Goal: Task Accomplishment & Management: Manage account settings

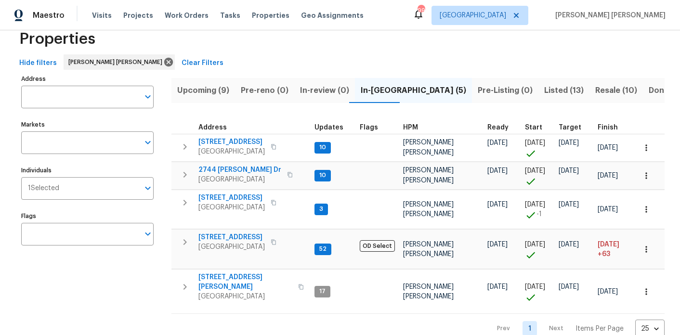
scroll to position [27, 0]
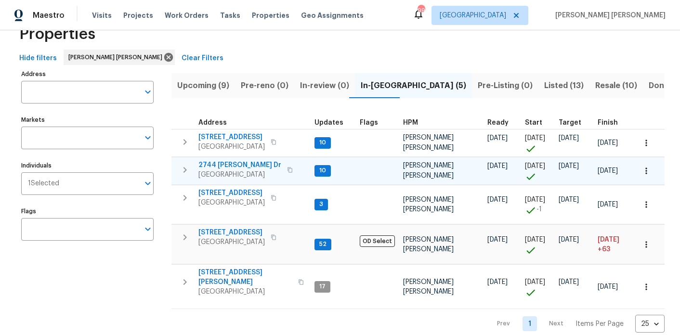
click at [228, 166] on span "2744 Lisa Dr" at bounding box center [239, 165] width 83 height 10
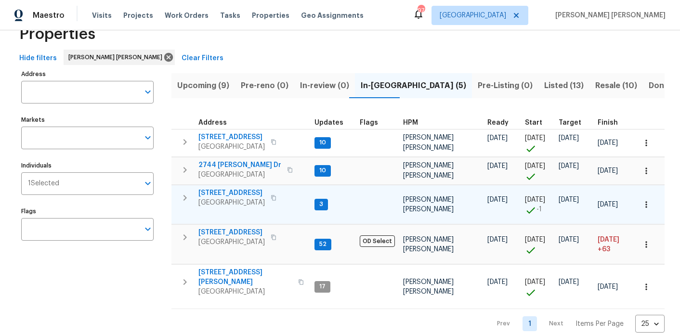
click at [645, 207] on icon "button" at bounding box center [647, 205] width 10 height 10
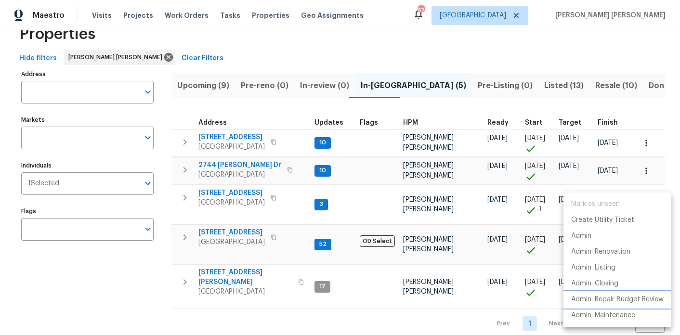
click at [617, 300] on p "Admin: Repair Budget Review" at bounding box center [617, 300] width 92 height 10
click at [214, 86] on div at bounding box center [340, 167] width 680 height 335
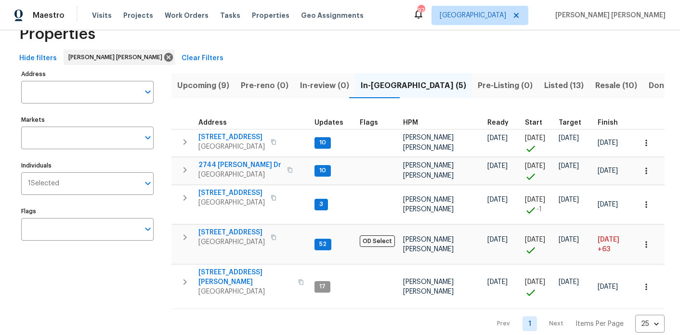
click at [206, 90] on span "Upcoming (9)" at bounding box center [203, 85] width 52 height 13
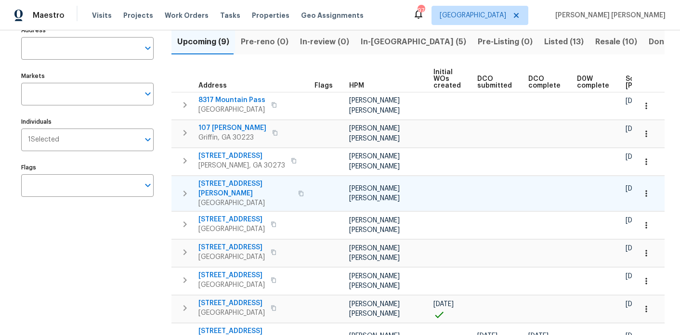
scroll to position [0, 119]
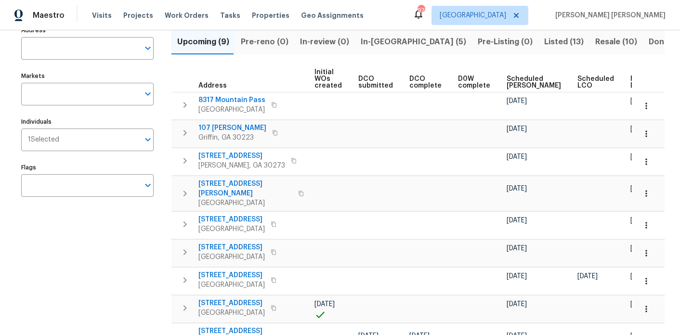
click at [631, 81] on span "Ready Date" at bounding box center [641, 82] width 21 height 13
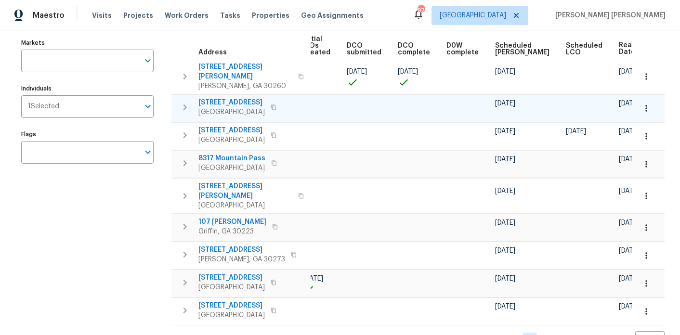
scroll to position [107, 0]
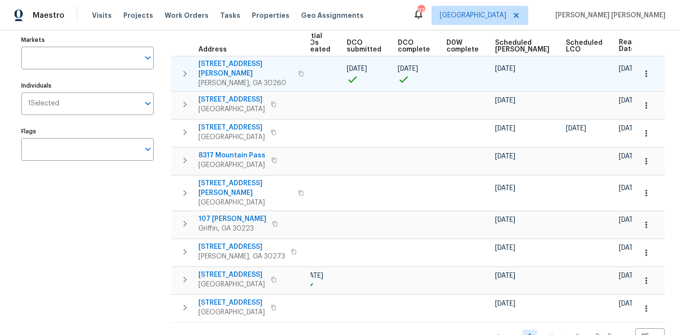
click at [225, 63] on span "2217 Willoby Ct" at bounding box center [245, 68] width 94 height 19
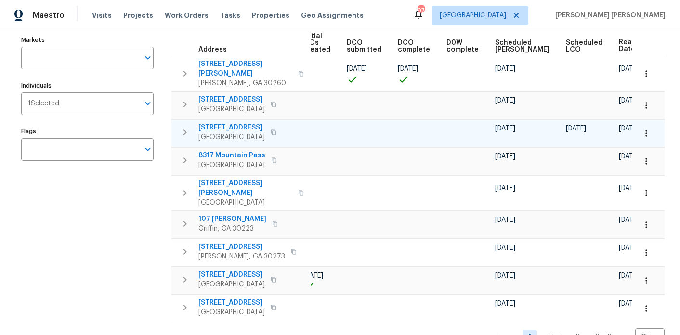
scroll to position [0, 0]
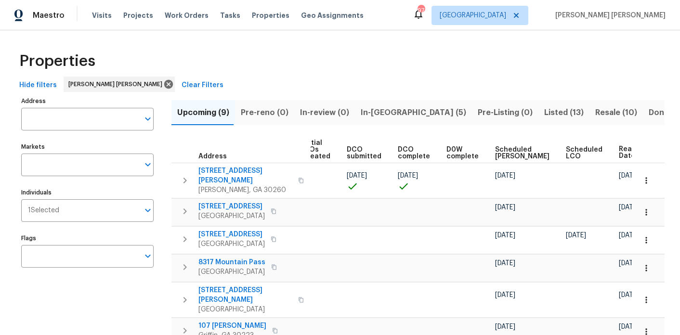
click at [325, 109] on span "In-review (0)" at bounding box center [324, 112] width 49 height 13
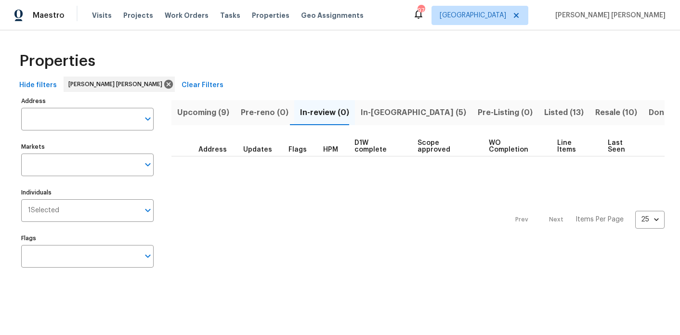
click at [370, 109] on span "In-reno (5)" at bounding box center [414, 112] width 106 height 13
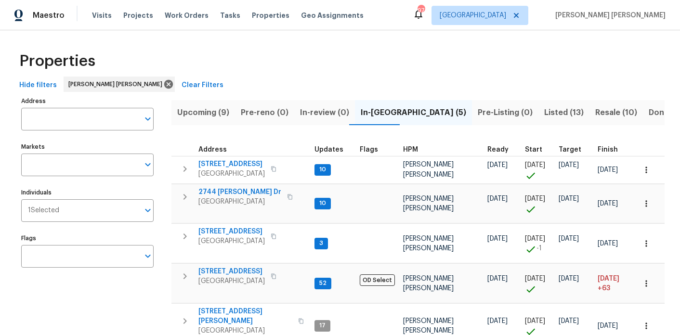
scroll to position [47, 0]
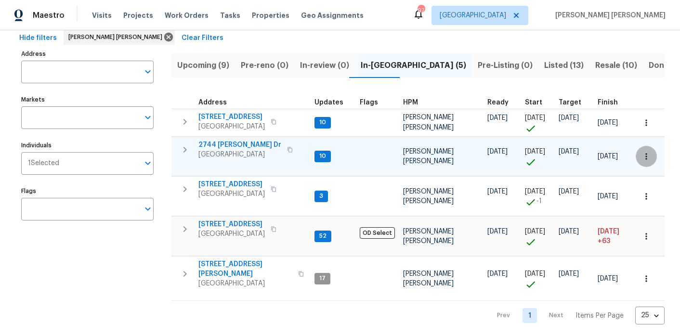
click at [643, 156] on icon "button" at bounding box center [647, 157] width 10 height 10
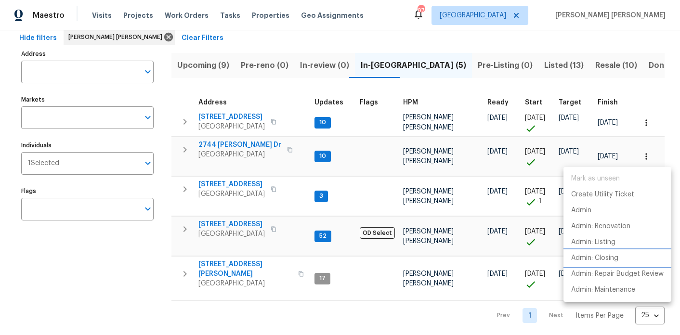
click at [607, 255] on p "Admin: Closing" at bounding box center [594, 258] width 47 height 10
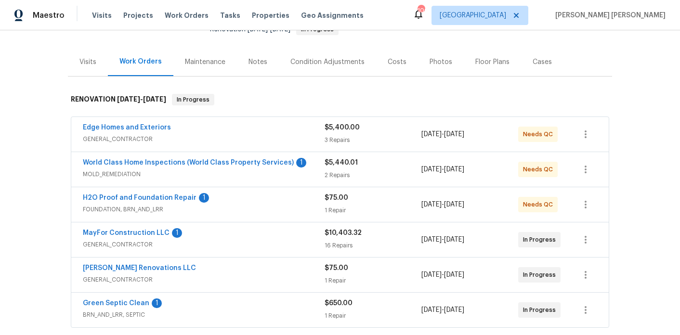
scroll to position [107, 0]
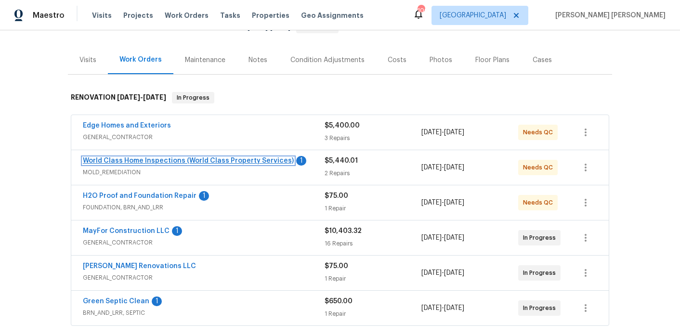
click at [230, 158] on link "World Class Home Inspections (World Class Property Services)" at bounding box center [188, 161] width 211 height 7
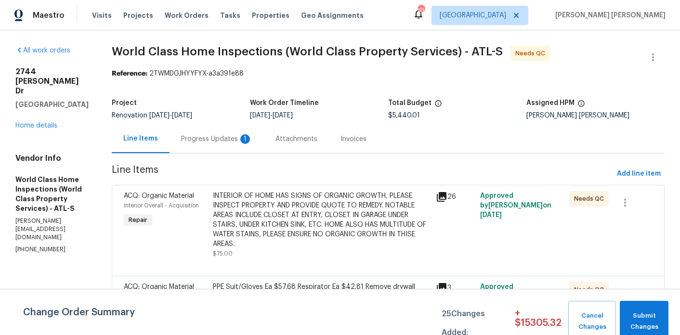
click at [217, 145] on div "Progress Updates 1" at bounding box center [217, 139] width 94 height 28
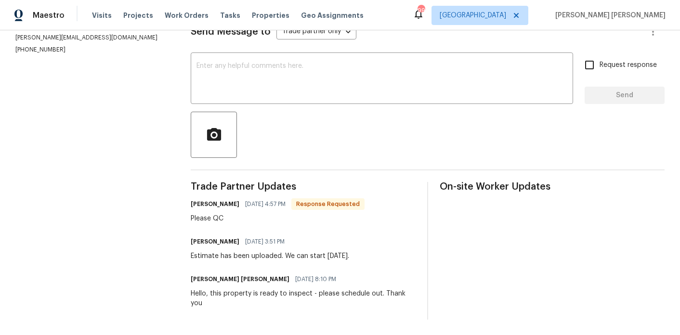
scroll to position [29, 0]
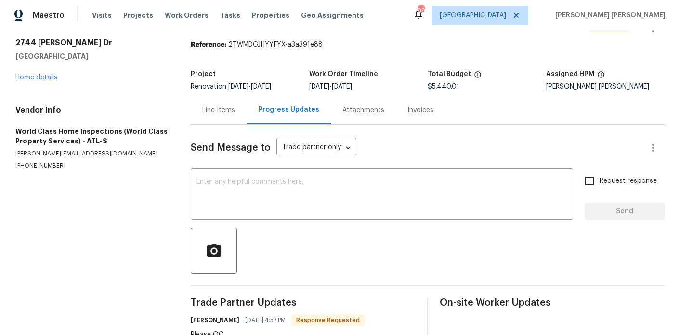
click at [200, 100] on div "Line Items" at bounding box center [219, 110] width 56 height 28
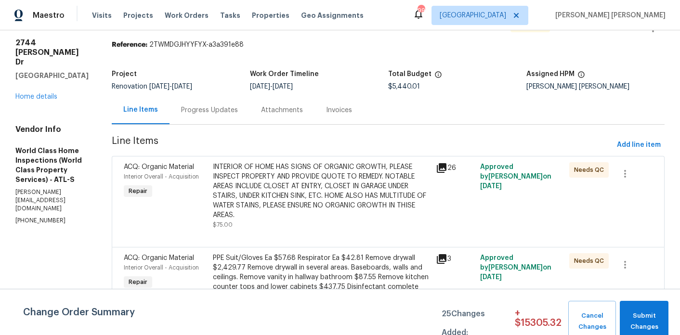
click at [284, 197] on div "INTERIOR OF HOME HAS SIGNS OF ORGANIC GROWTH, PLEASE INSPECT PROPERTY AND PROVI…" at bounding box center [321, 191] width 217 height 58
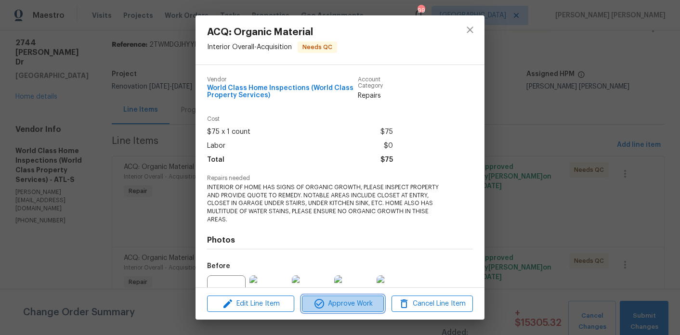
click at [359, 304] on span "Approve Work" at bounding box center [343, 304] width 76 height 12
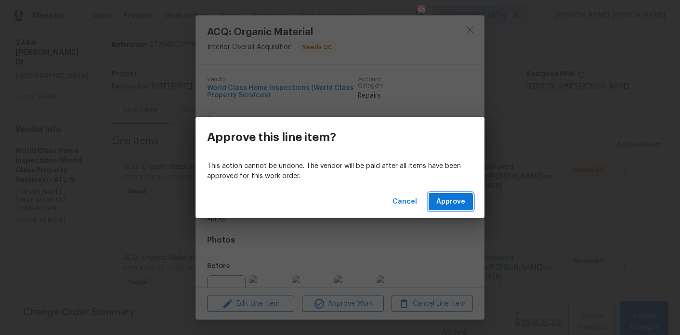
click at [451, 197] on span "Approve" at bounding box center [450, 202] width 29 height 12
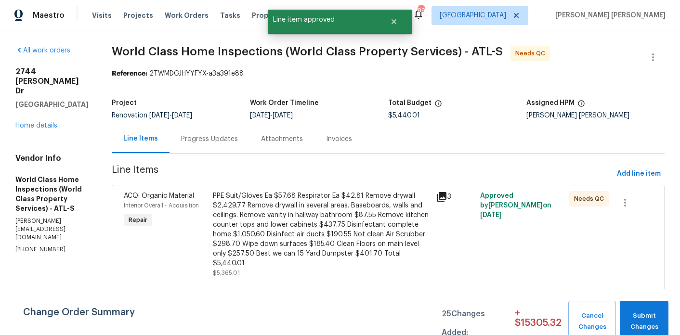
click at [269, 198] on div "PPE Suit/Gloves Ea $57.68 Respirator Ea $42.81 Remove drywall $2,429.77 Remove …" at bounding box center [321, 229] width 217 height 77
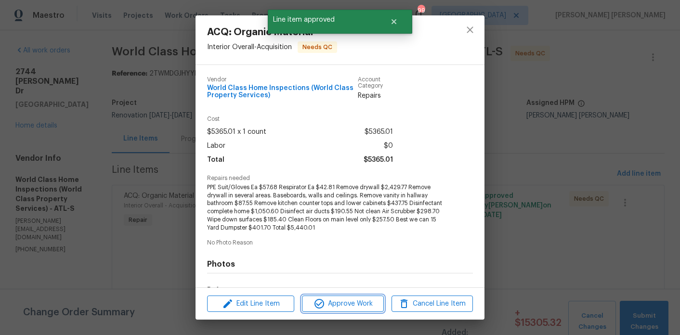
click at [348, 304] on span "Approve Work" at bounding box center [343, 304] width 76 height 12
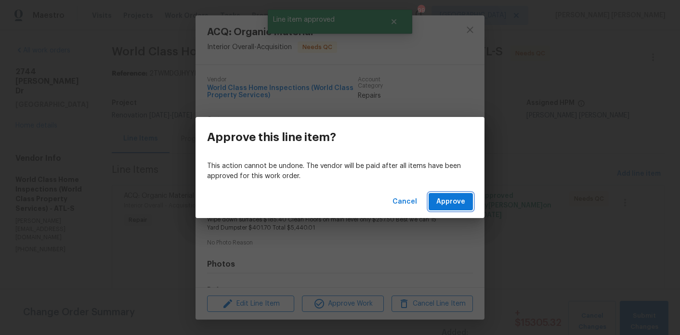
click at [440, 207] on span "Approve" at bounding box center [450, 202] width 29 height 12
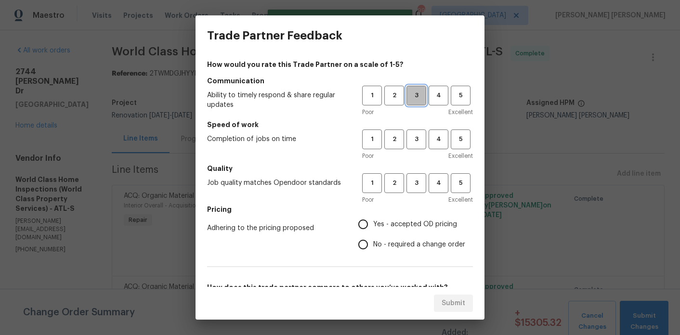
click at [409, 92] on span "3" at bounding box center [417, 95] width 18 height 11
click at [416, 140] on span "3" at bounding box center [417, 139] width 18 height 11
click at [416, 180] on span "3" at bounding box center [417, 183] width 18 height 11
click at [385, 224] on span "Yes - accepted OD pricing" at bounding box center [415, 225] width 84 height 10
click at [373, 224] on input "Yes - accepted OD pricing" at bounding box center [363, 224] width 20 height 20
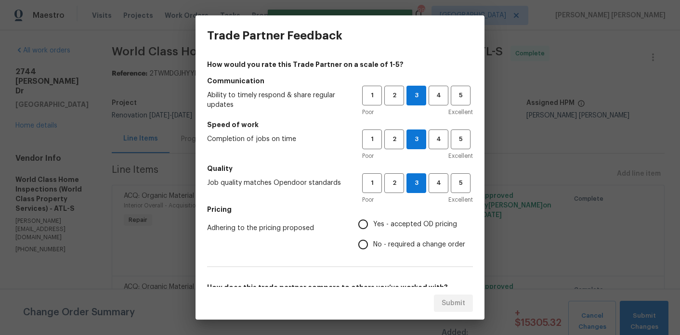
radio input "true"
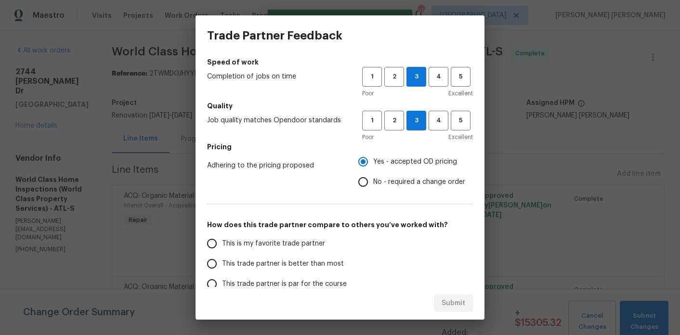
scroll to position [154, 0]
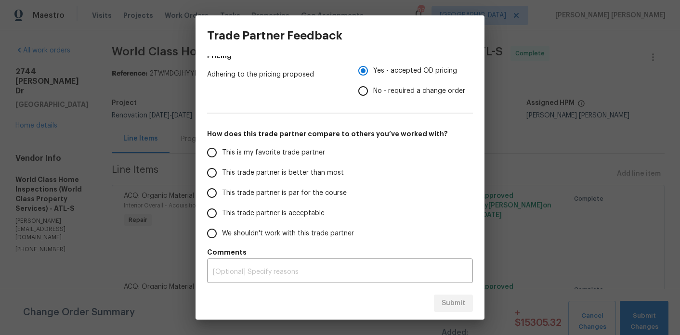
click at [304, 175] on span "This trade partner is better than most" at bounding box center [283, 173] width 122 height 10
click at [222, 175] on input "This trade partner is better than most" at bounding box center [212, 173] width 20 height 20
click at [465, 300] on button "Submit" at bounding box center [453, 304] width 39 height 18
radio input "true"
radio input "false"
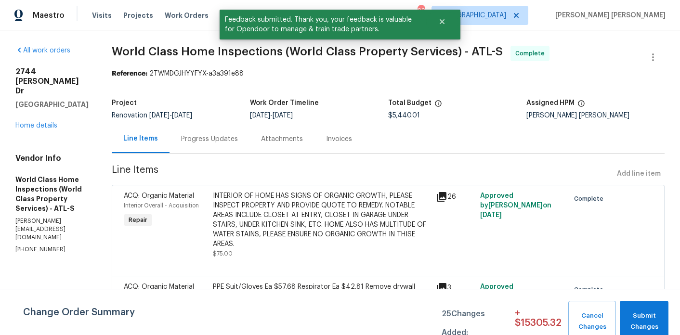
click at [28, 103] on div "2744 Lisa Dr Jonesboro, GA 30236 Home details" at bounding box center [51, 99] width 73 height 64
click at [30, 122] on link "Home details" at bounding box center [36, 125] width 42 height 7
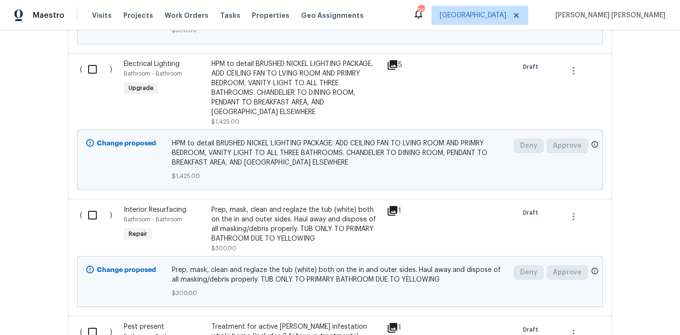
scroll to position [896, 0]
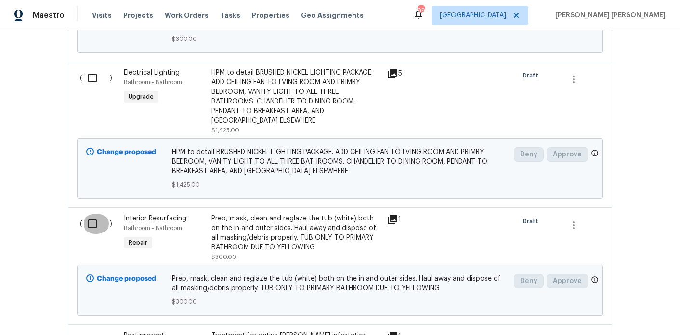
click at [102, 214] on input "checkbox" at bounding box center [95, 224] width 27 height 20
checkbox input "true"
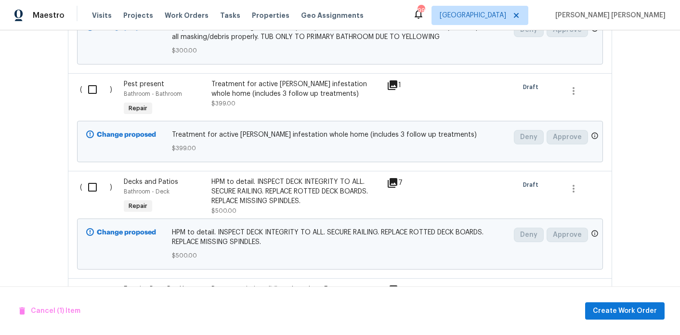
scroll to position [1220, 0]
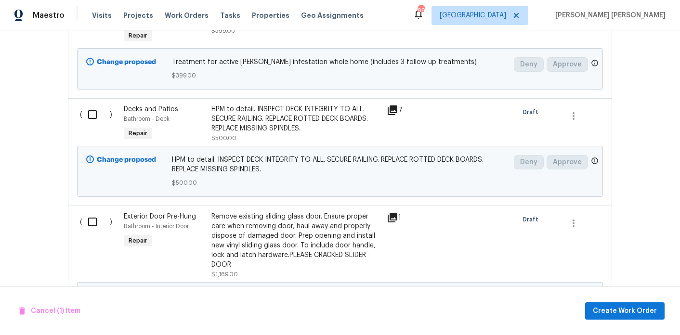
click at [97, 105] on input "checkbox" at bounding box center [95, 115] width 27 height 20
checkbox input "true"
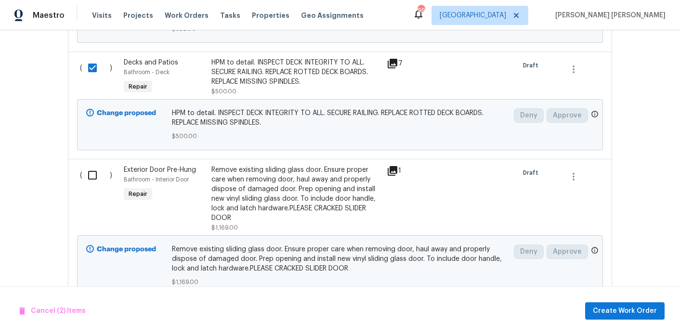
scroll to position [1281, 0]
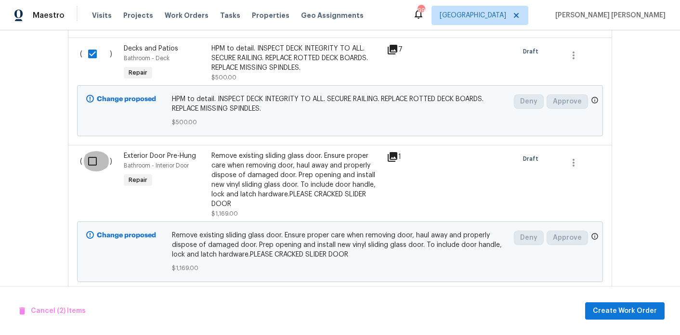
click at [92, 151] on input "checkbox" at bounding box center [95, 161] width 27 height 20
checkbox input "true"
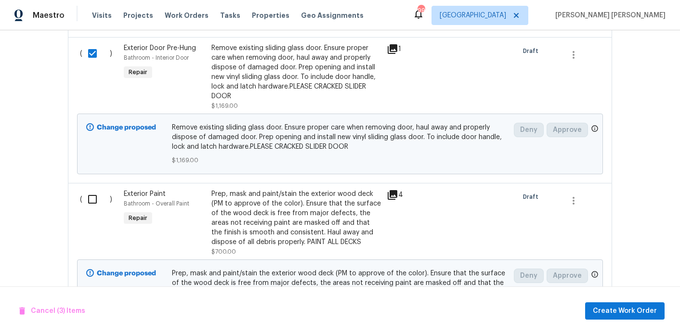
scroll to position [1392, 0]
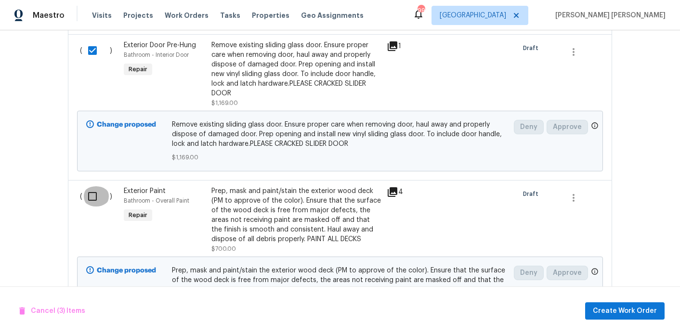
click at [94, 186] on input "checkbox" at bounding box center [95, 196] width 27 height 20
checkbox input "true"
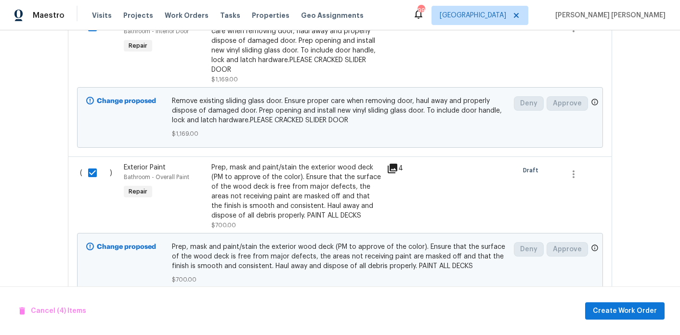
scroll to position [1412, 0]
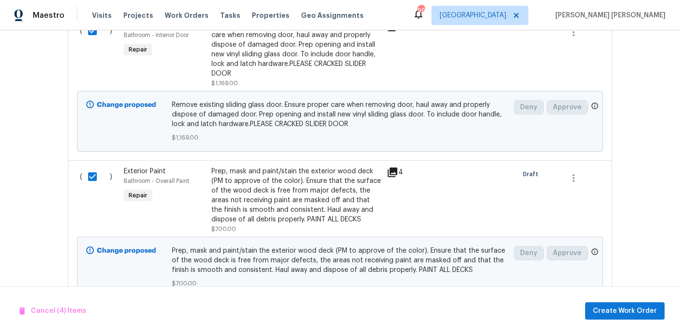
click at [611, 300] on div "Cancel (4) Items Create Work Order" at bounding box center [340, 311] width 680 height 49
click at [611, 303] on button "Create Work Order" at bounding box center [624, 312] width 79 height 18
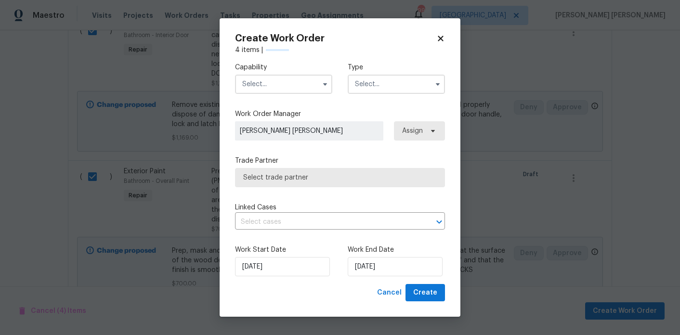
checkbox input "false"
click at [286, 79] on input "text" at bounding box center [283, 84] width 97 height 19
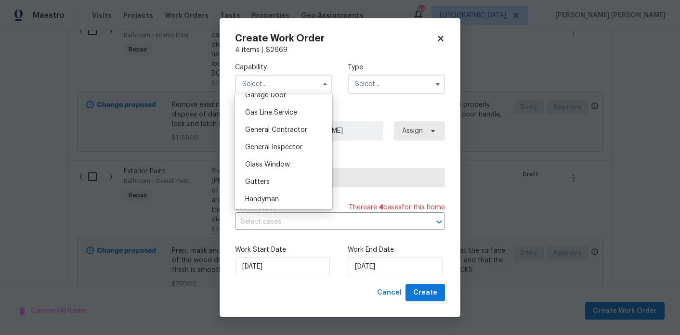
scroll to position [435, 0]
click at [299, 133] on span "General Contractor" at bounding box center [276, 130] width 62 height 7
type input "General Contractor"
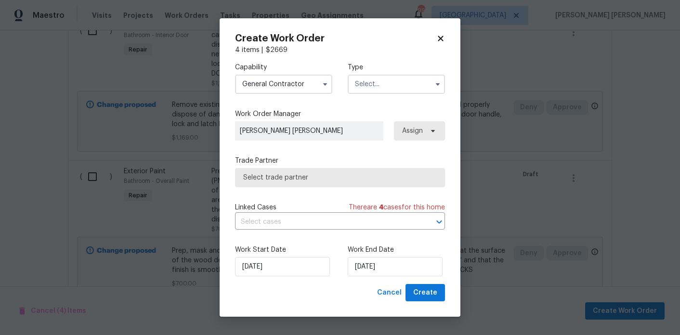
click at [366, 90] on input "text" at bounding box center [396, 84] width 97 height 19
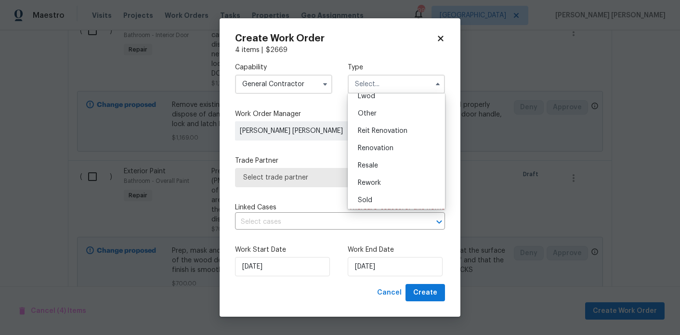
scroll to position [115, 0]
click at [391, 141] on div "Renovation" at bounding box center [396, 145] width 92 height 17
type input "Renovation"
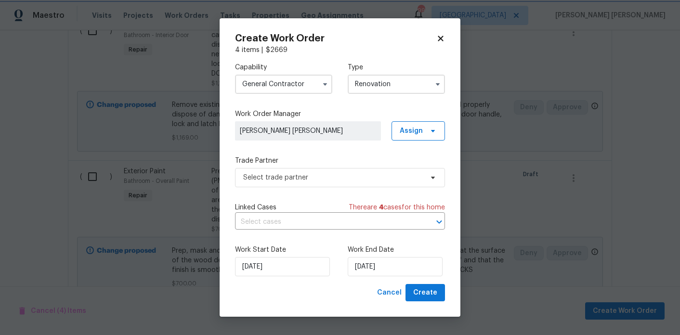
scroll to position [0, 0]
click at [380, 179] on span "Select trade partner" at bounding box center [333, 178] width 180 height 10
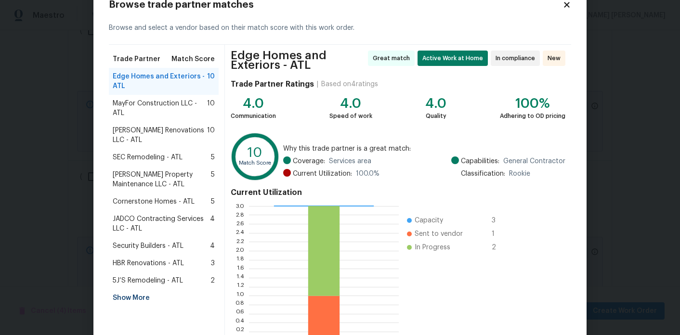
scroll to position [30, 0]
click at [172, 131] on span "Aseem Renovations LLC - ATL" at bounding box center [160, 134] width 94 height 19
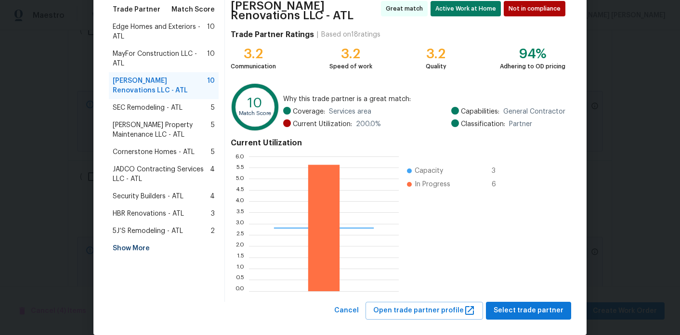
scroll to position [80, 0]
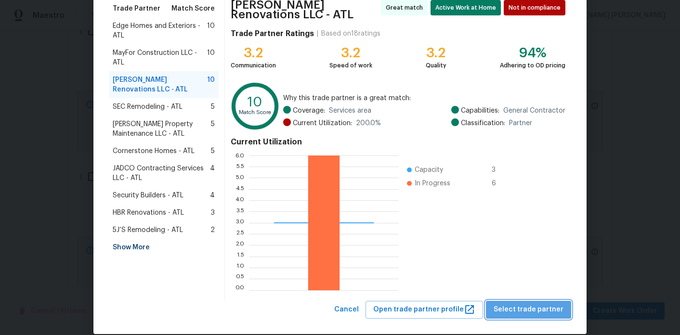
click at [543, 315] on span "Select trade partner" at bounding box center [529, 310] width 70 height 12
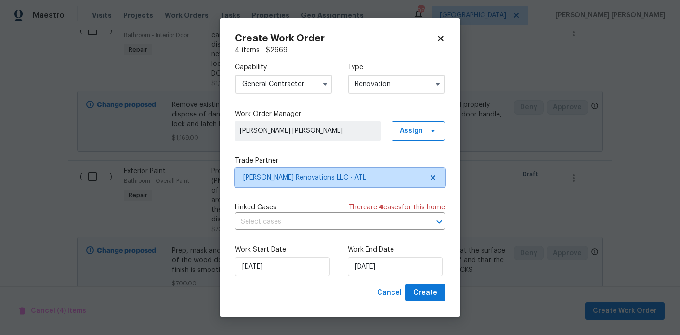
scroll to position [0, 0]
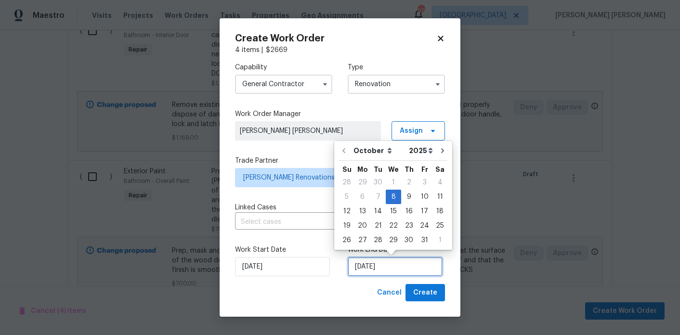
click at [381, 264] on input "10/8/2025" at bounding box center [395, 266] width 95 height 19
click at [418, 211] on div "17" at bounding box center [425, 211] width 16 height 13
type input "10/17/2025"
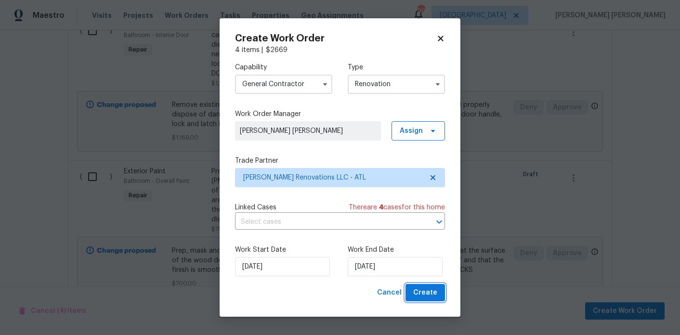
click at [430, 298] on span "Create" at bounding box center [425, 293] width 24 height 12
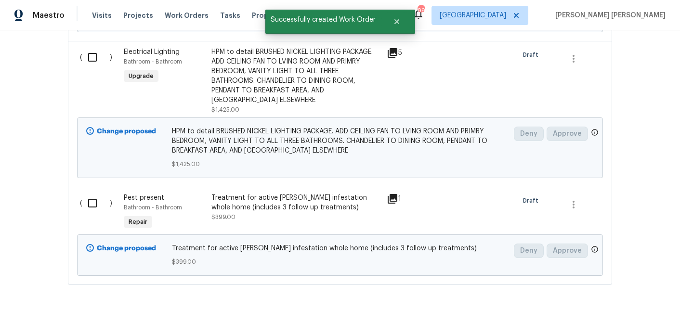
scroll to position [933, 0]
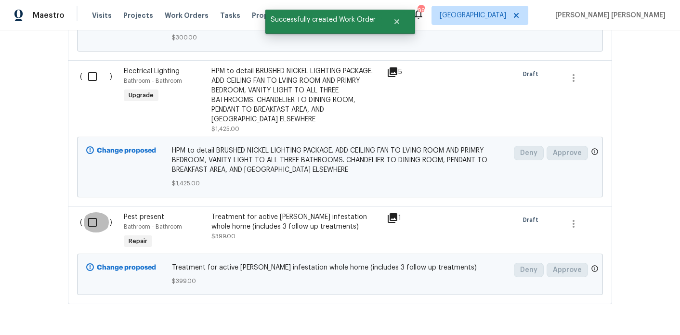
click at [98, 212] on input "checkbox" at bounding box center [95, 222] width 27 height 20
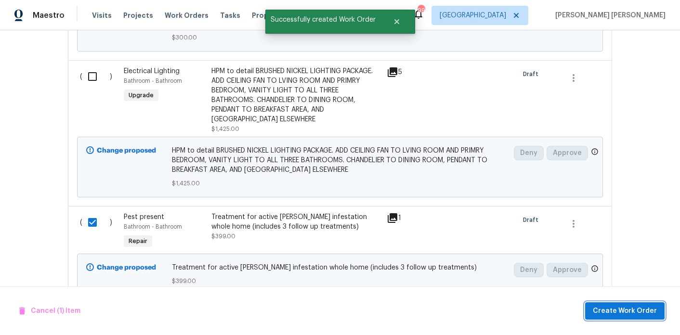
click at [624, 316] on span "Create Work Order" at bounding box center [625, 311] width 64 height 12
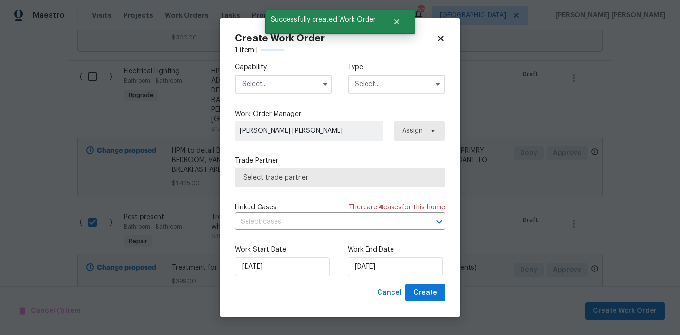
checkbox input "false"
click at [314, 86] on input "text" at bounding box center [283, 84] width 97 height 19
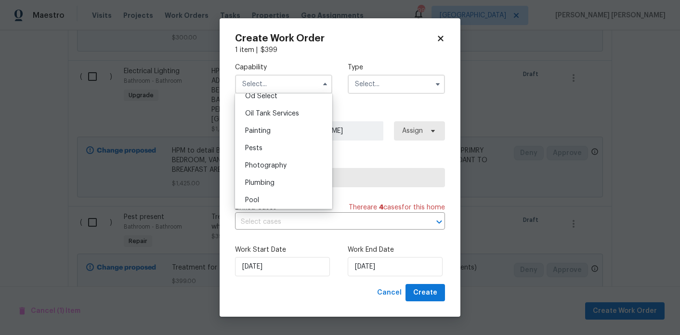
scroll to position [787, 0]
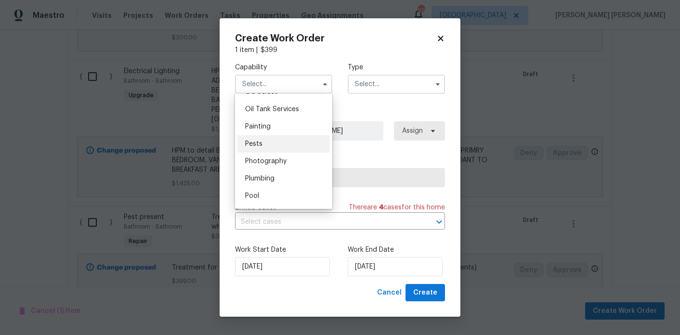
click at [291, 147] on div "Pests" at bounding box center [284, 143] width 92 height 17
type input "Pests"
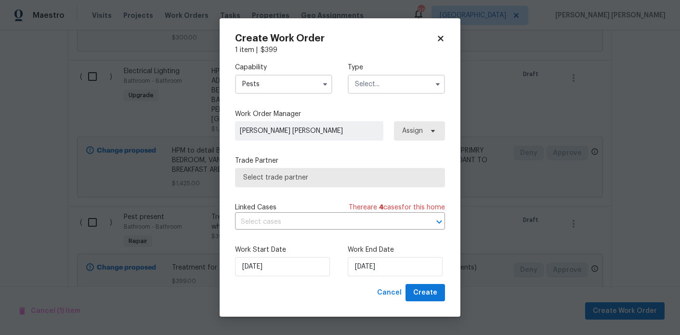
click at [381, 79] on input "text" at bounding box center [396, 84] width 97 height 19
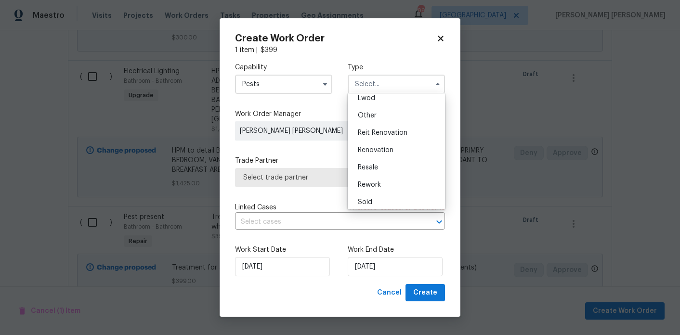
scroll to position [115, 0]
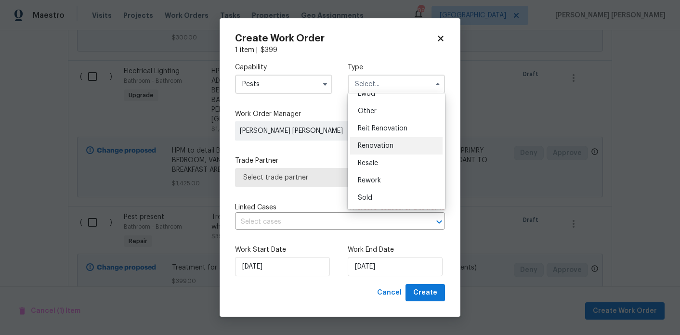
click at [389, 153] on div "Renovation" at bounding box center [396, 145] width 92 height 17
type input "Renovation"
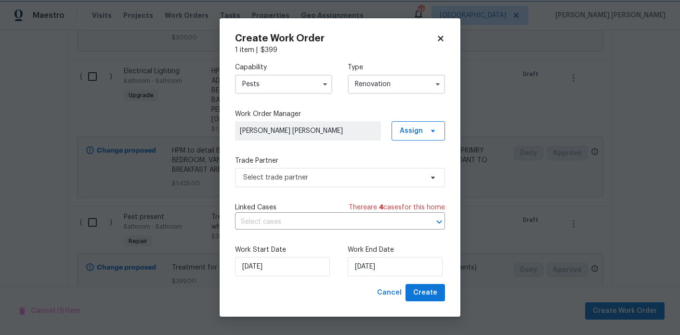
scroll to position [0, 0]
click at [376, 178] on span "Select trade partner" at bounding box center [333, 178] width 180 height 10
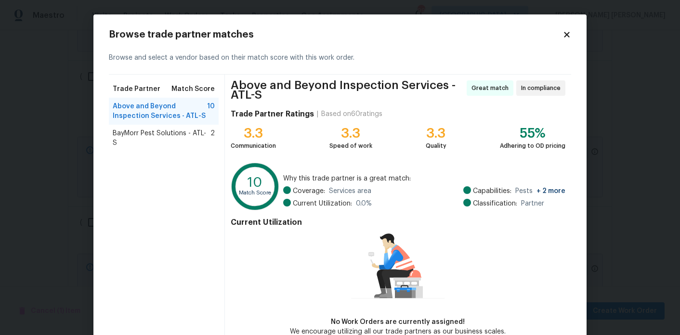
scroll to position [54, 0]
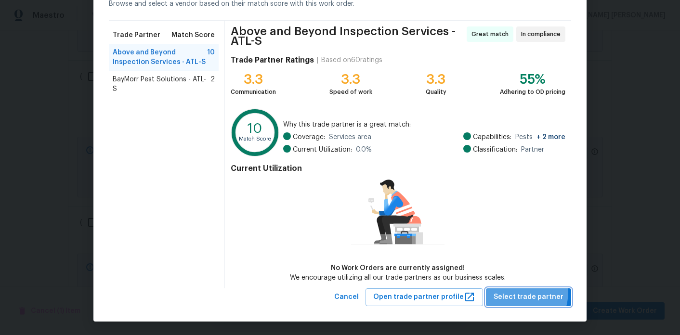
click at [517, 291] on span "Select trade partner" at bounding box center [529, 297] width 70 height 12
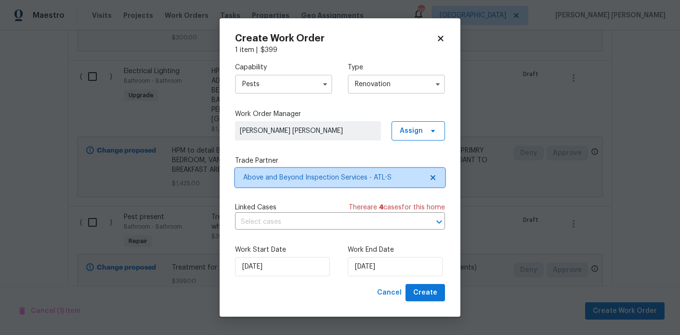
scroll to position [0, 0]
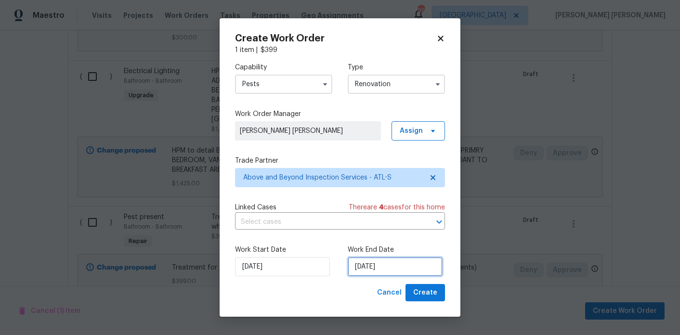
click at [391, 262] on input "10/8/2025" at bounding box center [395, 266] width 95 height 19
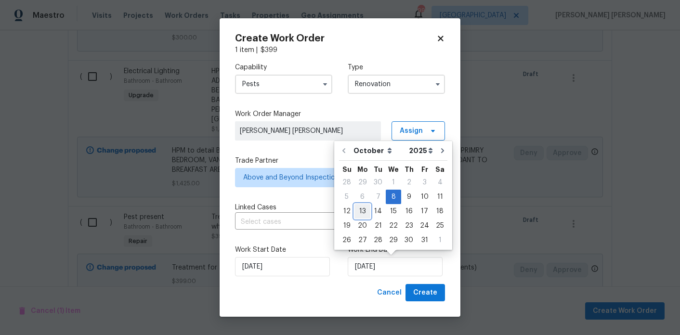
click at [365, 208] on div "13" at bounding box center [363, 211] width 16 height 13
type input "10/13/2025"
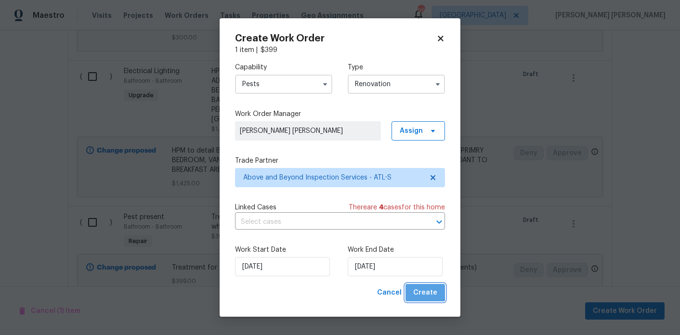
click at [422, 288] on span "Create" at bounding box center [425, 293] width 24 height 12
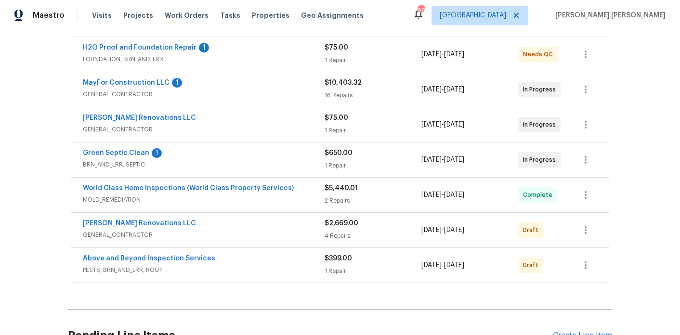
scroll to position [202, 0]
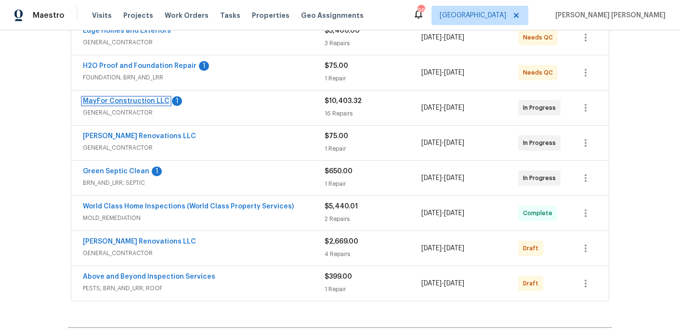
click at [119, 98] on link "MayFor Construction LLC" at bounding box center [126, 101] width 87 height 7
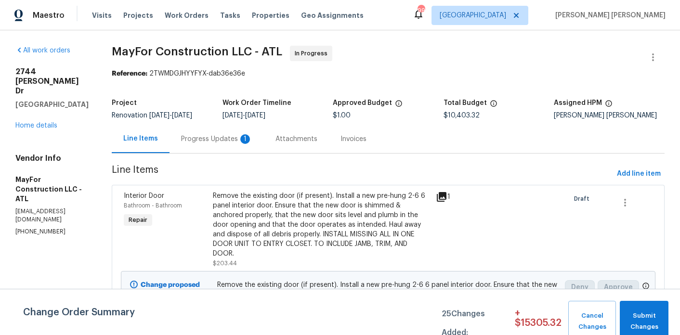
click at [237, 142] on div "Progress Updates 1" at bounding box center [216, 139] width 71 height 10
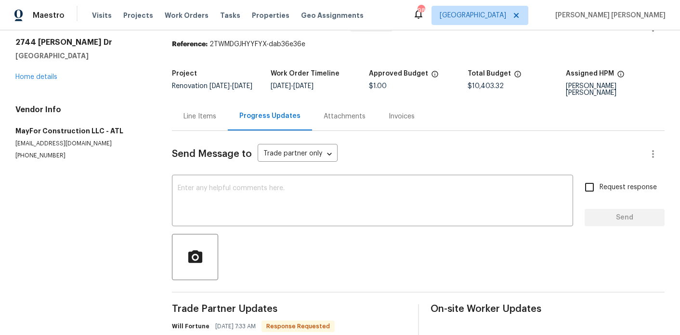
scroll to position [7, 0]
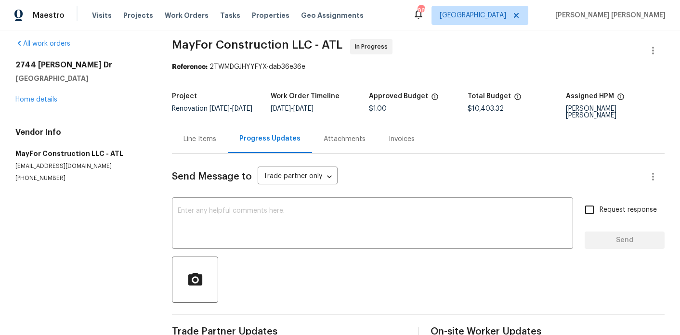
click at [210, 144] on div "Line Items" at bounding box center [200, 139] width 56 height 28
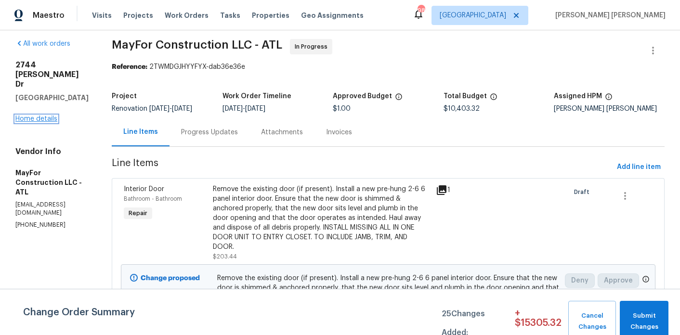
click at [20, 116] on link "Home details" at bounding box center [36, 119] width 42 height 7
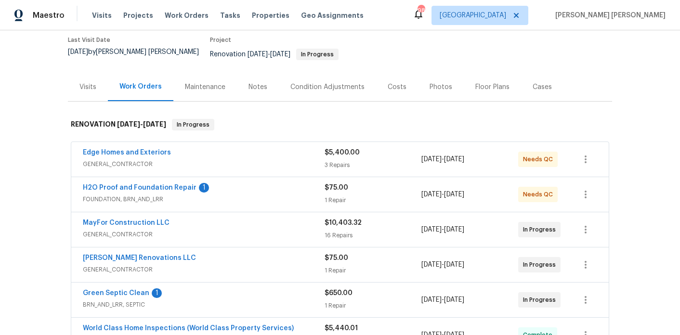
scroll to position [183, 0]
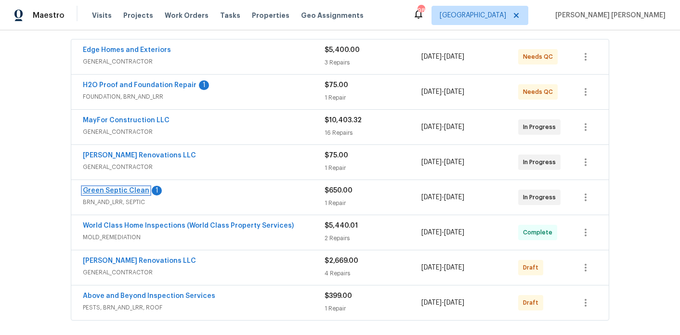
click at [135, 187] on link "Green Septic Clean" at bounding box center [116, 190] width 66 height 7
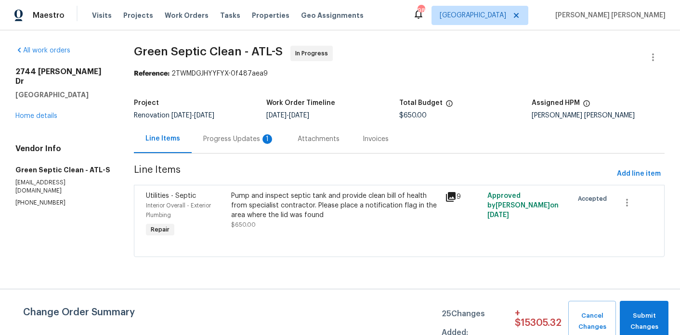
click at [247, 136] on div "Progress Updates 1" at bounding box center [238, 139] width 71 height 10
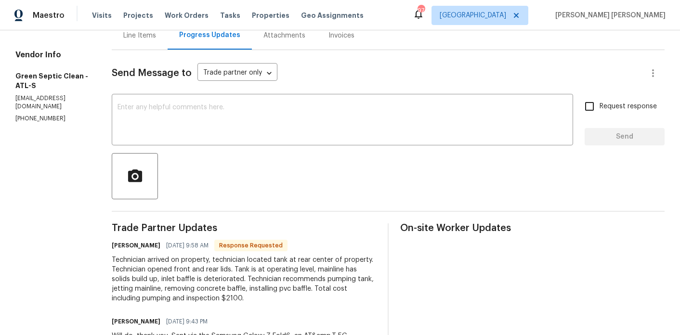
scroll to position [184, 0]
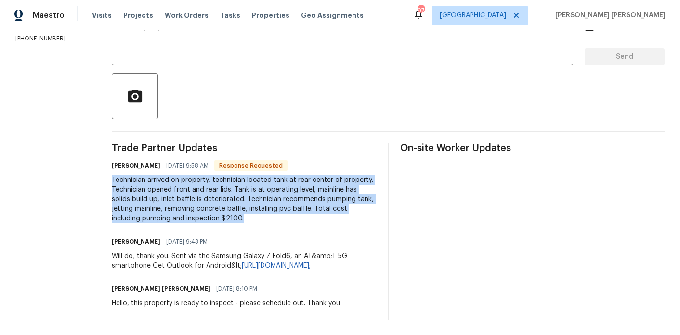
drag, startPoint x: 261, startPoint y: 219, endPoint x: 121, endPoint y: 179, distance: 145.5
click at [121, 179] on div "All work orders 2744 Lisa Dr Jonesboro, GA 30236 Home details Vendor Info Green…" at bounding box center [340, 91] width 680 height 488
copy div "Technician arrived on property, technician located tank at rear center of prope…"
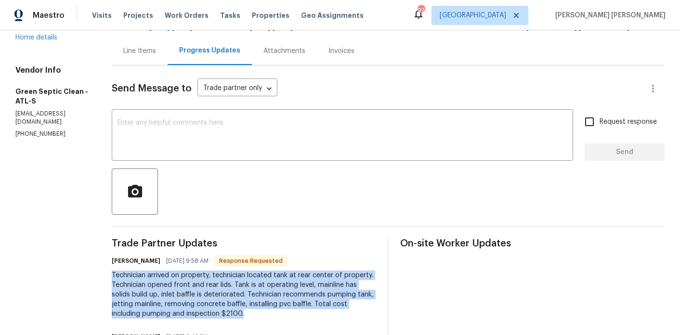
scroll to position [72, 0]
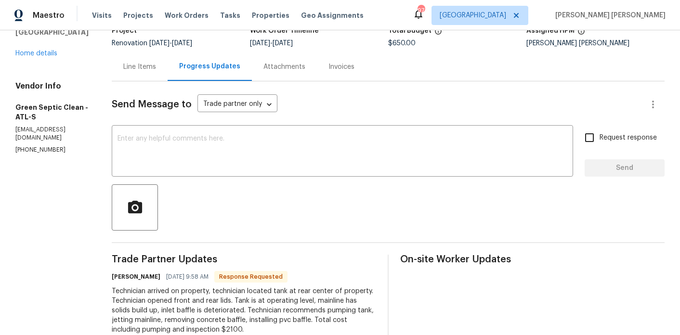
click at [152, 77] on div "Line Items" at bounding box center [140, 67] width 56 height 28
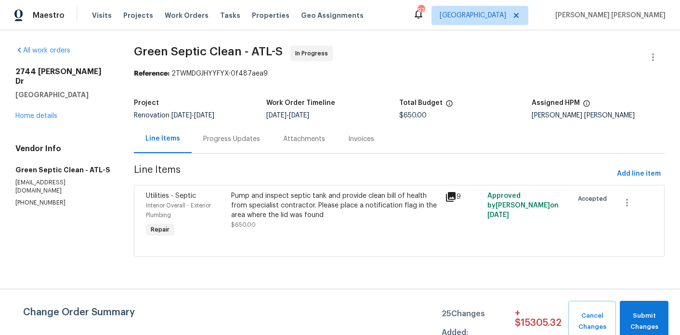
click at [317, 200] on div "Pump and inspect septic tank and provide clean bill of health from specialist c…" at bounding box center [335, 205] width 208 height 29
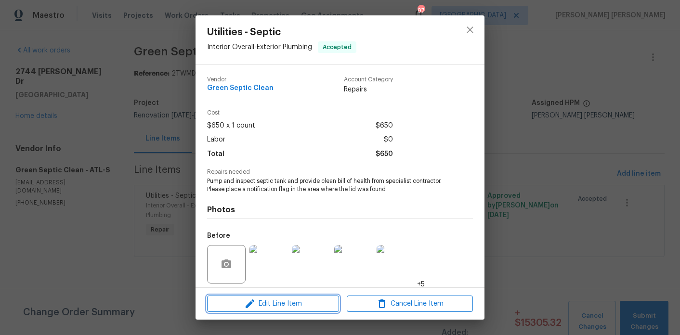
click at [276, 304] on span "Edit Line Item" at bounding box center [273, 304] width 126 height 12
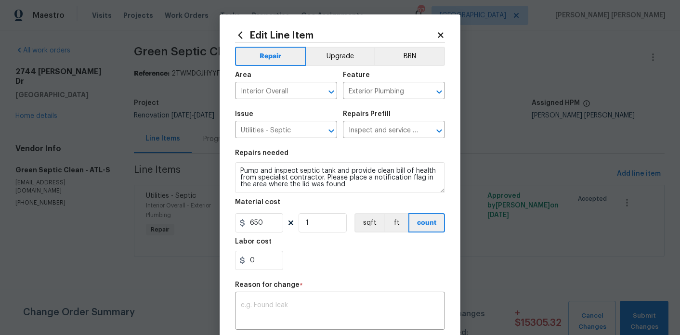
scroll to position [48, 0]
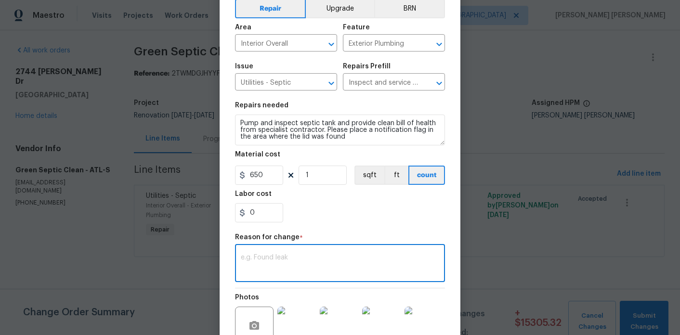
click at [291, 273] on textarea at bounding box center [340, 264] width 198 height 20
paste textarea "Technician arrived on property, technician located tank at rear center of prope…"
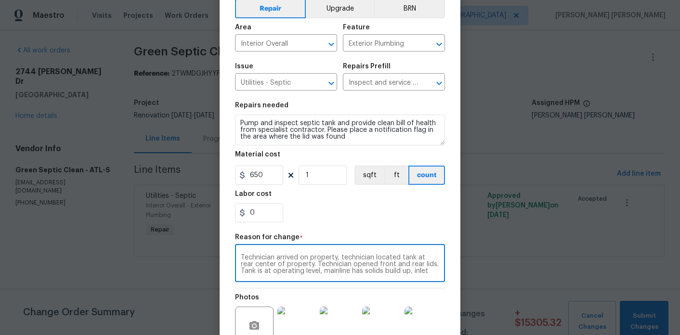
scroll to position [20, 0]
type textarea "Technician arrived on property, technician located tank at rear center of prope…"
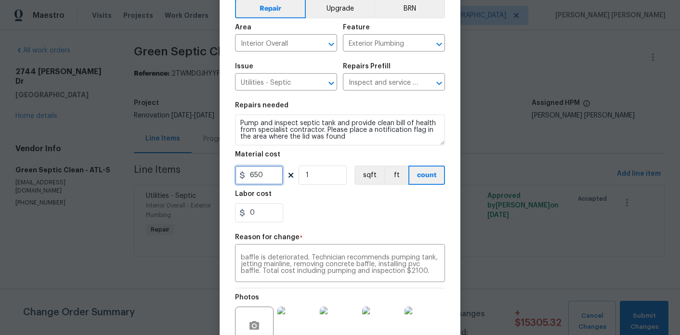
click at [269, 183] on input "650" at bounding box center [259, 175] width 48 height 19
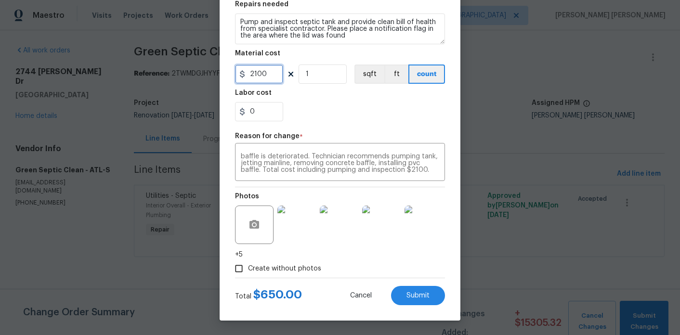
type input "2100"
click at [426, 266] on div "Create without photos" at bounding box center [340, 269] width 210 height 18
click at [424, 298] on span "Submit" at bounding box center [418, 295] width 23 height 7
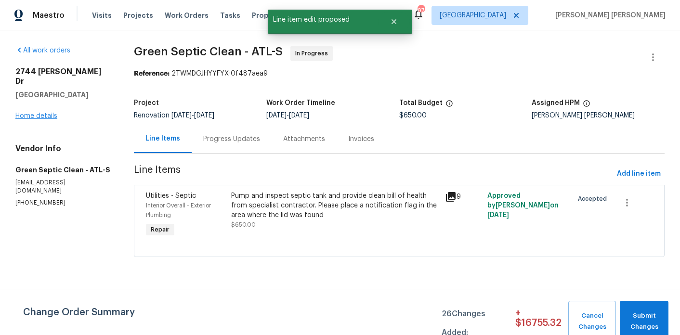
scroll to position [0, 0]
click at [36, 113] on link "Home details" at bounding box center [36, 116] width 42 height 7
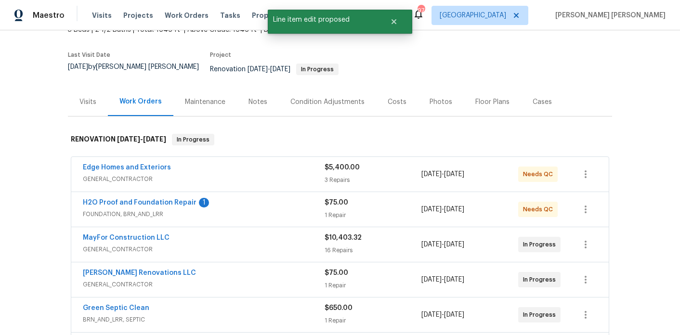
scroll to position [59, 0]
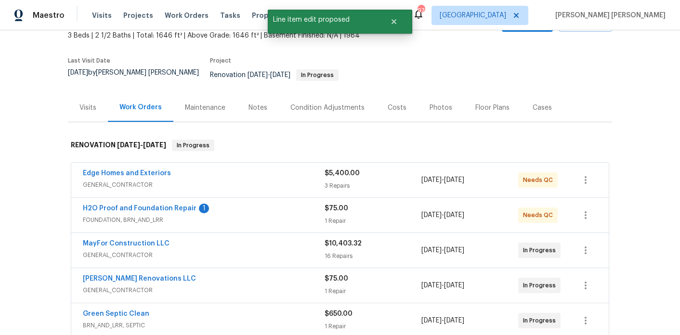
click at [268, 104] on div "Notes" at bounding box center [258, 107] width 42 height 28
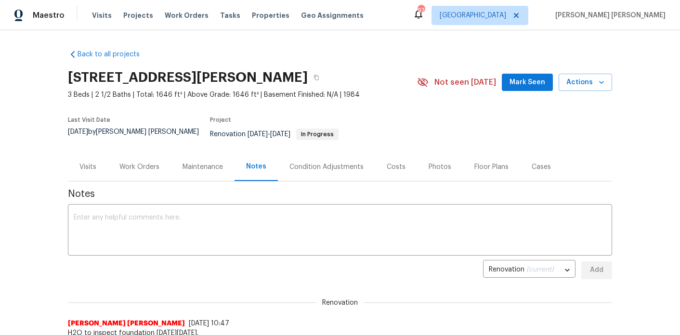
click at [86, 162] on div "Visits" at bounding box center [87, 167] width 17 height 10
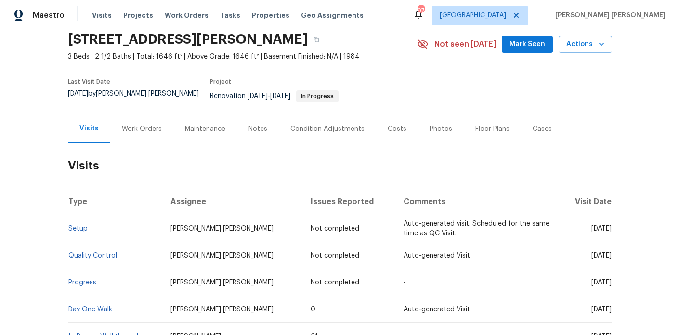
scroll to position [26, 0]
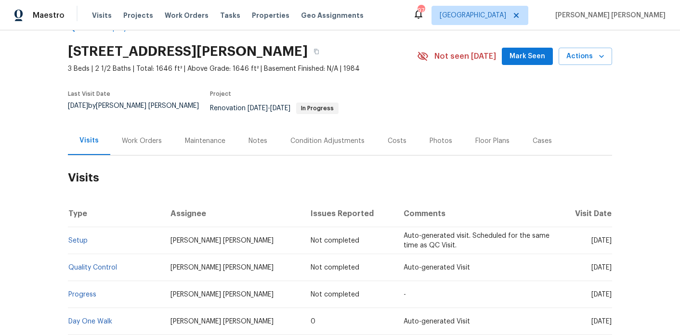
click at [154, 136] on div "Work Orders" at bounding box center [142, 141] width 40 height 10
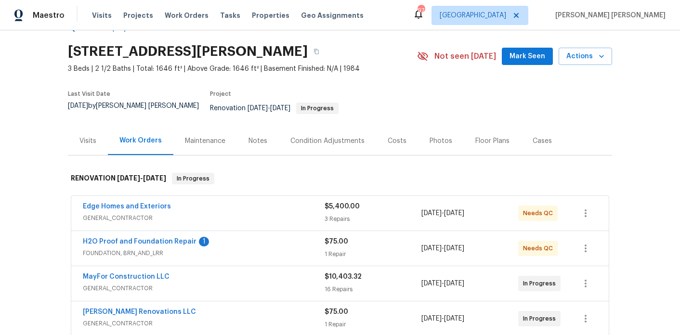
click at [393, 138] on div "Costs" at bounding box center [397, 141] width 19 height 10
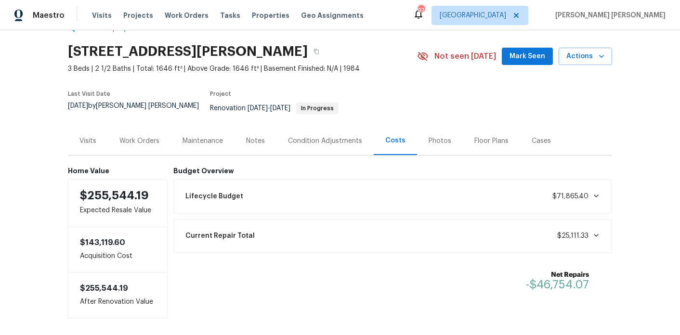
click at [135, 139] on div "Work Orders" at bounding box center [139, 141] width 63 height 28
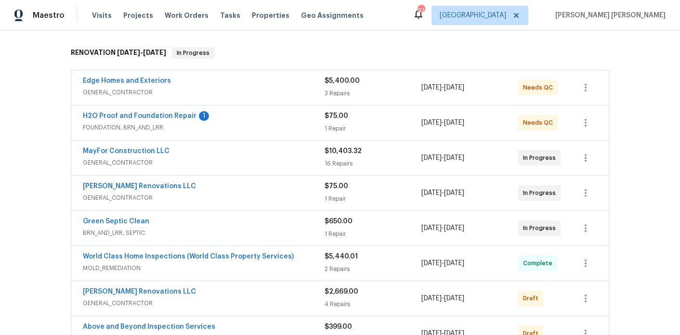
scroll to position [154, 0]
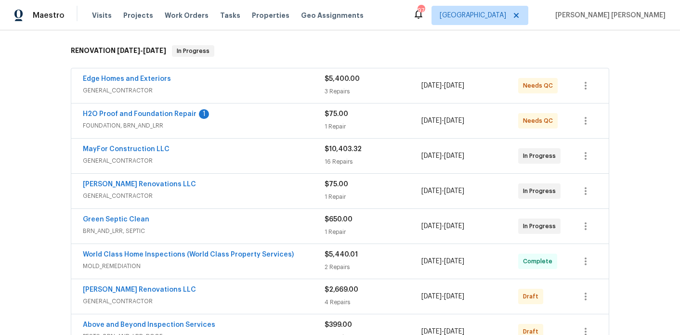
click at [156, 77] on div "Edge Homes and Exteriors" at bounding box center [204, 80] width 242 height 12
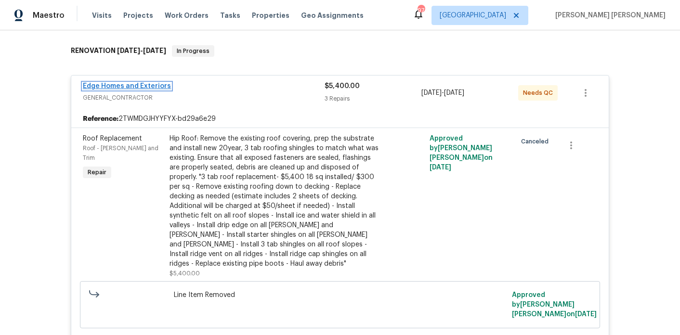
click at [158, 83] on link "Edge Homes and Exteriors" at bounding box center [127, 86] width 88 height 7
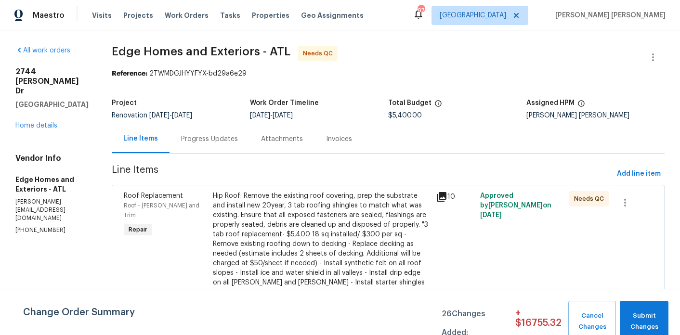
scroll to position [89, 0]
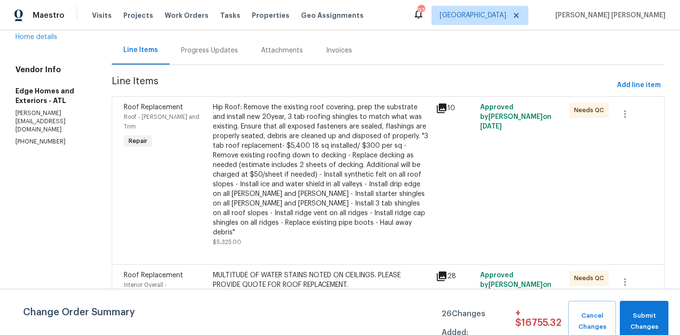
click at [190, 53] on div "Progress Updates" at bounding box center [209, 51] width 57 height 10
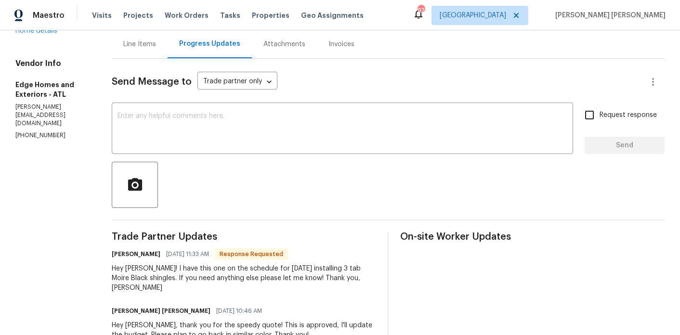
scroll to position [38, 0]
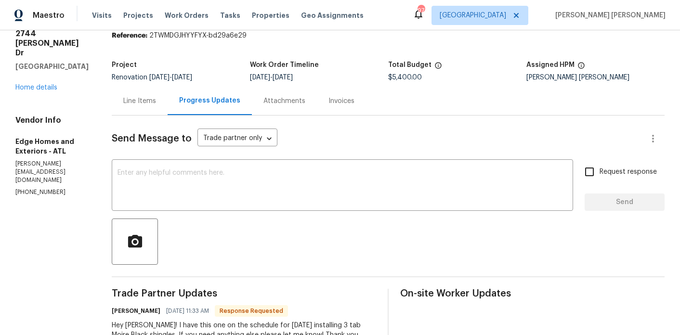
click at [123, 109] on div "Line Items" at bounding box center [140, 101] width 56 height 28
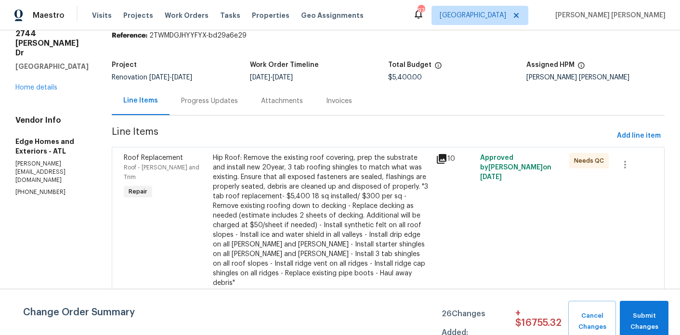
click at [275, 187] on div "Hip Roof: Remove the existing roof covering, prep the substrate and install new…" at bounding box center [321, 220] width 217 height 135
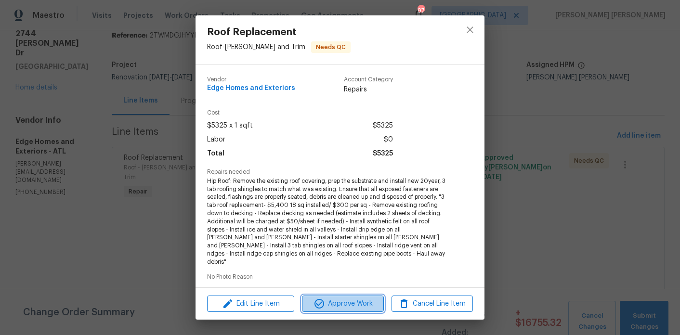
click at [343, 304] on span "Approve Work" at bounding box center [343, 304] width 76 height 12
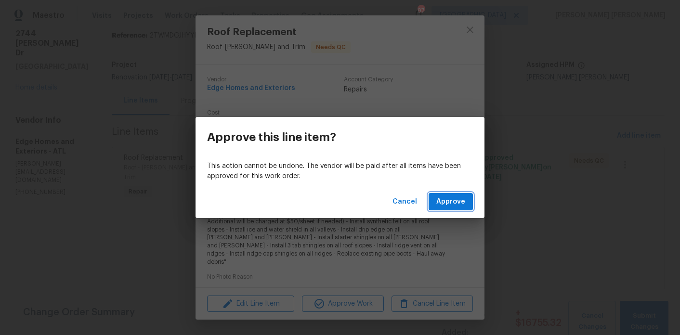
click at [452, 200] on span "Approve" at bounding box center [450, 202] width 29 height 12
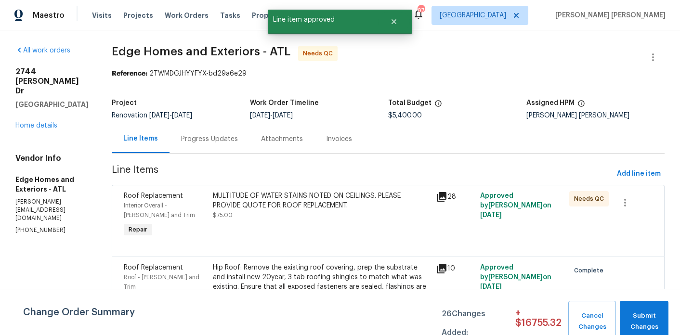
click at [305, 207] on div "MULTITUDE OF WATER STAINS NOTED ON CEILINGS. PLEASE PROVIDE QUOTE FOR ROOF REPL…" at bounding box center [321, 200] width 217 height 19
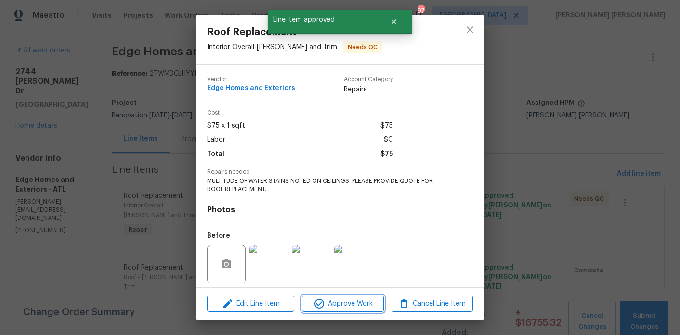
click at [354, 302] on span "Approve Work" at bounding box center [343, 304] width 76 height 12
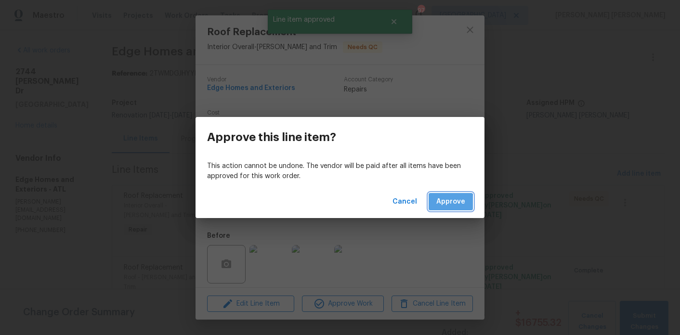
click at [445, 204] on span "Approve" at bounding box center [450, 202] width 29 height 12
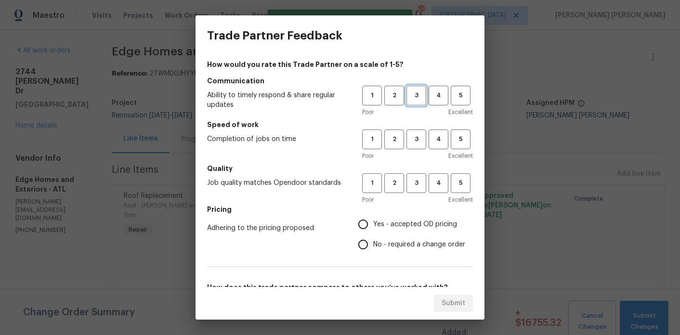
click at [422, 92] on span "3" at bounding box center [417, 95] width 18 height 11
click at [418, 143] on span "3" at bounding box center [417, 139] width 18 height 11
click at [418, 182] on span "3" at bounding box center [417, 183] width 18 height 11
click at [418, 217] on label "Yes - accepted OD pricing" at bounding box center [409, 224] width 112 height 20
click at [373, 217] on input "Yes - accepted OD pricing" at bounding box center [363, 224] width 20 height 20
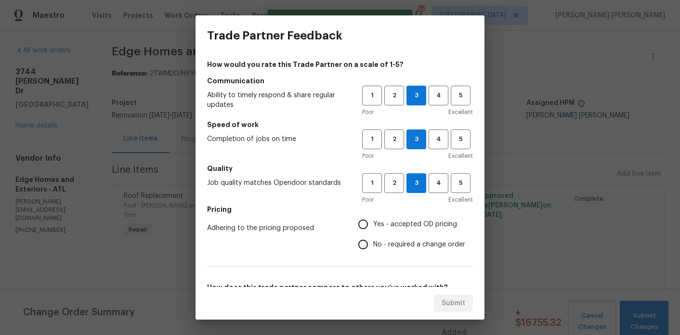
radio input "true"
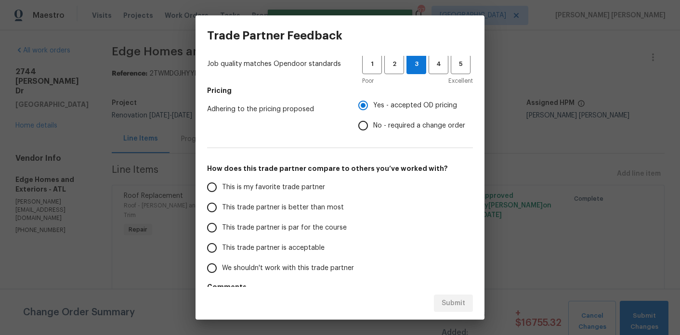
click at [331, 203] on span "This trade partner is better than most" at bounding box center [283, 208] width 122 height 10
click at [222, 203] on input "This trade partner is better than most" at bounding box center [212, 208] width 20 height 20
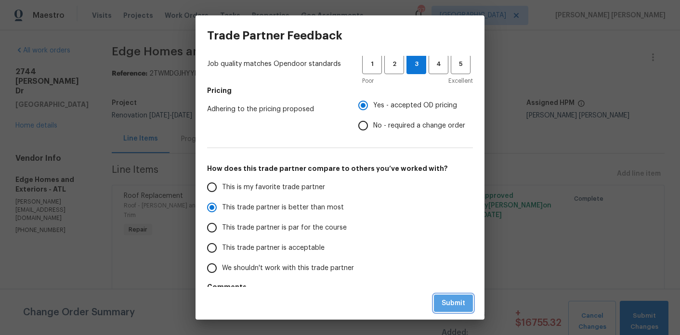
click at [468, 309] on button "Submit" at bounding box center [453, 304] width 39 height 18
radio input "true"
radio input "false"
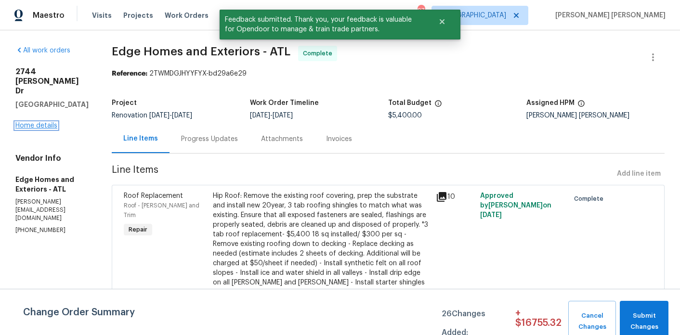
click at [39, 126] on link "Home details" at bounding box center [36, 125] width 42 height 7
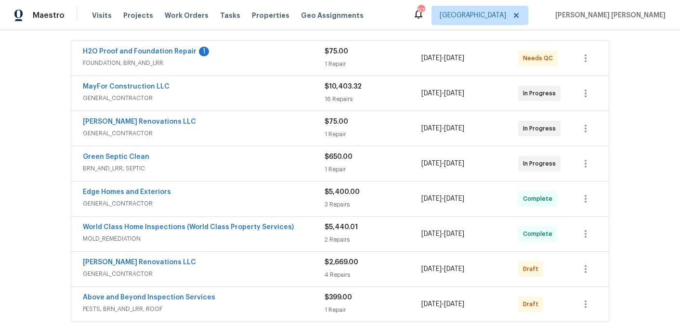
scroll to position [183, 0]
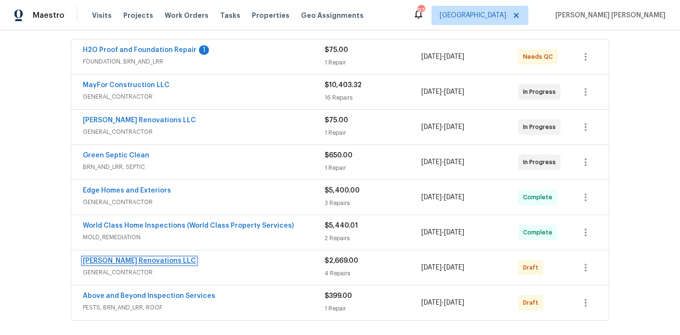
click at [145, 258] on link "[PERSON_NAME] Renovations LLC" at bounding box center [139, 261] width 113 height 7
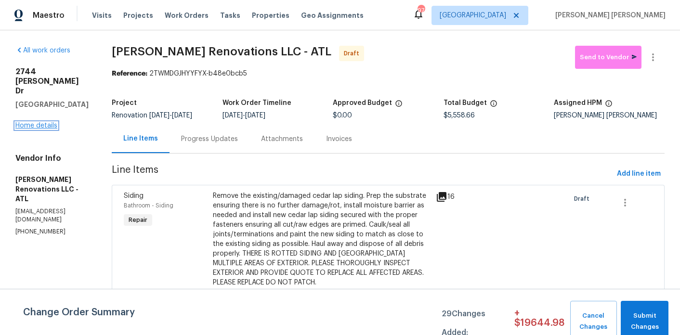
click at [43, 122] on link "Home details" at bounding box center [36, 125] width 42 height 7
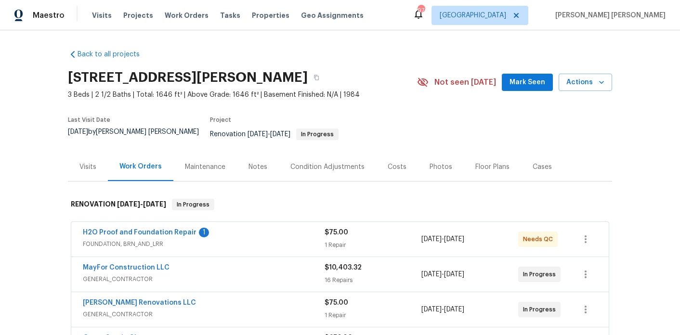
scroll to position [38, 0]
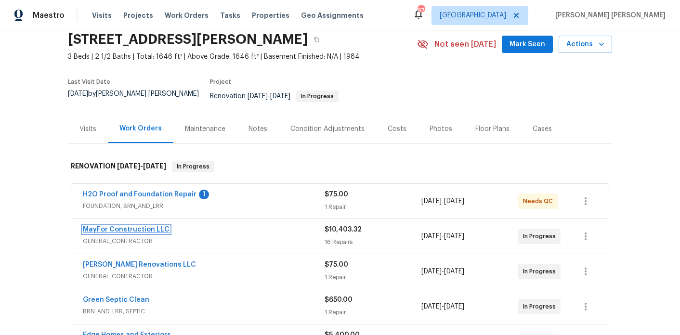
click at [152, 226] on link "MayFor Construction LLC" at bounding box center [126, 229] width 87 height 7
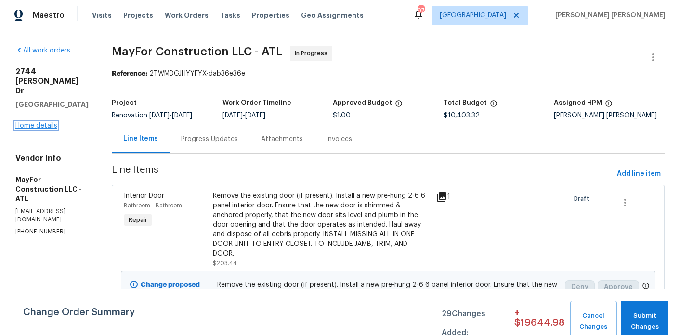
click at [47, 122] on link "Home details" at bounding box center [36, 125] width 42 height 7
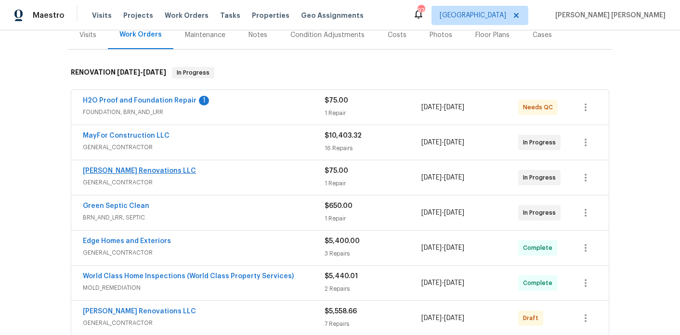
scroll to position [135, 0]
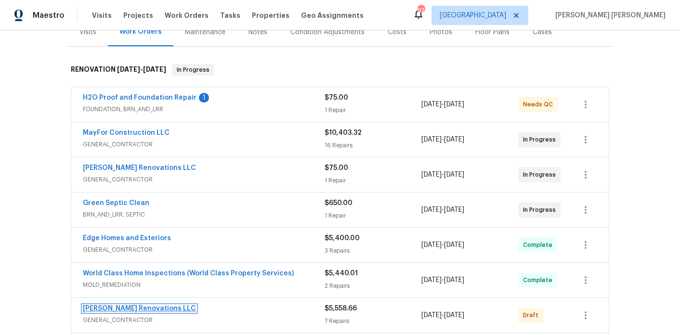
click at [126, 305] on link "[PERSON_NAME] Renovations LLC" at bounding box center [139, 308] width 113 height 7
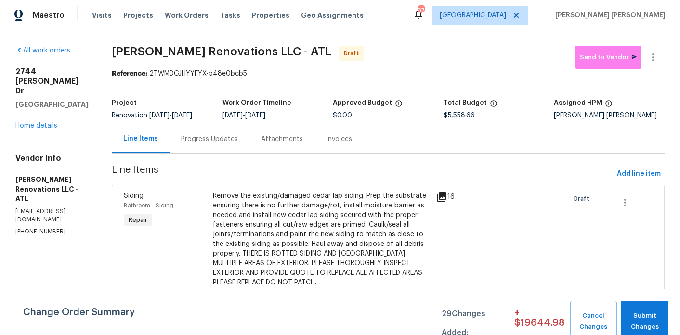
click at [32, 110] on div "2744 Lisa Dr Jonesboro, GA 30236 Home details" at bounding box center [51, 99] width 73 height 64
click at [38, 122] on link "Home details" at bounding box center [36, 125] width 42 height 7
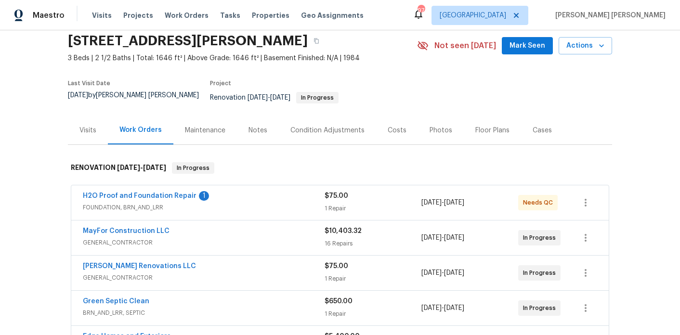
scroll to position [46, 0]
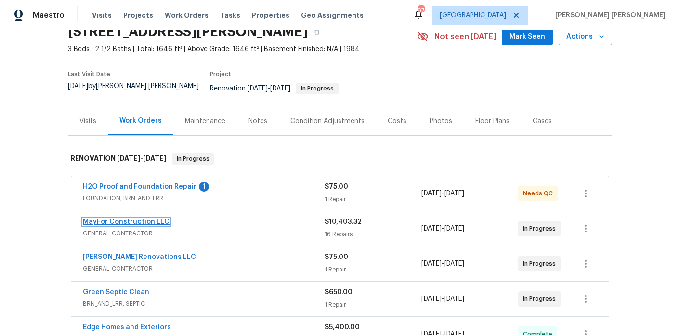
click at [143, 219] on link "MayFor Construction LLC" at bounding box center [126, 222] width 87 height 7
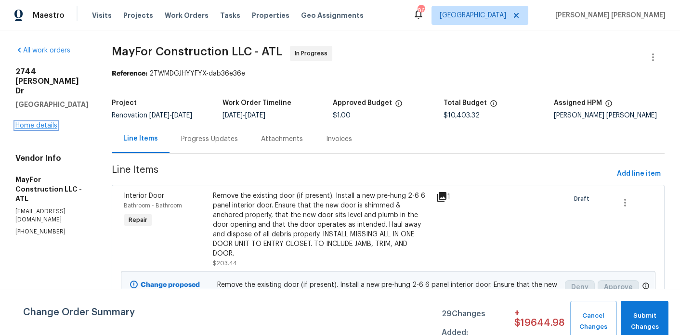
click at [32, 122] on link "Home details" at bounding box center [36, 125] width 42 height 7
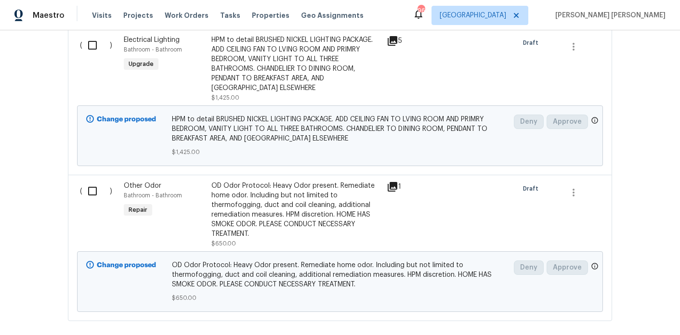
scroll to position [1003, 0]
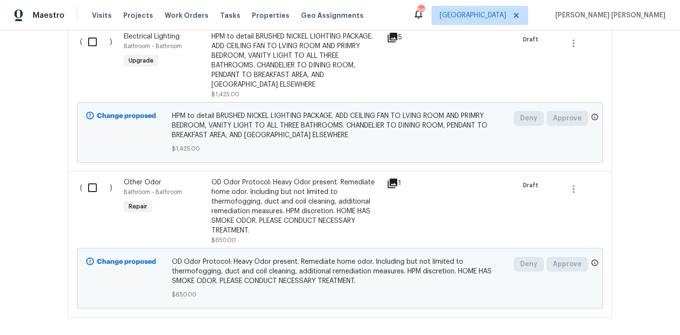
click at [90, 178] on input "checkbox" at bounding box center [95, 188] width 27 height 20
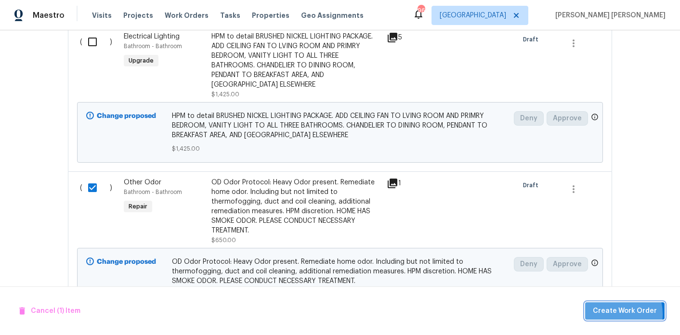
click at [614, 314] on span "Create Work Order" at bounding box center [625, 311] width 64 height 12
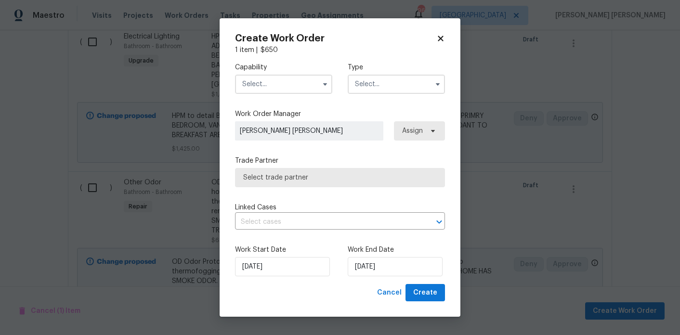
checkbox input "false"
click at [284, 80] on input "text" at bounding box center [283, 84] width 97 height 19
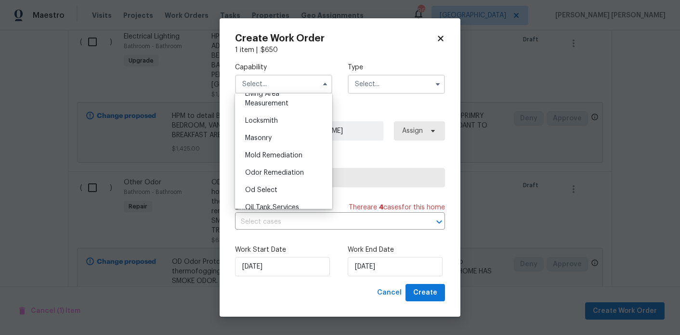
scroll to position [698, 0]
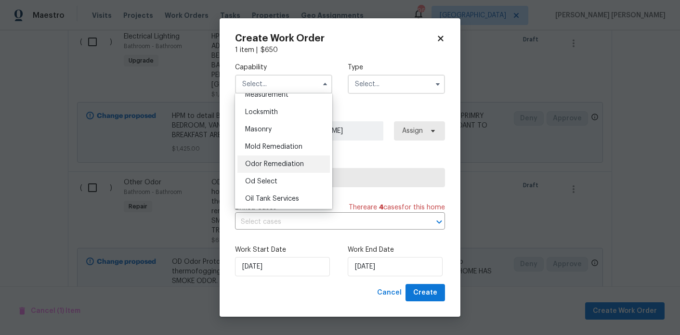
click at [288, 160] on div "Odor Remediation" at bounding box center [284, 164] width 92 height 17
type input "Odor Remediation"
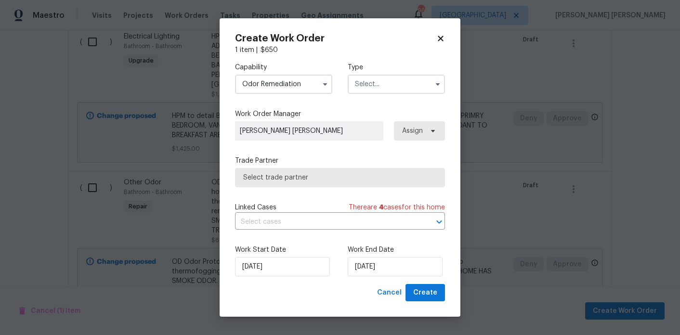
click at [370, 88] on input "text" at bounding box center [396, 84] width 97 height 19
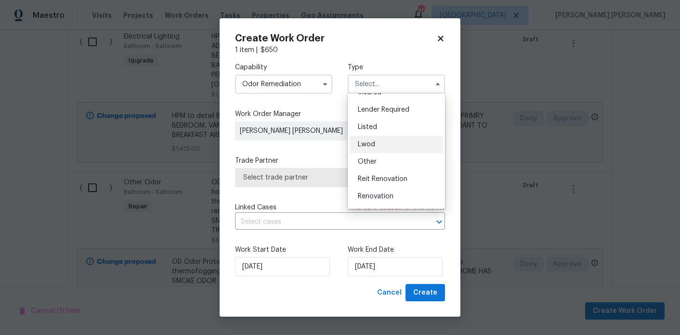
scroll to position [85, 0]
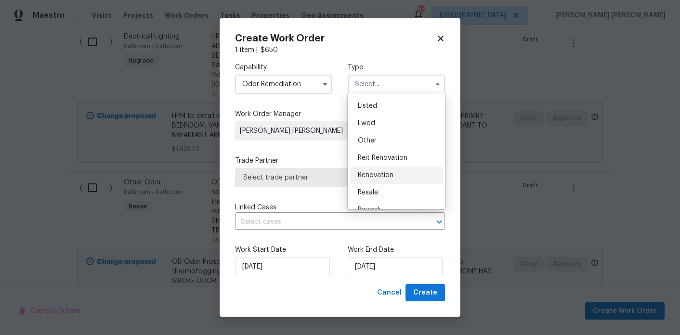
click at [388, 181] on div "Renovation" at bounding box center [396, 175] width 92 height 17
type input "Renovation"
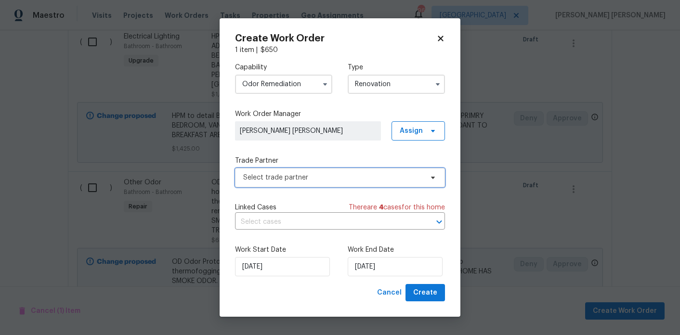
click at [379, 181] on span "Select trade partner" at bounding box center [333, 178] width 180 height 10
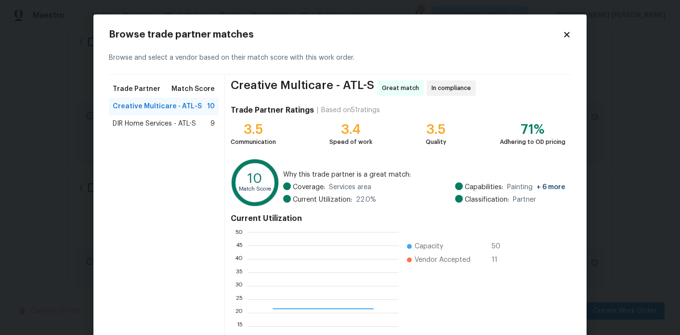
scroll to position [135, 151]
click at [192, 125] on span "DIR Home Services - ATL-S" at bounding box center [154, 124] width 83 height 10
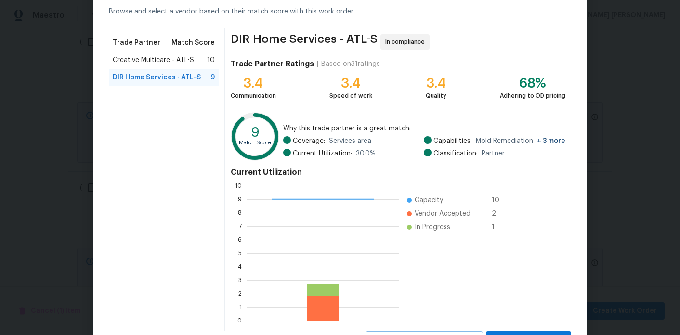
scroll to position [65, 0]
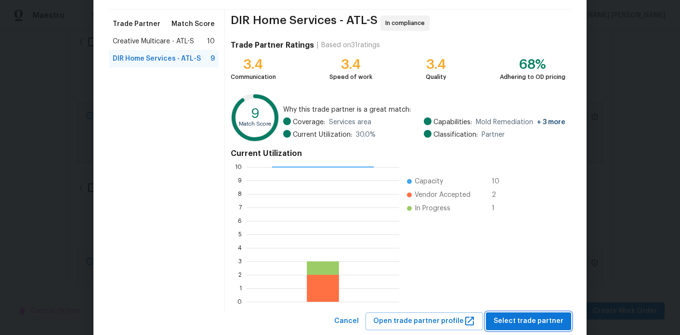
click at [531, 314] on button "Select trade partner" at bounding box center [528, 322] width 85 height 18
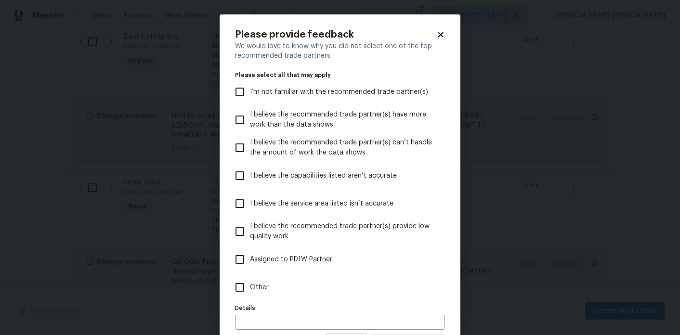
scroll to position [0, 0]
click at [268, 285] on span "Other" at bounding box center [259, 288] width 19 height 10
click at [250, 285] on input "Other" at bounding box center [240, 287] width 20 height 20
checkbox input "true"
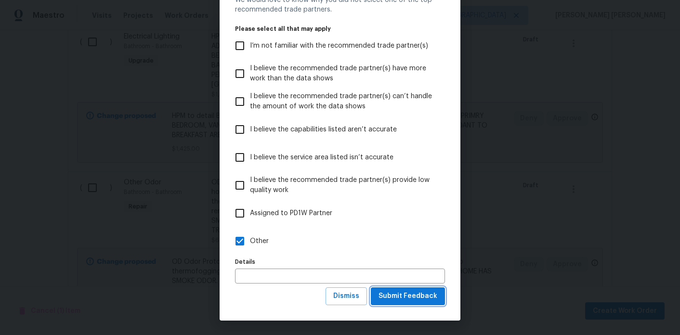
click at [390, 296] on span "Submit Feedback" at bounding box center [408, 296] width 59 height 12
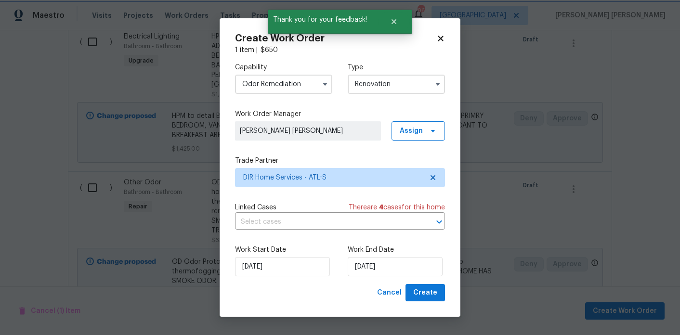
scroll to position [0, 0]
click at [369, 264] on input "10/8/2025" at bounding box center [395, 266] width 95 height 19
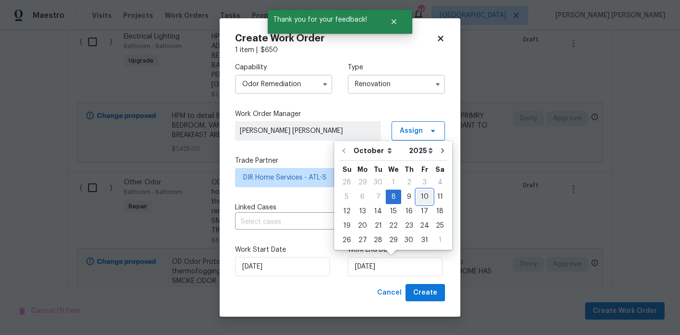
click at [424, 197] on div "10" at bounding box center [425, 196] width 16 height 13
type input "10/10/2025"
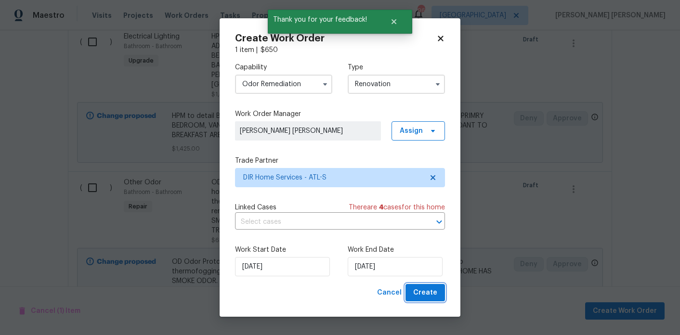
click at [429, 290] on span "Create" at bounding box center [425, 293] width 24 height 12
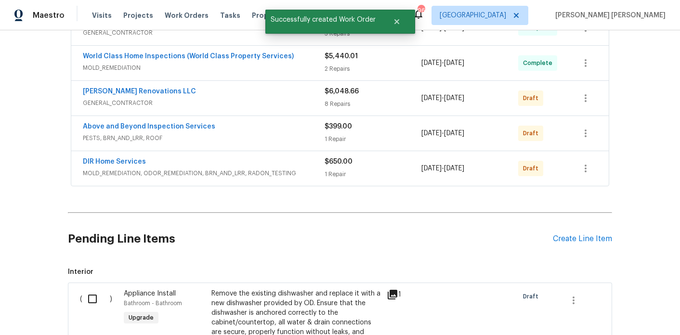
scroll to position [343, 0]
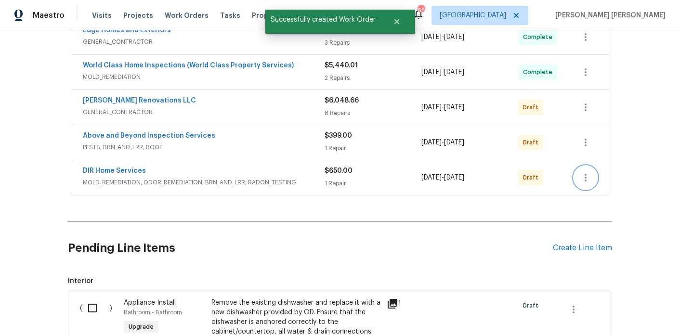
click at [589, 175] on icon "button" at bounding box center [586, 178] width 12 height 12
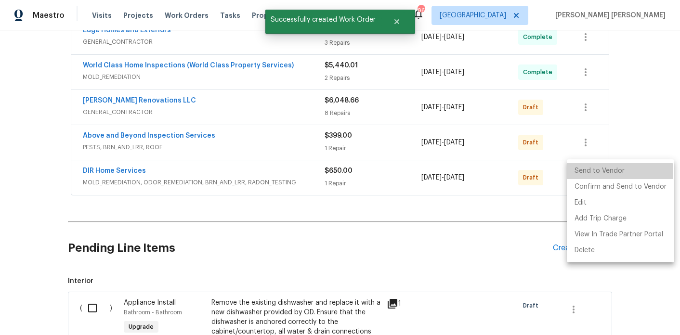
click at [591, 173] on li "Send to Vendor" at bounding box center [620, 171] width 107 height 16
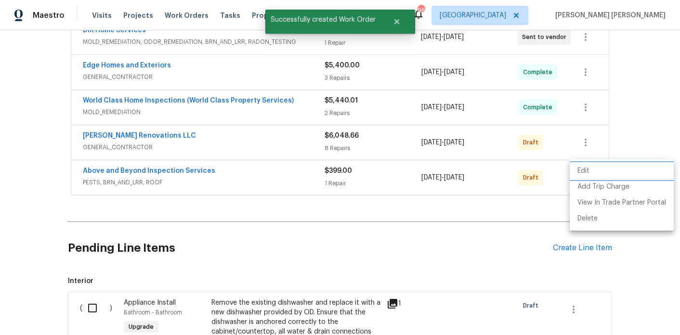
scroll to position [202, 0]
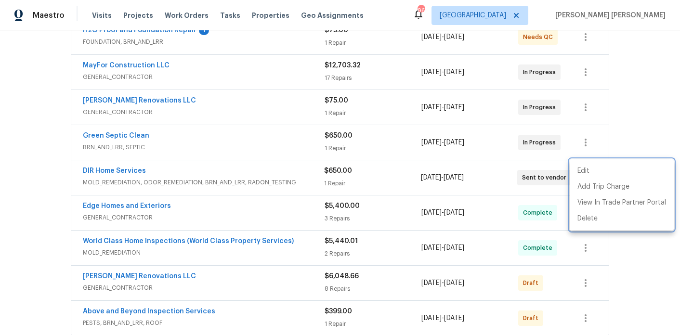
click at [125, 166] on div at bounding box center [340, 167] width 680 height 335
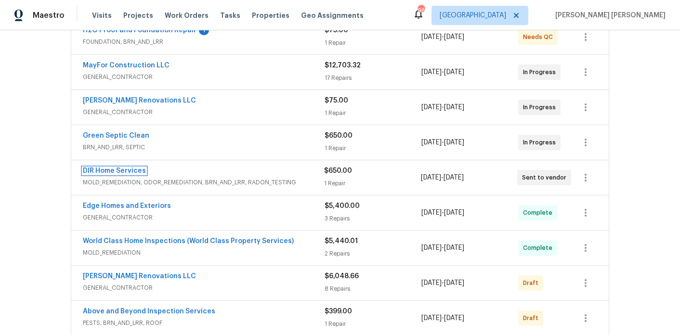
click at [125, 168] on link "DIR Home Services" at bounding box center [114, 171] width 63 height 7
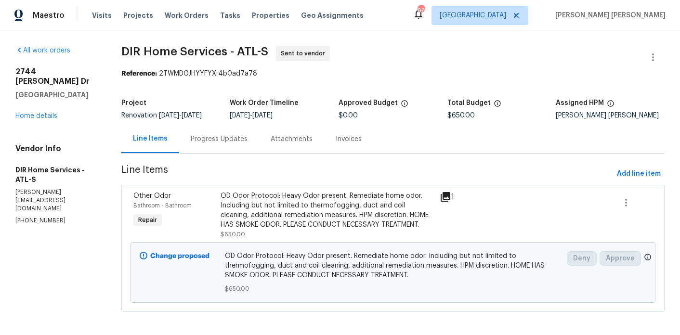
click at [226, 145] on div "Progress Updates" at bounding box center [219, 139] width 80 height 28
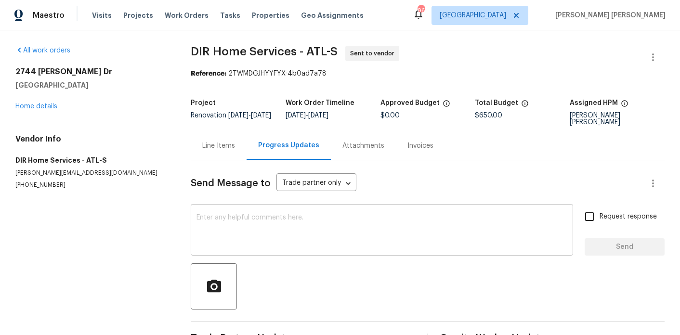
click at [240, 236] on textarea at bounding box center [382, 231] width 371 height 34
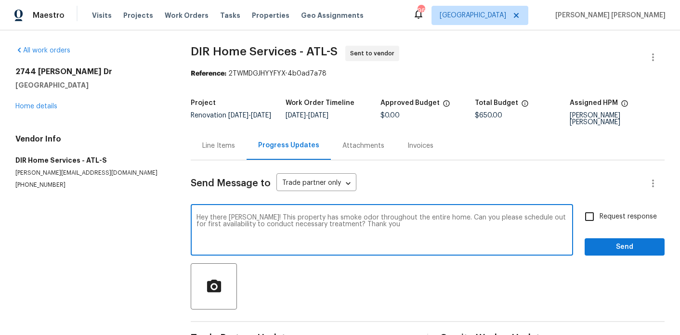
type textarea "Hey there Ken! This property has smoke odor throughout the entire home. Can you…"
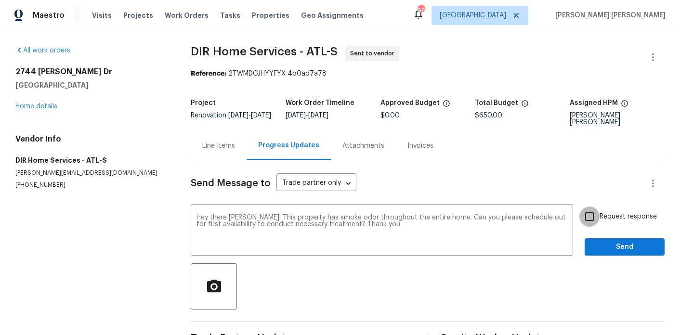
click at [588, 222] on input "Request response" at bounding box center [590, 217] width 20 height 20
checkbox input "true"
click at [609, 244] on span "Send" at bounding box center [625, 247] width 65 height 12
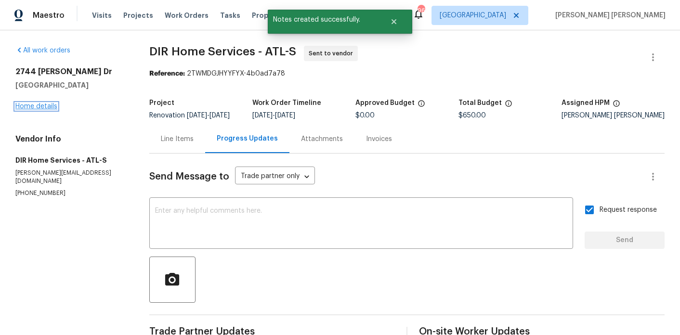
click at [45, 104] on link "Home details" at bounding box center [36, 106] width 42 height 7
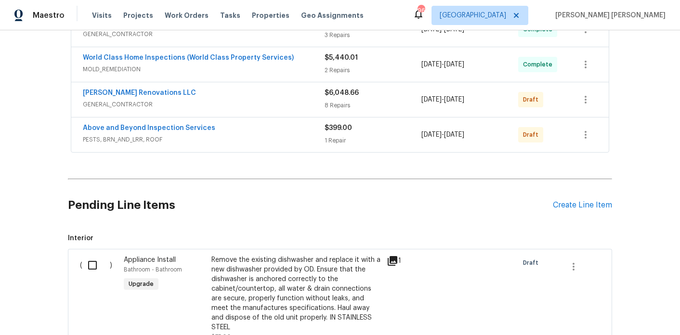
scroll to position [363, 0]
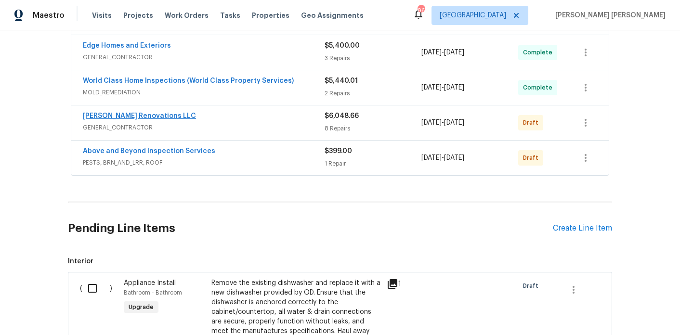
click at [147, 111] on span "[PERSON_NAME] Renovations LLC" at bounding box center [139, 116] width 113 height 10
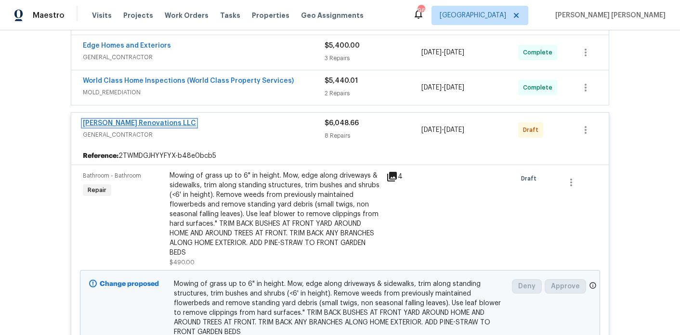
click at [144, 120] on link "[PERSON_NAME] Renovations LLC" at bounding box center [139, 123] width 113 height 7
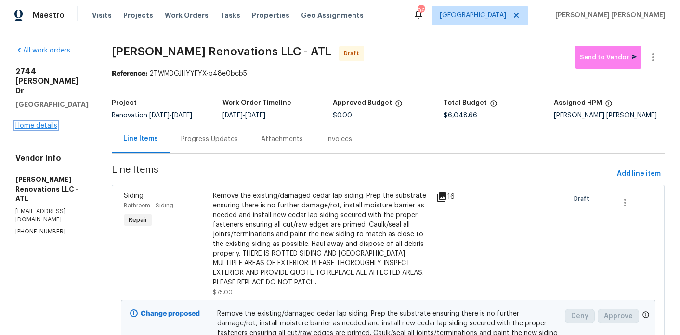
click at [51, 122] on link "Home details" at bounding box center [36, 125] width 42 height 7
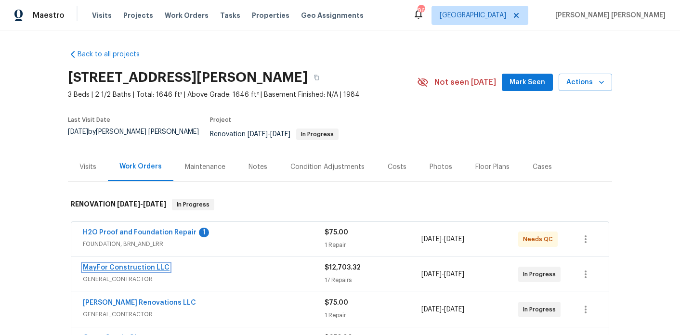
click at [138, 264] on link "MayFor Construction LLC" at bounding box center [126, 267] width 87 height 7
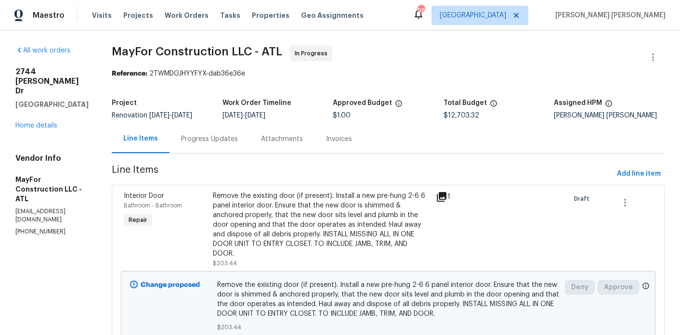
click at [50, 102] on div "2744 Lisa Dr Jonesboro, GA 30236 Home details" at bounding box center [51, 99] width 73 height 64
click at [43, 115] on div "All work orders 2744 Lisa Dr Jonesboro, GA 30236 Home details Vendor Info MayFo…" at bounding box center [51, 141] width 73 height 190
click at [43, 122] on link "Home details" at bounding box center [36, 125] width 42 height 7
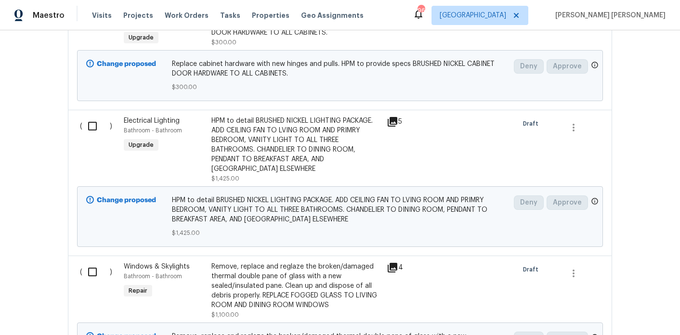
scroll to position [1052, 0]
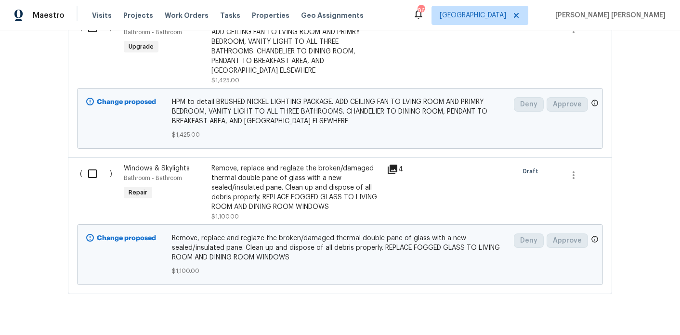
click at [92, 164] on input "checkbox" at bounding box center [95, 174] width 27 height 20
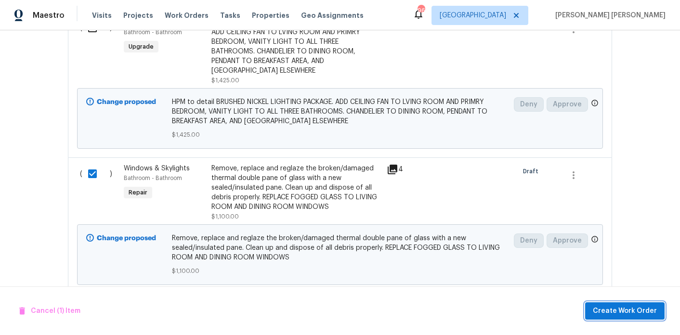
click at [620, 304] on button "Create Work Order" at bounding box center [624, 312] width 79 height 18
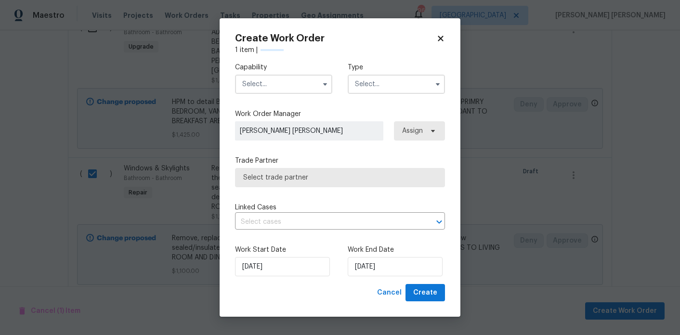
checkbox input "false"
click at [302, 81] on input "text" at bounding box center [283, 84] width 97 height 19
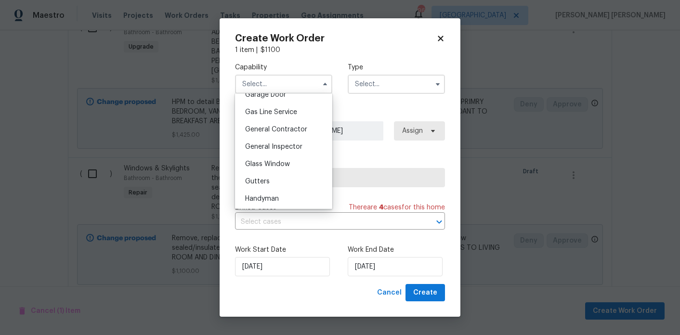
scroll to position [436, 0]
click at [278, 158] on div "Glass Window" at bounding box center [284, 163] width 92 height 17
type input "Glass Window"
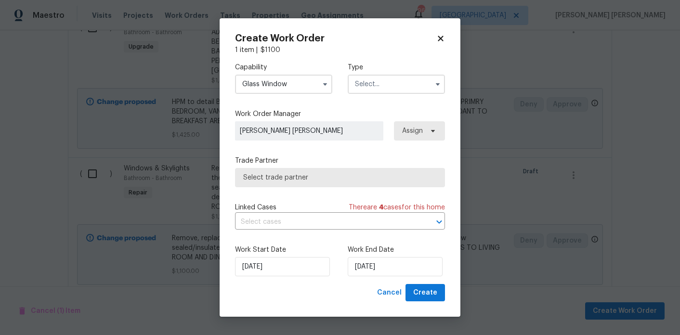
click at [368, 77] on input "text" at bounding box center [396, 84] width 97 height 19
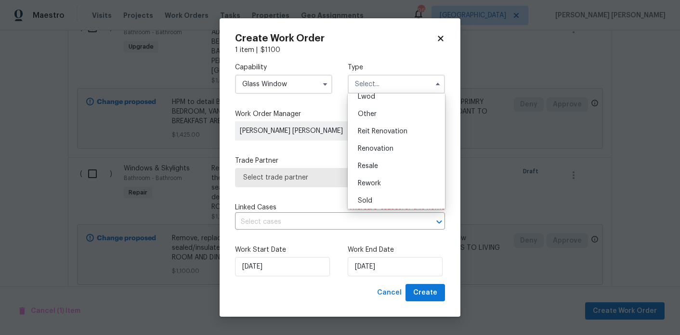
scroll to position [115, 0]
click at [386, 145] on span "Renovation" at bounding box center [376, 146] width 36 height 7
type input "Renovation"
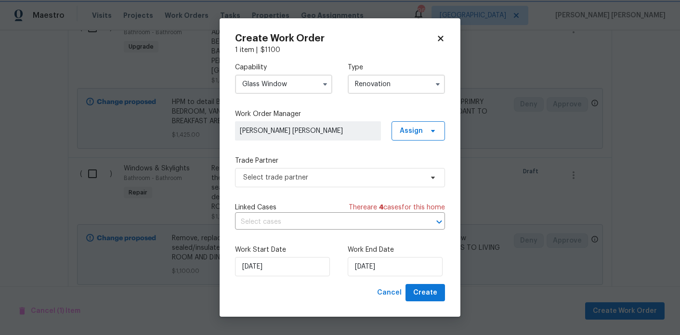
scroll to position [0, 0]
click at [370, 181] on span "Select trade partner" at bounding box center [333, 178] width 180 height 10
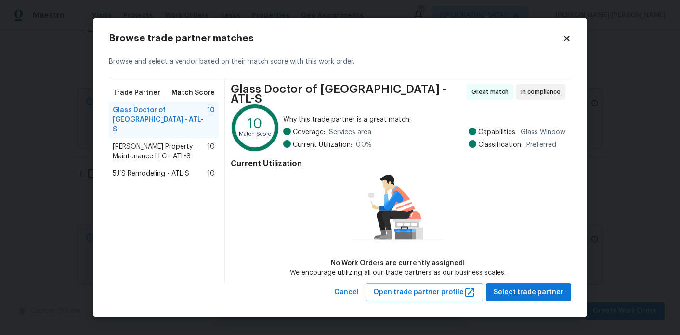
click at [193, 146] on span "Glen Property Maintenance LLC - ATL-S" at bounding box center [160, 151] width 94 height 19
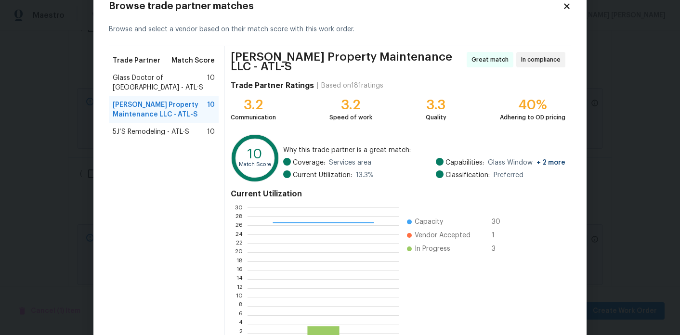
scroll to position [78, 0]
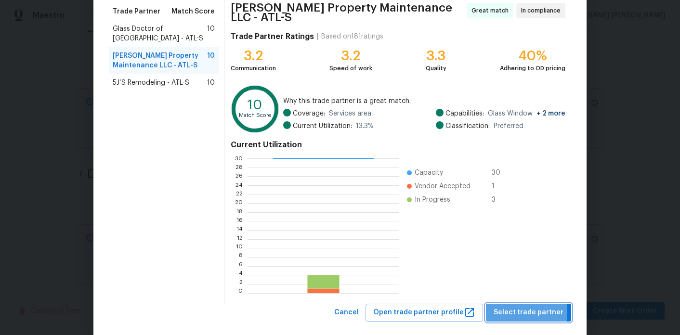
click at [507, 308] on span "Select trade partner" at bounding box center [529, 313] width 70 height 12
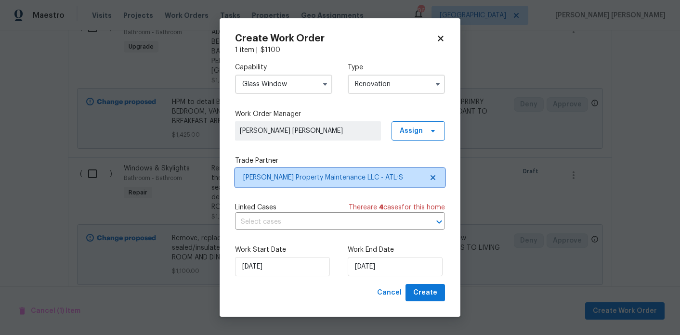
scroll to position [0, 0]
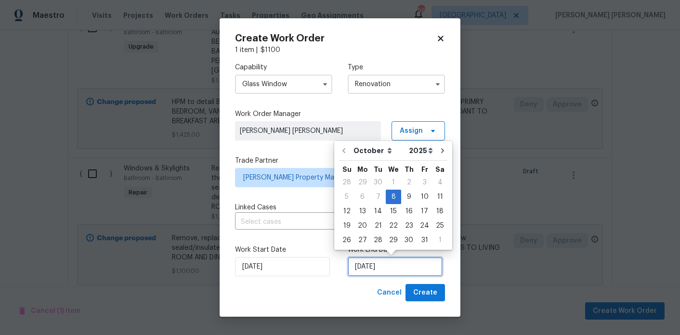
click at [401, 264] on input "10/8/2025" at bounding box center [395, 266] width 95 height 19
click at [417, 214] on div "17" at bounding box center [425, 211] width 16 height 13
type input "10/17/2025"
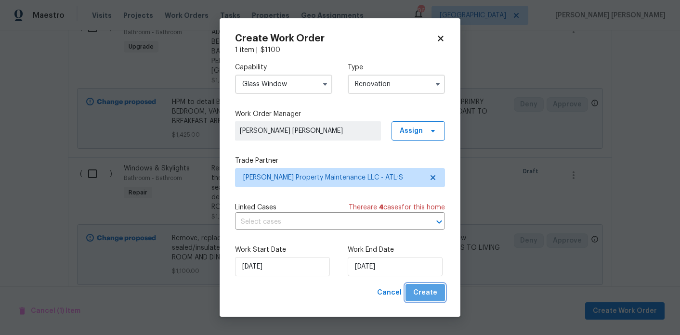
click at [433, 296] on span "Create" at bounding box center [425, 293] width 24 height 12
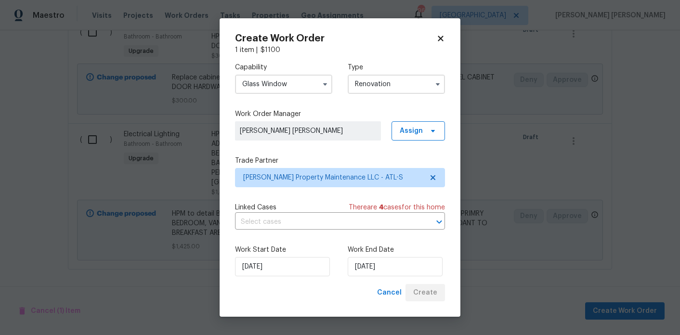
scroll to position [960, 0]
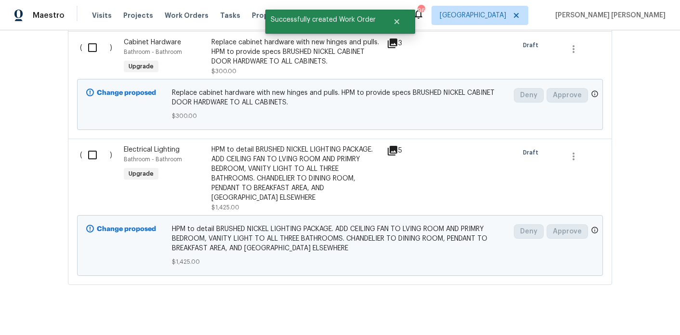
click at [50, 110] on div "Back to all projects 2744 Lisa Dr, Jonesboro, GA 30236 3 Beds | 2 1/2 Baths | T…" at bounding box center [340, 182] width 680 height 305
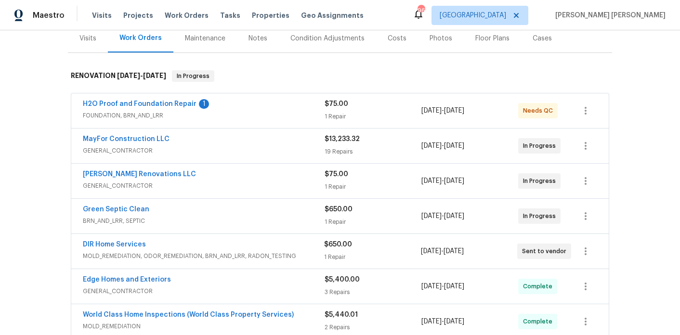
scroll to position [122, 0]
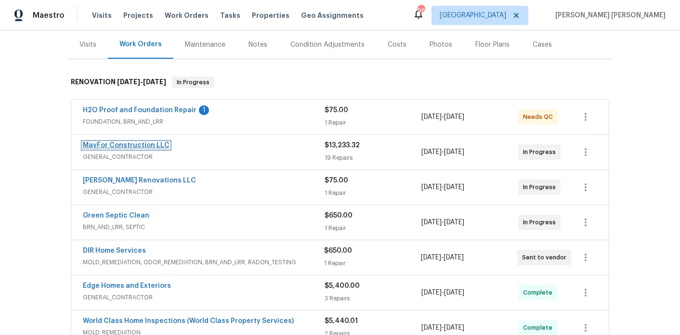
click at [104, 142] on link "MayFor Construction LLC" at bounding box center [126, 145] width 87 height 7
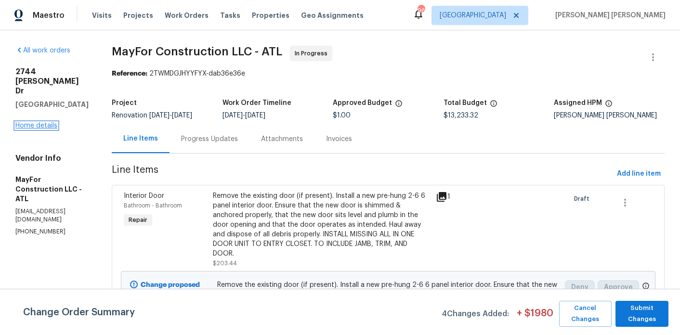
click at [32, 122] on link "Home details" at bounding box center [36, 125] width 42 height 7
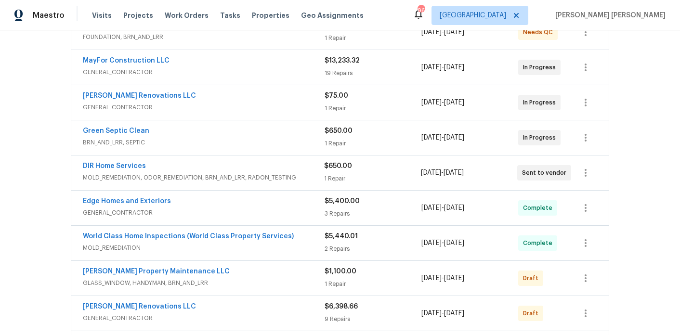
scroll to position [208, 0]
click at [132, 162] on span "DIR Home Services" at bounding box center [114, 166] width 63 height 10
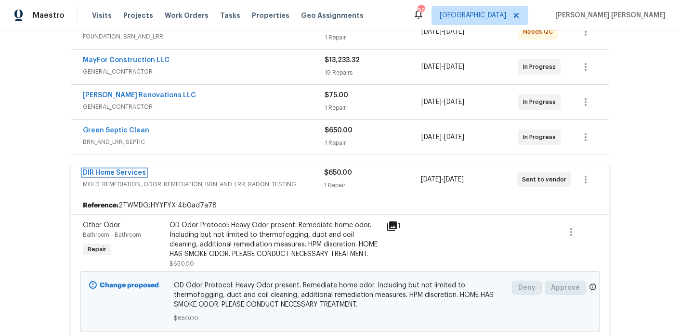
click at [132, 170] on link "DIR Home Services" at bounding box center [114, 173] width 63 height 7
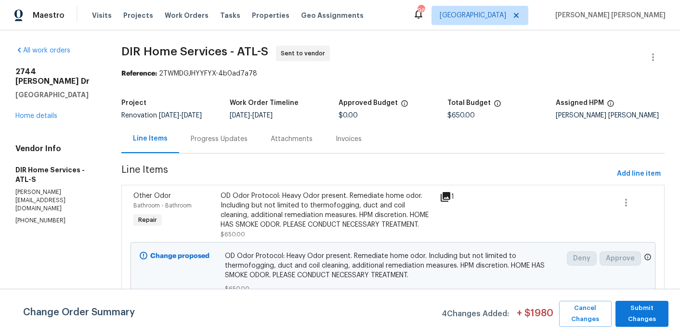
click at [203, 147] on div "Progress Updates" at bounding box center [219, 139] width 80 height 28
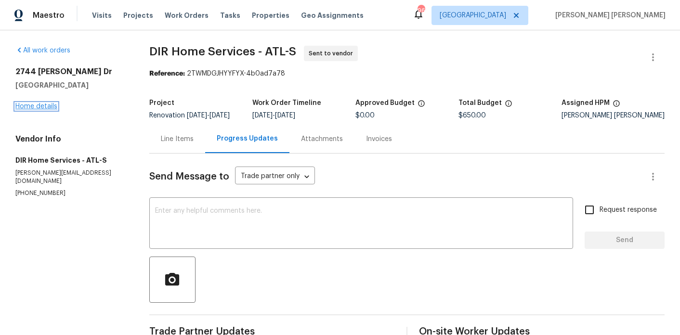
click at [37, 108] on link "Home details" at bounding box center [36, 106] width 42 height 7
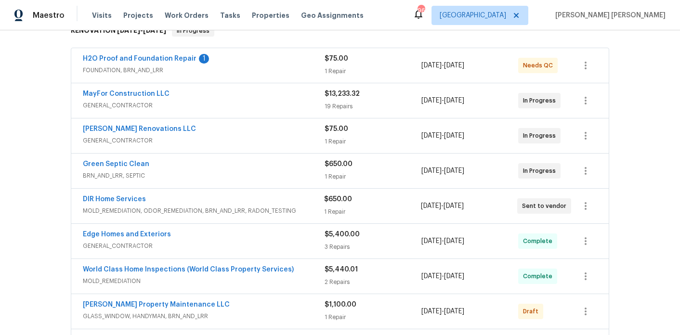
scroll to position [181, 0]
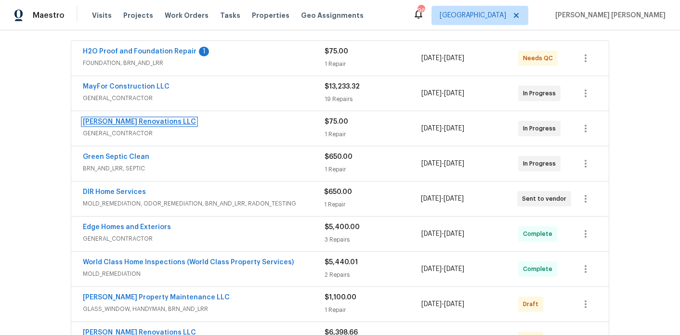
click at [152, 119] on link "[PERSON_NAME] Renovations LLC" at bounding box center [139, 122] width 113 height 7
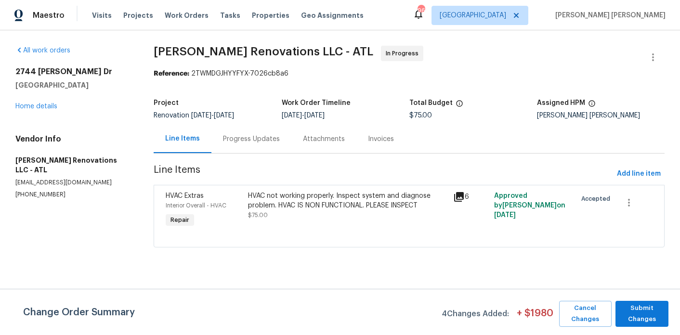
click at [259, 142] on div "Progress Updates" at bounding box center [251, 139] width 57 height 10
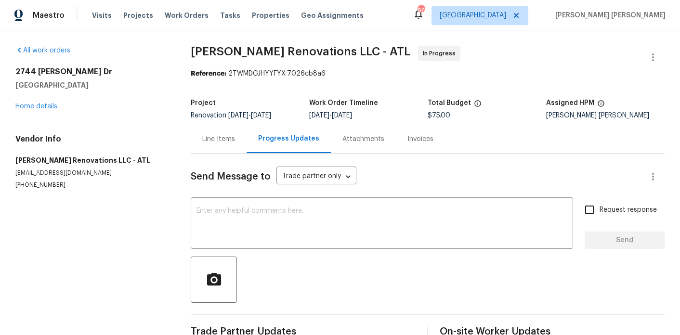
scroll to position [70, 0]
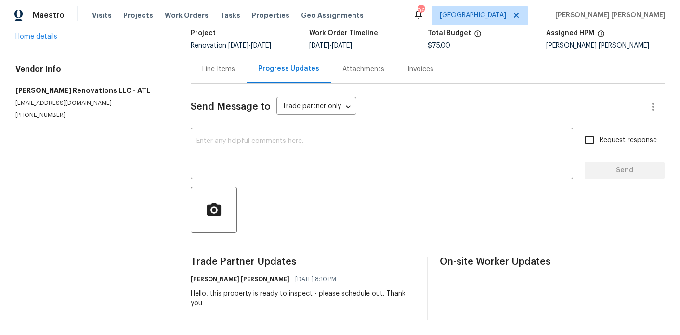
click at [213, 73] on div "Line Items" at bounding box center [218, 70] width 33 height 10
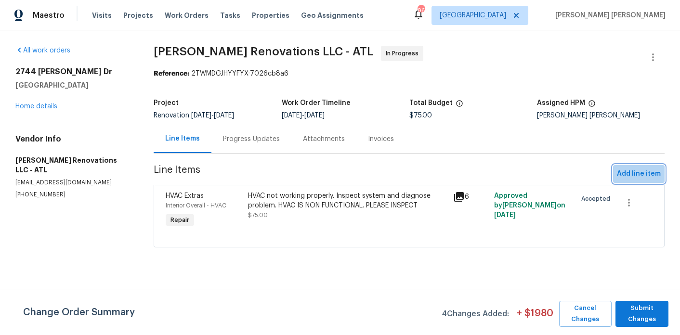
click at [644, 174] on span "Add line item" at bounding box center [639, 174] width 44 height 12
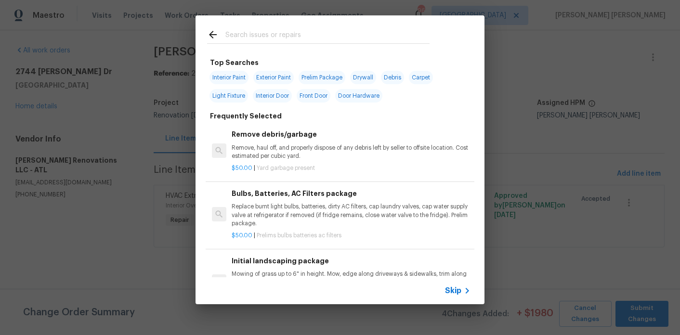
click at [317, 38] on input "text" at bounding box center [327, 36] width 204 height 14
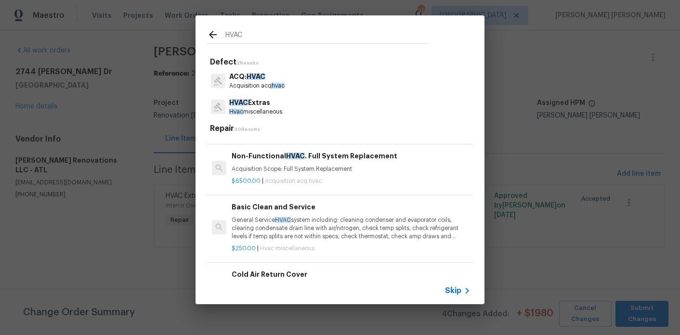
scroll to position [264, 0]
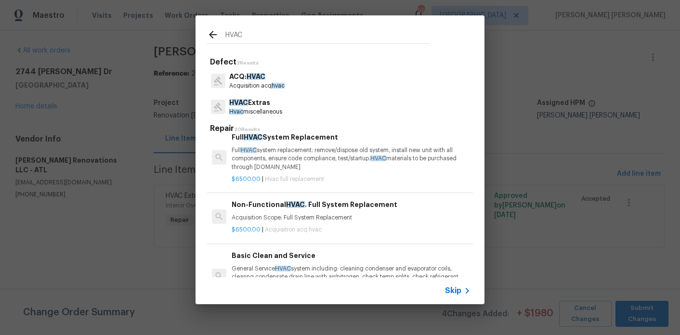
type input "HVAC"
click at [292, 162] on p "Full HVAC system replacement: remove/dispose old system, install new unit with …" at bounding box center [351, 158] width 239 height 25
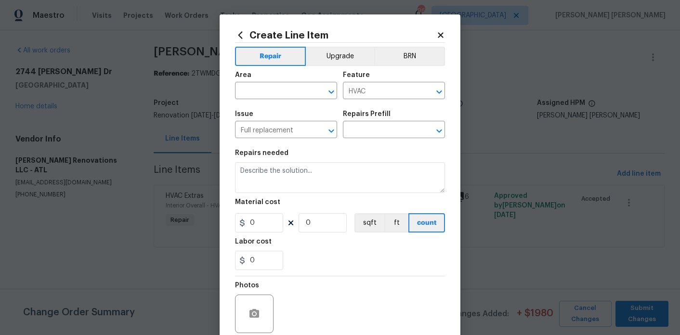
type textarea "Full HVAC system replacement: remove/dispose old system, install new unit with …"
type input "1"
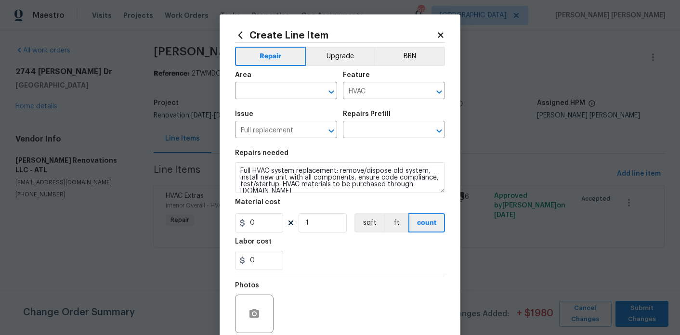
type input "Full HVAC System Replacement $6,500.00"
type input "6500"
click at [275, 92] on input "text" at bounding box center [272, 91] width 75 height 15
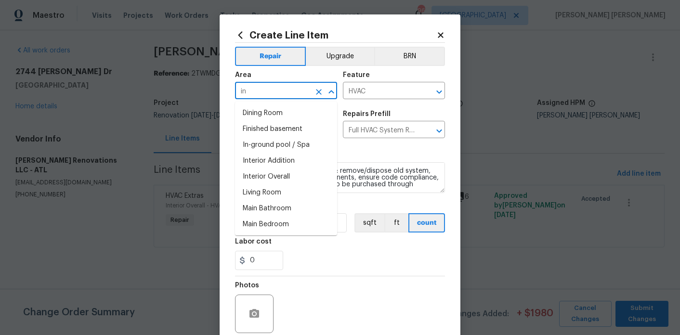
click at [275, 97] on input "in" at bounding box center [272, 91] width 75 height 15
type input "e"
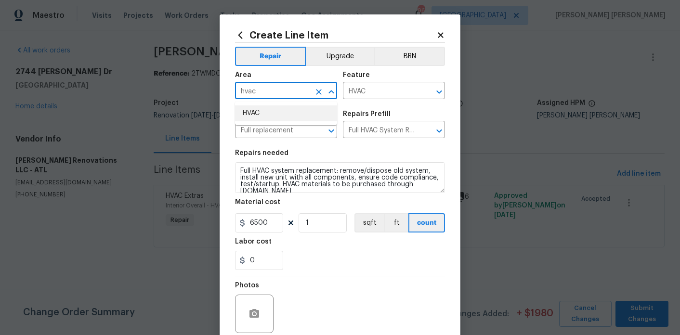
click at [280, 112] on li "HVAC" at bounding box center [286, 114] width 102 height 16
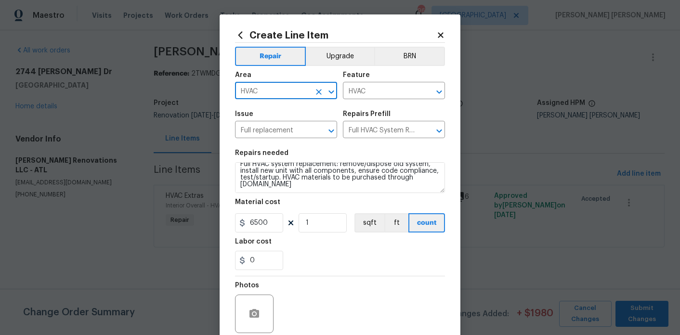
type input "HVAC"
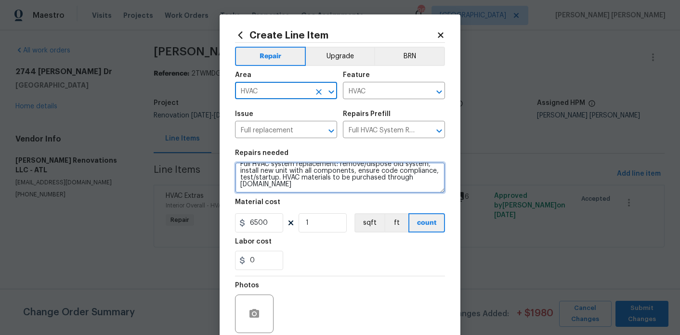
click at [296, 188] on textarea "Full HVAC system replacement: remove/dispose old system, install new unit with …" at bounding box center [340, 177] width 210 height 31
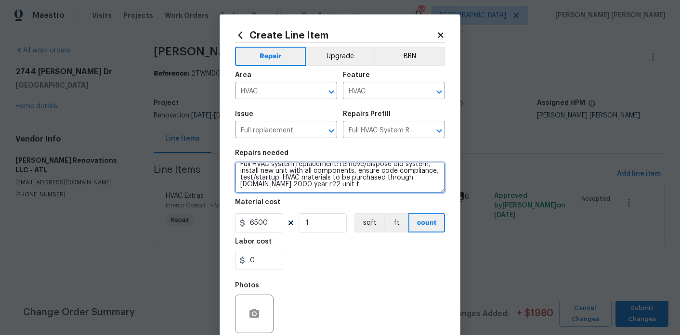
drag, startPoint x: 356, startPoint y: 184, endPoint x: 298, endPoint y: 184, distance: 57.8
click at [298, 184] on textarea "Full HVAC system replacement: remove/dispose old system, install new unit with …" at bounding box center [340, 177] width 210 height 31
type textarea "Full HVAC system replacement: remove/dispose old system, install new unit with …"
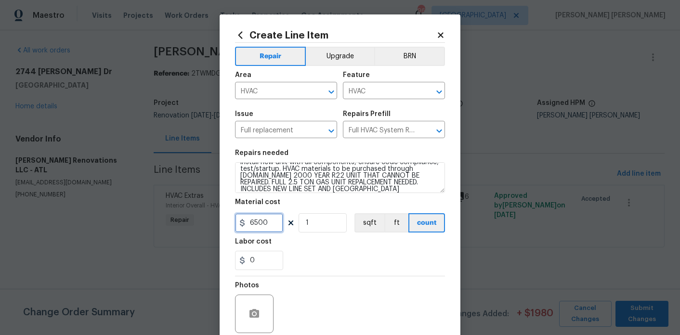
click at [264, 224] on input "6500" at bounding box center [259, 222] width 48 height 19
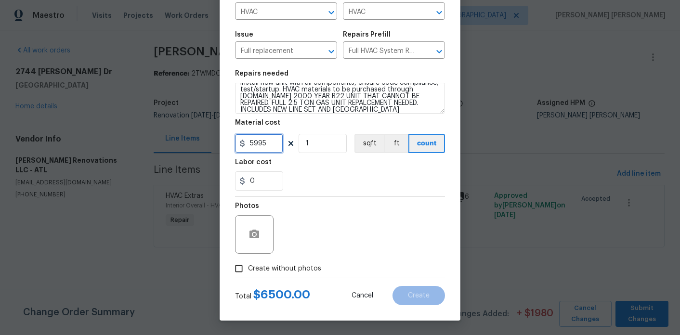
type input "5995"
click at [308, 273] on span "Create without photos" at bounding box center [284, 269] width 73 height 10
click at [248, 273] on input "Create without photos" at bounding box center [239, 269] width 18 height 18
checkbox input "true"
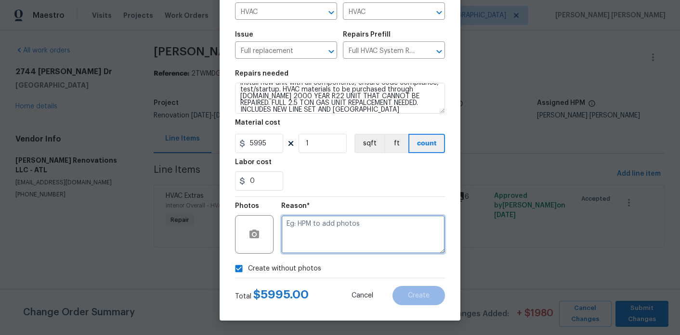
click at [335, 251] on textarea at bounding box center [363, 234] width 164 height 39
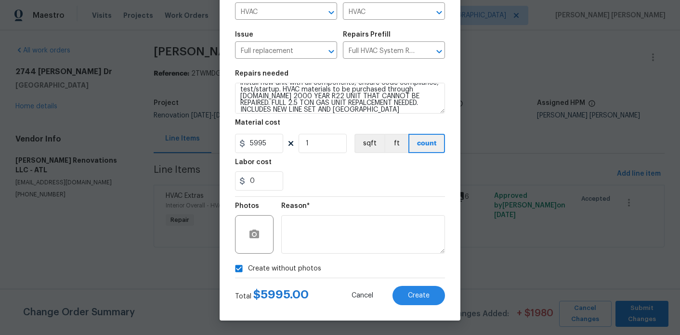
click at [436, 306] on div "Create Line Item Repair Upgrade BRN Area HVAC ​ Feature HVAC ​ Issue Full repla…" at bounding box center [340, 128] width 241 height 386
click at [439, 294] on button "Create" at bounding box center [419, 295] width 53 height 19
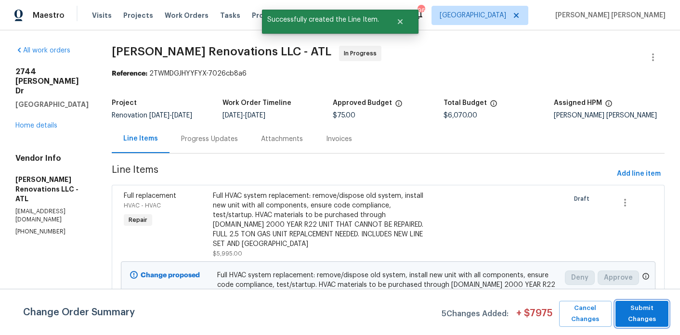
click at [659, 317] on span "Submit Changes" at bounding box center [642, 314] width 44 height 22
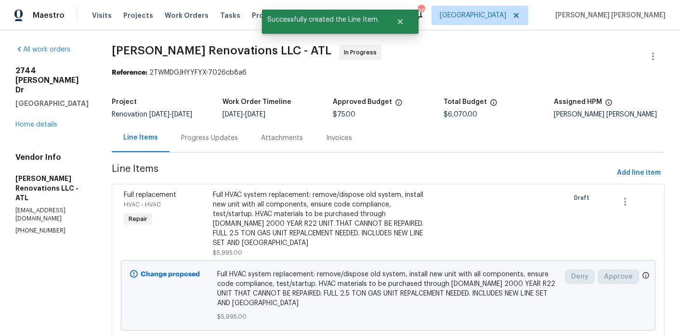
scroll to position [0, 0]
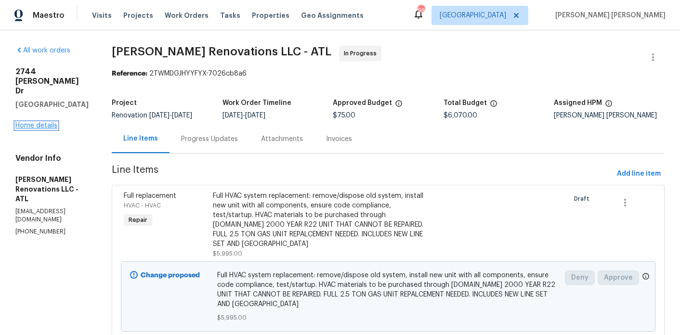
click at [53, 122] on link "Home details" at bounding box center [36, 125] width 42 height 7
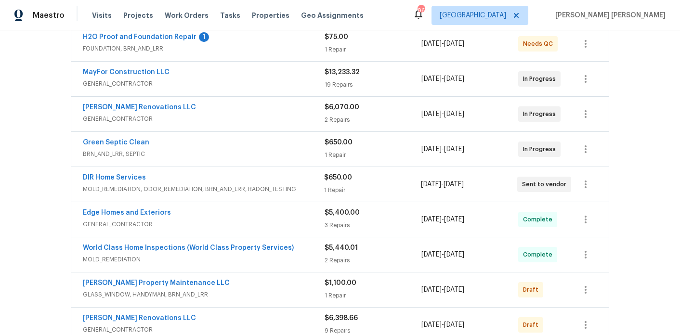
scroll to position [196, 0]
click at [252, 172] on div "DIR Home Services" at bounding box center [203, 178] width 241 height 12
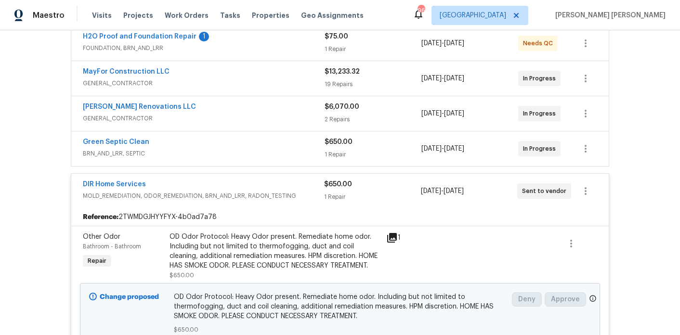
click at [252, 180] on div "DIR Home Services" at bounding box center [203, 186] width 241 height 12
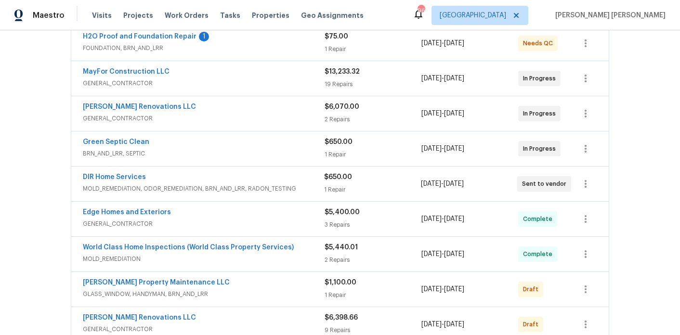
scroll to position [0, 0]
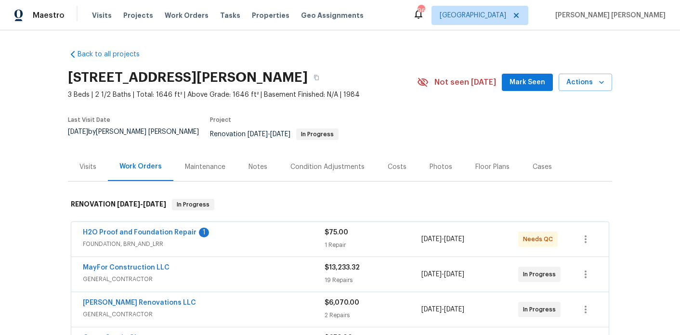
click at [253, 167] on div "Notes" at bounding box center [258, 167] width 42 height 28
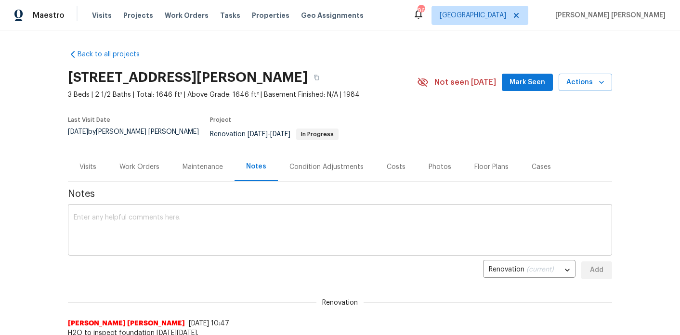
scroll to position [30, 0]
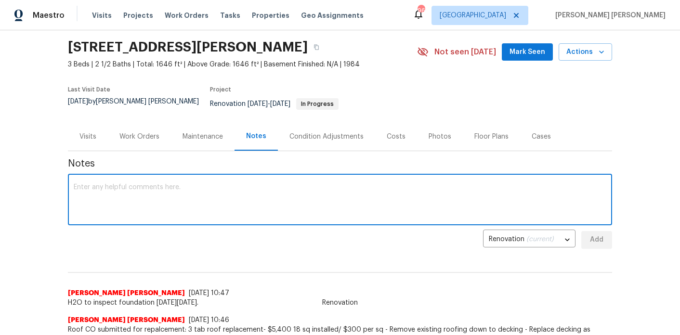
click at [253, 208] on textarea at bounding box center [340, 201] width 533 height 34
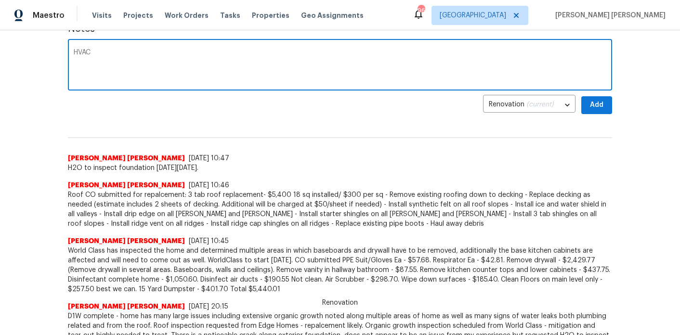
scroll to position [166, 0]
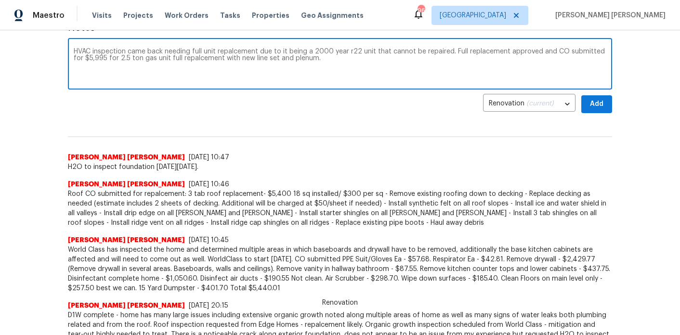
type textarea "HVAC inspection came back needing full unit repalcement due to it being a 2000 …"
click at [604, 98] on span "Add" at bounding box center [596, 104] width 15 height 12
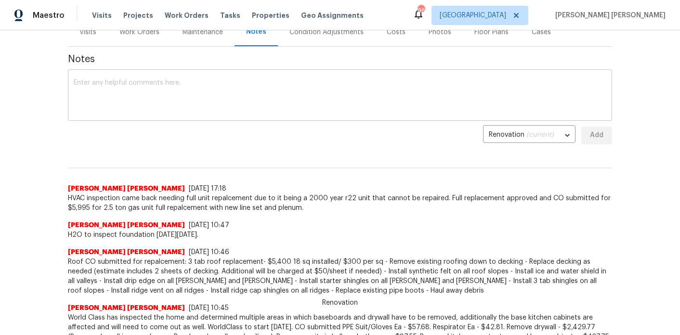
scroll to position [133, 0]
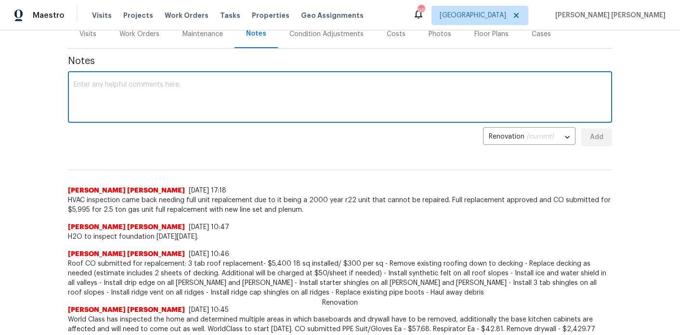
click at [295, 88] on textarea at bounding box center [340, 98] width 533 height 34
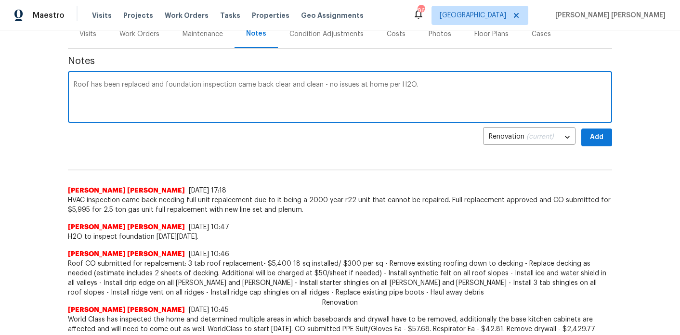
type textarea "Roof has been replaced and foundation inspection came back clear and clean - no…"
click at [593, 136] on button "Add" at bounding box center [596, 138] width 31 height 18
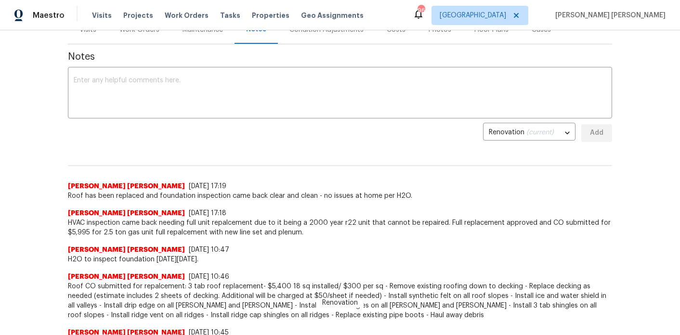
scroll to position [0, 0]
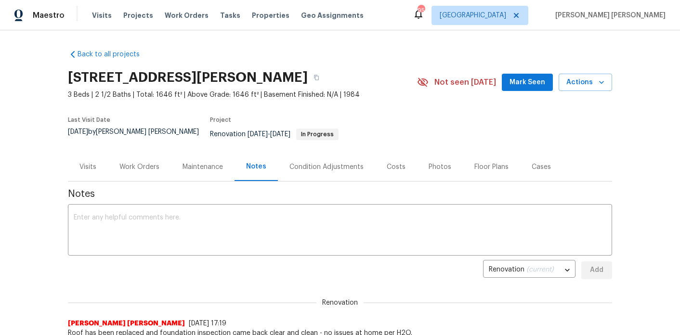
click at [151, 162] on div "Work Orders" at bounding box center [139, 167] width 40 height 10
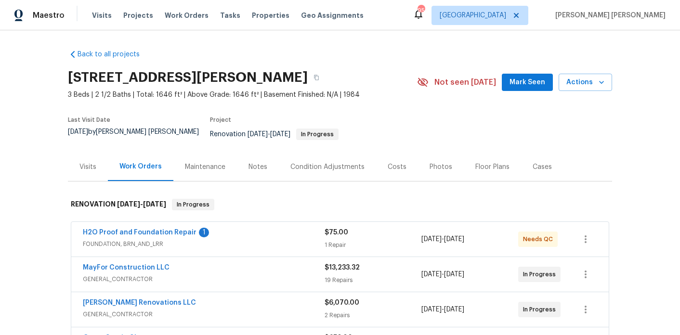
scroll to position [7, 0]
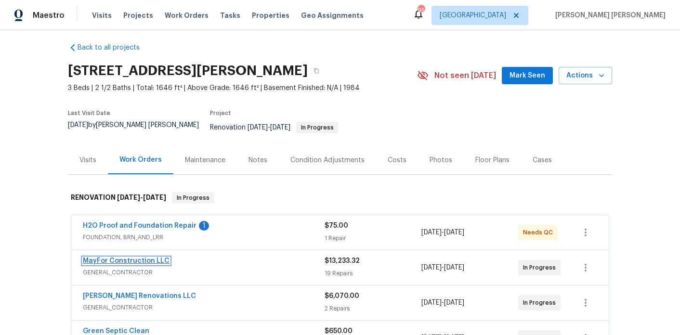
click at [160, 258] on link "MayFor Construction LLC" at bounding box center [126, 261] width 87 height 7
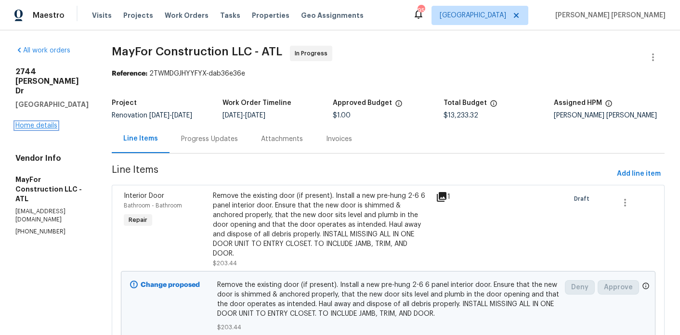
click at [46, 122] on link "Home details" at bounding box center [36, 125] width 42 height 7
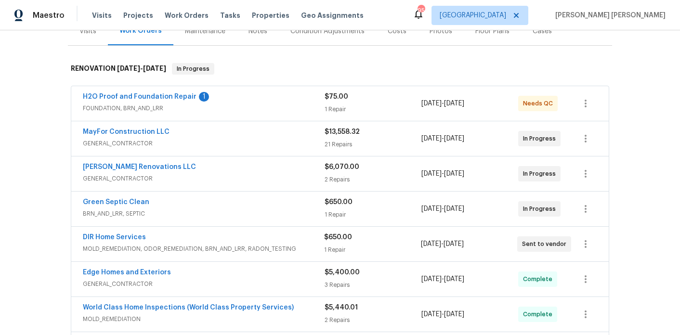
scroll to position [140, 0]
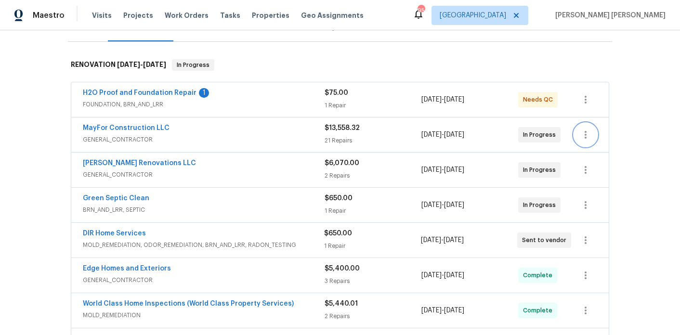
click at [581, 129] on icon "button" at bounding box center [586, 135] width 12 height 12
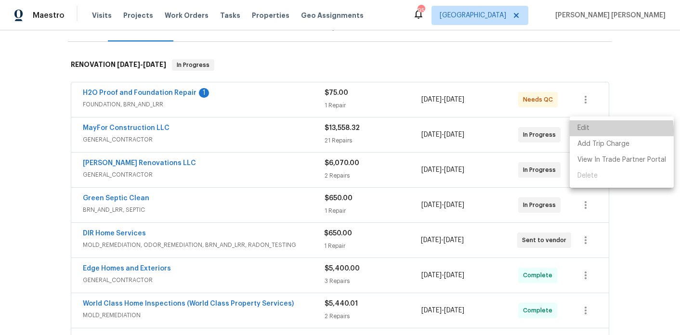
click at [593, 132] on li "Edit" at bounding box center [622, 128] width 104 height 16
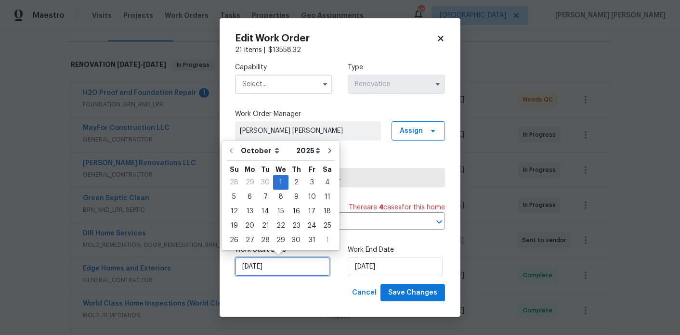
click at [286, 273] on input "10/1/2025" at bounding box center [282, 266] width 95 height 19
click at [282, 193] on div "8" at bounding box center [280, 196] width 15 height 13
type input "10/8/2025"
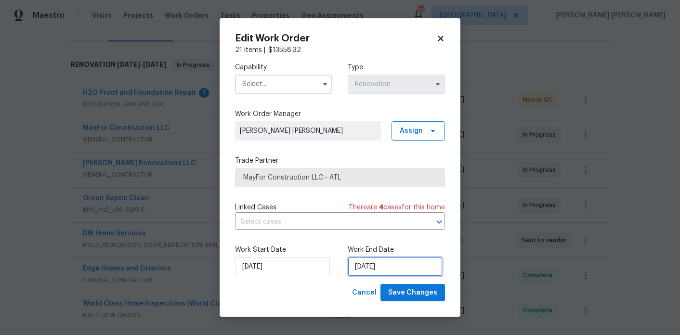
click at [372, 265] on input "10/31/2025" at bounding box center [395, 266] width 95 height 19
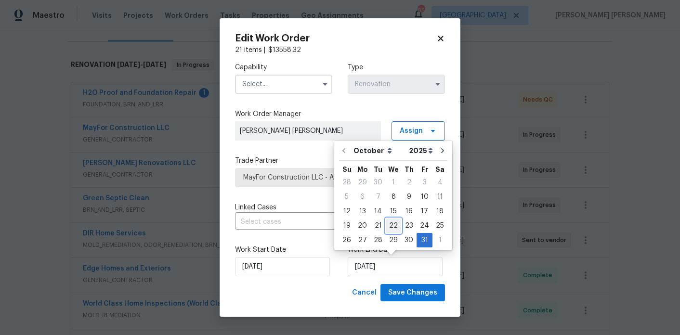
click at [392, 222] on div "22" at bounding box center [393, 225] width 15 height 13
type input "10/22/2025"
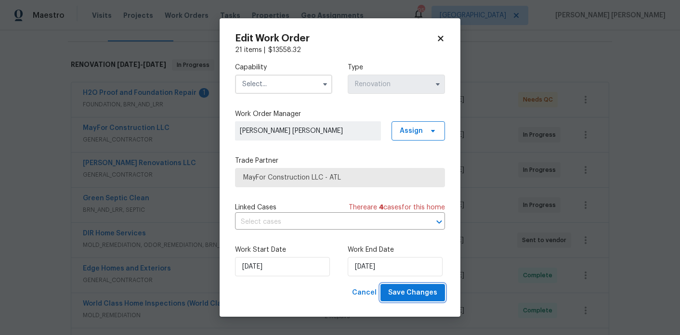
click at [418, 296] on span "Save Changes" at bounding box center [412, 293] width 49 height 12
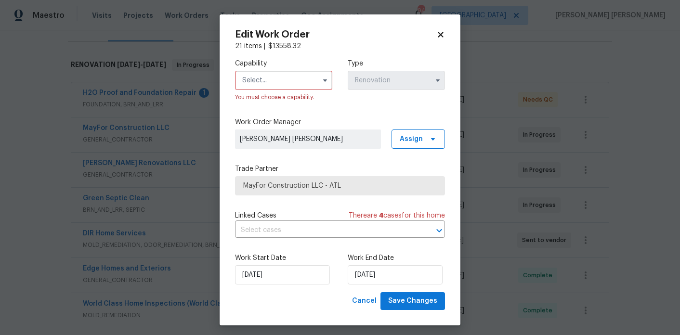
click at [302, 75] on input "text" at bounding box center [283, 80] width 97 height 19
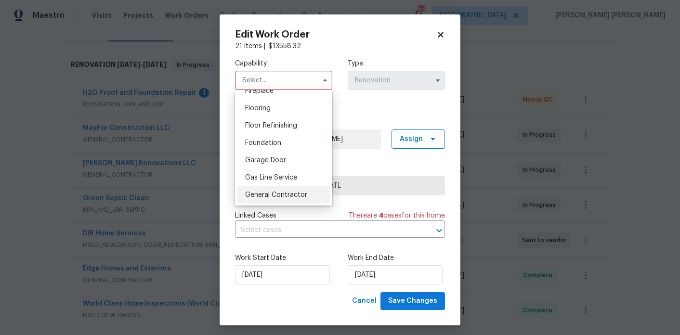
click at [290, 190] on div "General Contractor" at bounding box center [284, 194] width 92 height 17
type input "General Contractor"
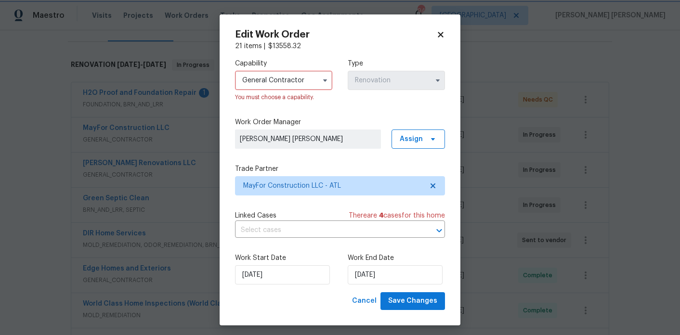
scroll to position [384, 0]
click at [421, 301] on span "Save Changes" at bounding box center [412, 301] width 49 height 12
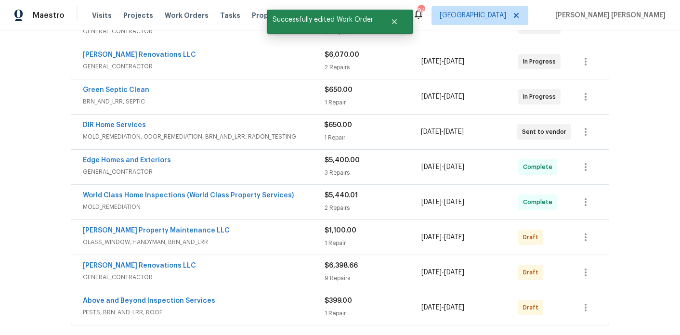
scroll to position [250, 0]
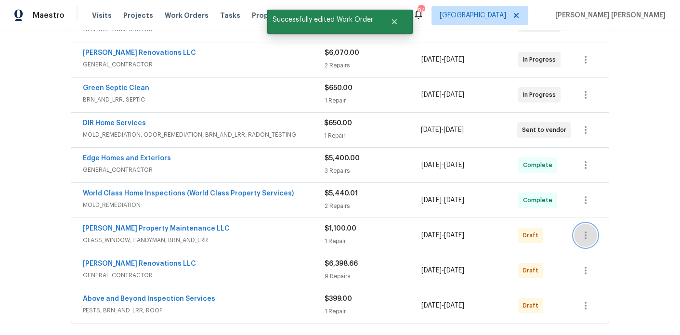
click at [589, 232] on icon "button" at bounding box center [586, 236] width 12 height 12
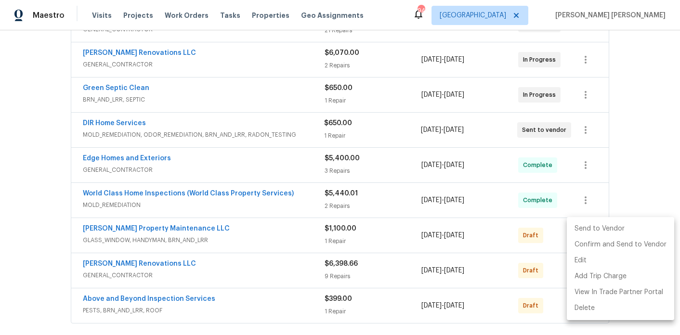
click at [599, 226] on li "Send to Vendor" at bounding box center [620, 229] width 107 height 16
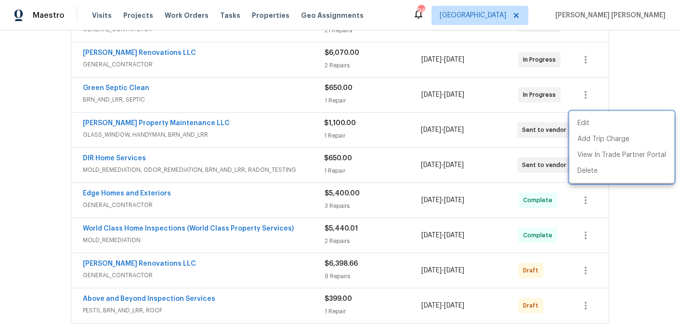
click at [594, 270] on div at bounding box center [340, 167] width 680 height 335
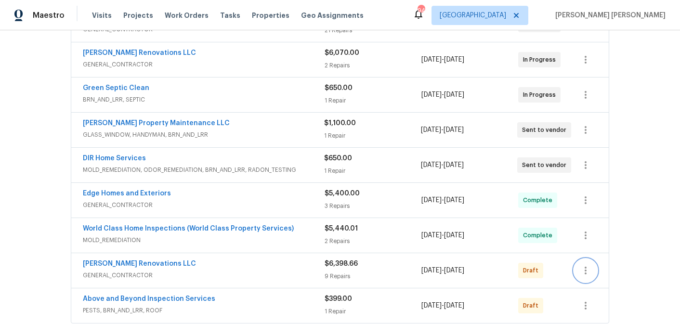
click at [590, 266] on icon "button" at bounding box center [586, 271] width 12 height 12
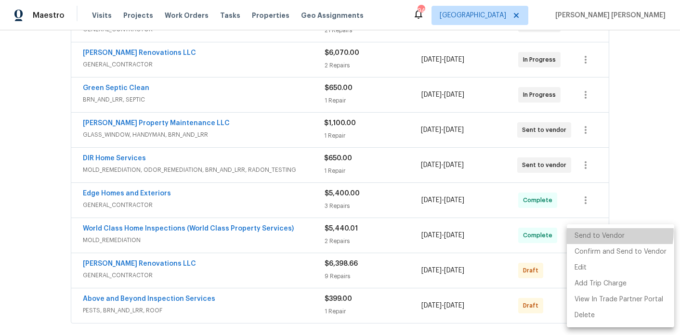
click at [601, 232] on li "Send to Vendor" at bounding box center [620, 236] width 107 height 16
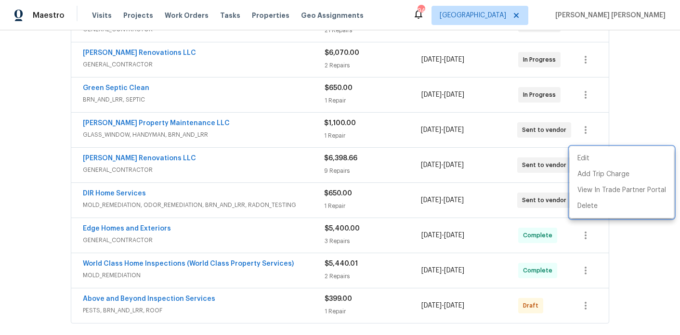
click at [581, 296] on div at bounding box center [340, 167] width 680 height 335
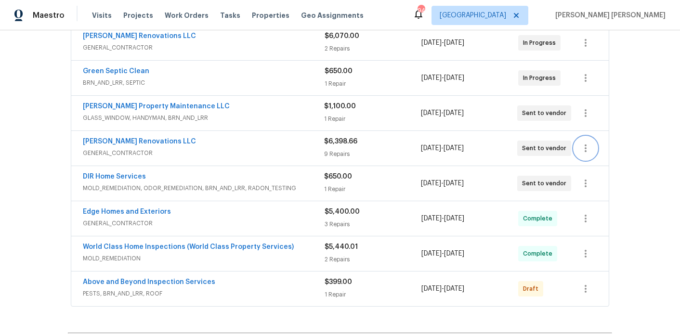
scroll to position [267, 0]
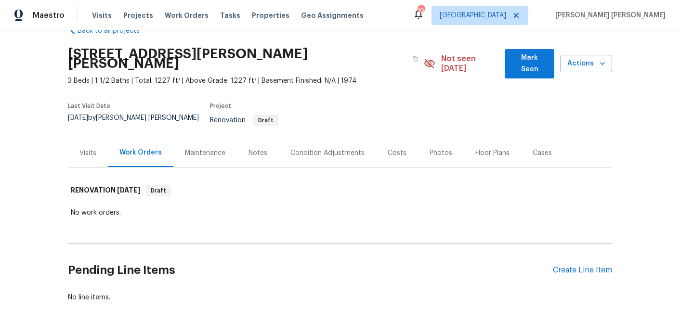
scroll to position [28, 0]
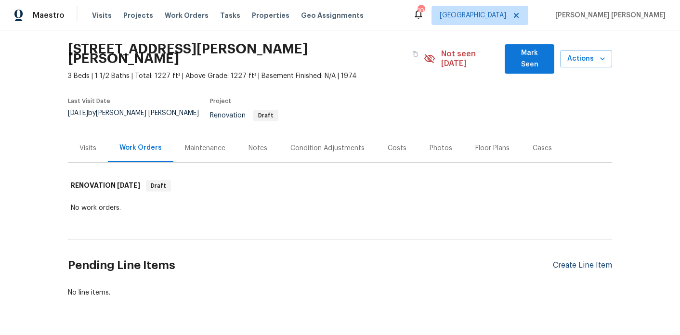
click at [565, 261] on div "Create Line Item" at bounding box center [582, 265] width 59 height 9
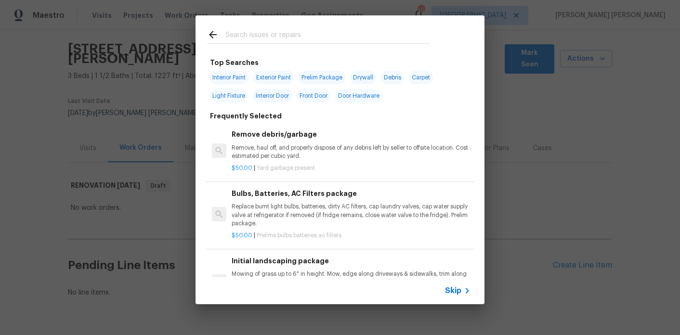
click at [283, 35] on input "text" at bounding box center [327, 36] width 204 height 14
click at [172, 208] on div "Top Searches Interior Paint Exterior Paint Prelim Package Drywall Debris Carpet…" at bounding box center [340, 160] width 680 height 320
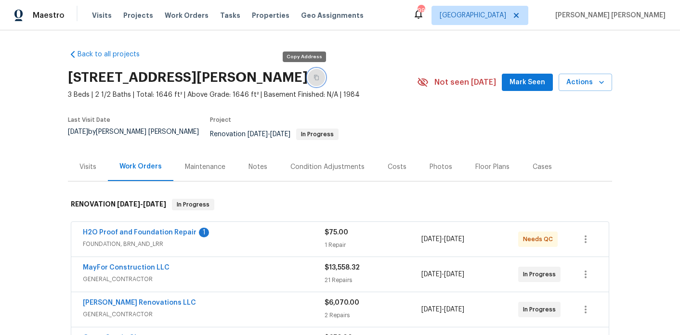
click at [314, 75] on icon "button" at bounding box center [317, 78] width 6 height 6
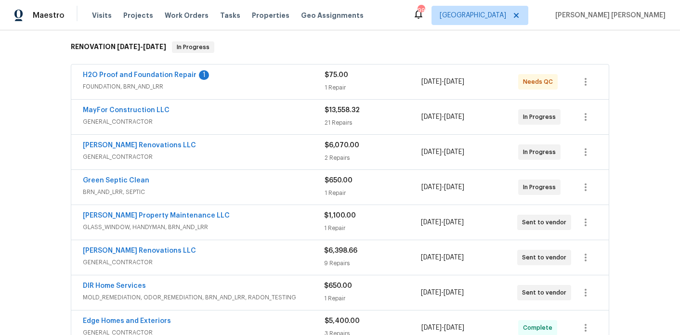
scroll to position [155, 0]
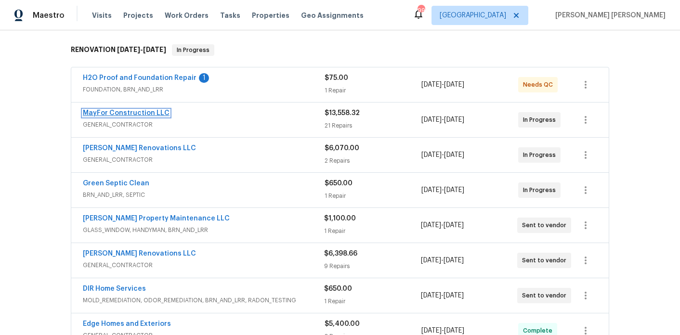
click at [119, 110] on link "MayFor Construction LLC" at bounding box center [126, 113] width 87 height 7
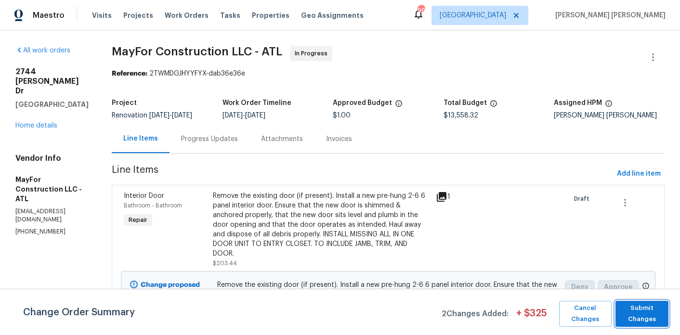
click at [647, 316] on span "Submit Changes" at bounding box center [642, 314] width 44 height 22
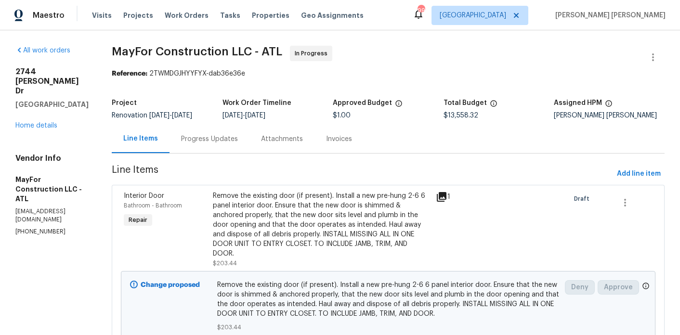
click at [238, 144] on div "Progress Updates" at bounding box center [209, 139] width 57 height 10
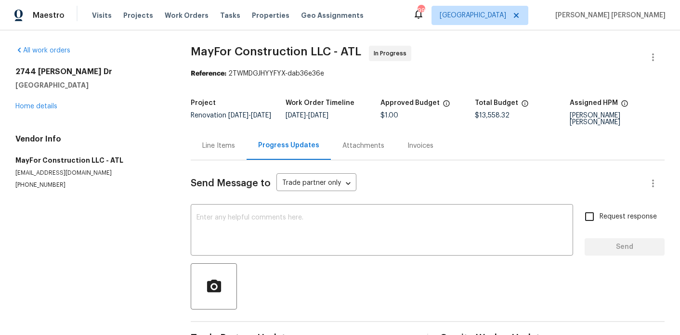
scroll to position [31, 0]
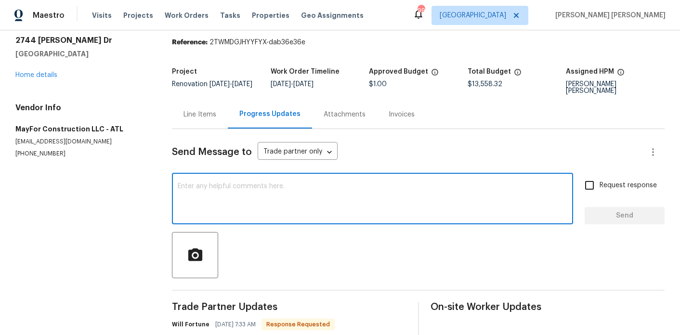
click at [237, 206] on textarea at bounding box center [373, 200] width 390 height 34
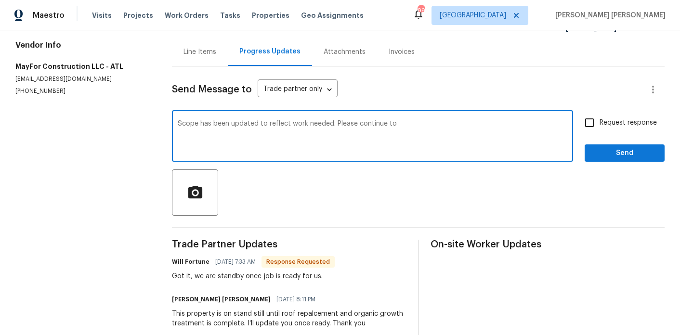
scroll to position [114, 0]
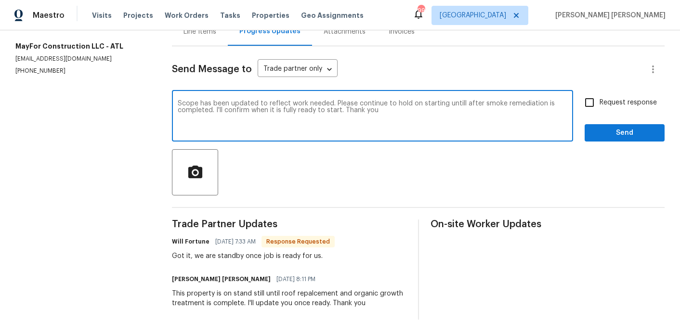
drag, startPoint x: 462, startPoint y: 103, endPoint x: 462, endPoint y: 114, distance: 11.6
click at [462, 103] on textarea "Scope has been updated to reflect work needed. Please continue to hold on start…" at bounding box center [373, 117] width 390 height 34
type textarea "Scope has been updated to reflect work needed. Please continue to hold on start…"
click at [609, 100] on span "Request response" at bounding box center [628, 103] width 57 height 10
click at [600, 100] on input "Request response" at bounding box center [590, 102] width 20 height 20
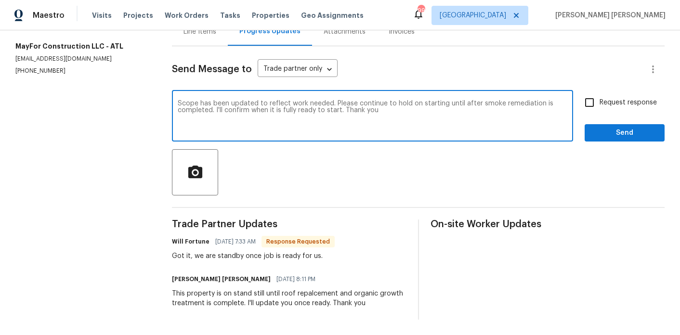
checkbox input "true"
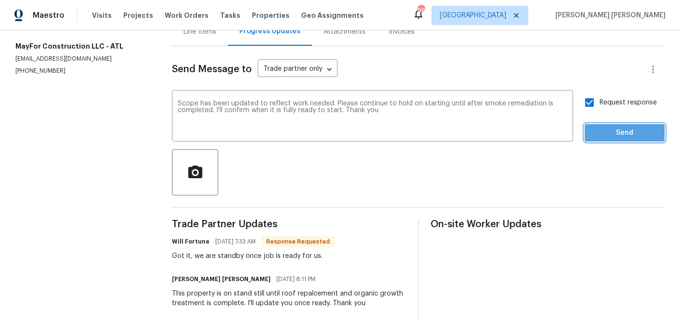
click at [610, 127] on span "Send" at bounding box center [625, 133] width 65 height 12
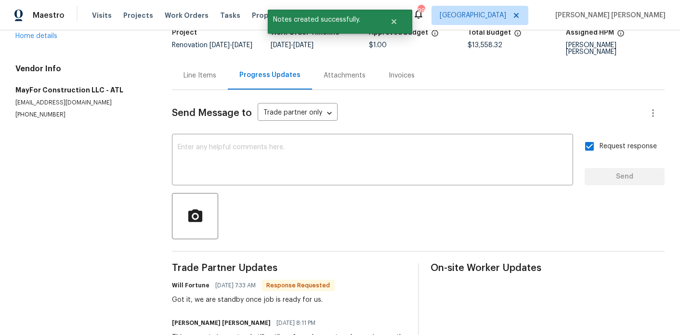
scroll to position [0, 0]
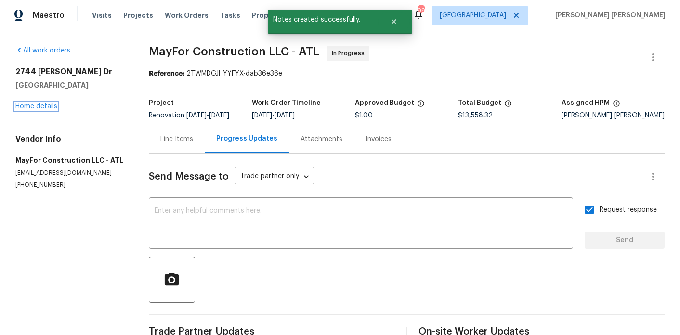
click at [42, 105] on link "Home details" at bounding box center [36, 106] width 42 height 7
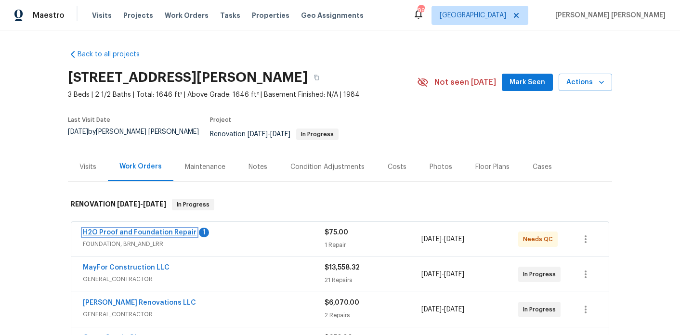
click at [154, 229] on link "H2O Proof and Foundation Repair" at bounding box center [140, 232] width 114 height 7
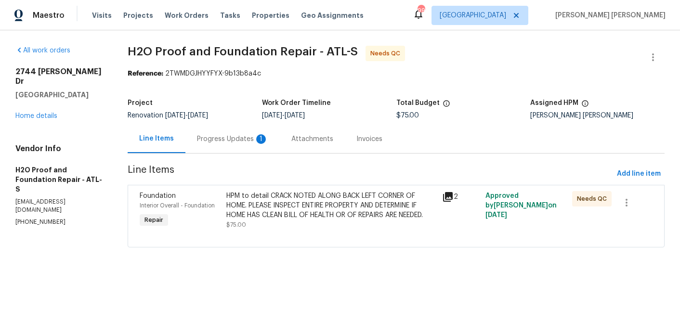
click at [250, 144] on div "Progress Updates 1" at bounding box center [232, 139] width 71 height 10
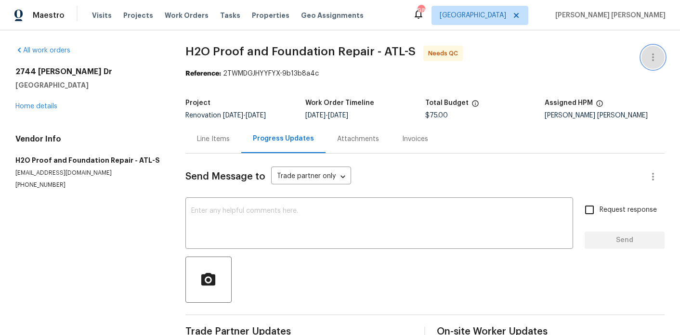
click at [662, 61] on button "button" at bounding box center [653, 57] width 23 height 23
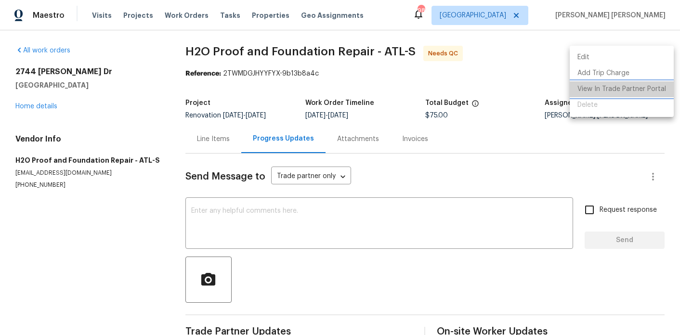
click at [629, 86] on li "View In Trade Partner Portal" at bounding box center [622, 89] width 104 height 16
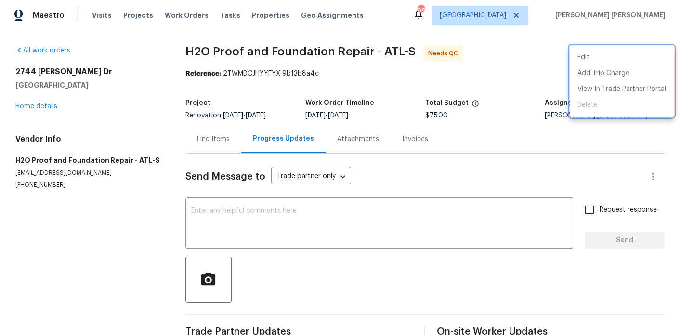
click at [224, 142] on div at bounding box center [340, 167] width 680 height 335
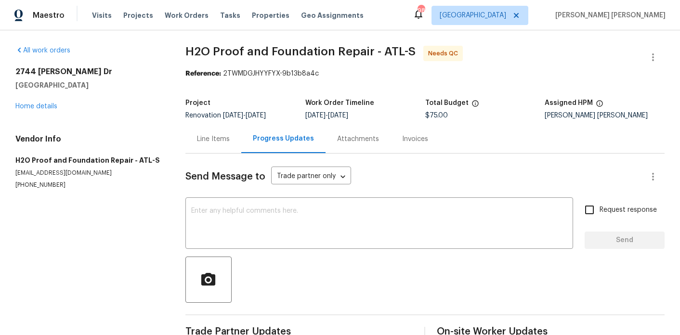
click at [230, 143] on div "Line Items" at bounding box center [213, 139] width 33 height 10
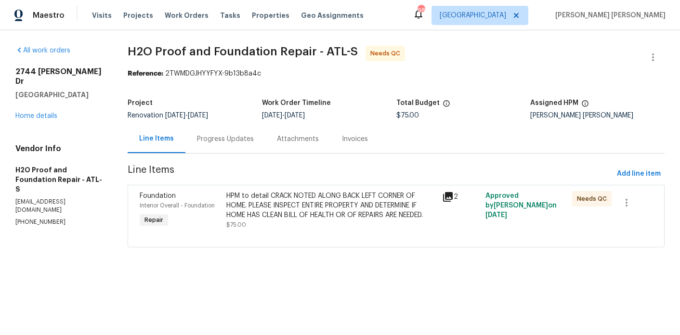
click at [276, 221] on div "HPM to detail CRACK NOTED ALONG BACK LEFT CORNER OF HOME. PLEASE INSPECT ENTIRE…" at bounding box center [331, 210] width 211 height 39
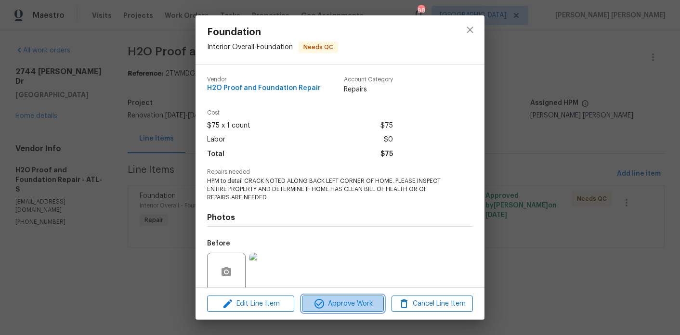
click at [342, 302] on span "Approve Work" at bounding box center [343, 304] width 76 height 12
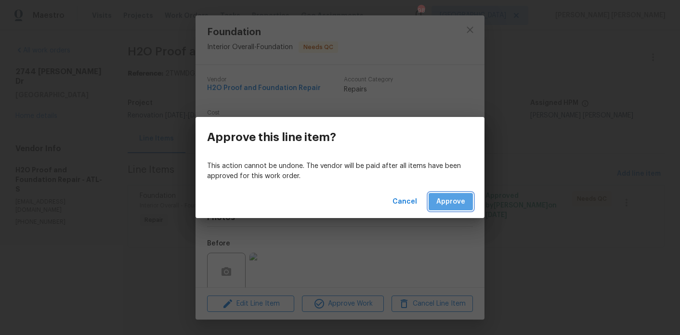
click at [451, 206] on span "Approve" at bounding box center [450, 202] width 29 height 12
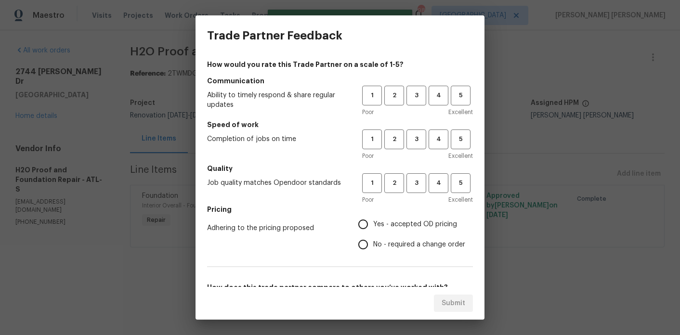
click at [33, 106] on div "Trade Partner Feedback How would you rate this Trade Partner on a scale of 1-5?…" at bounding box center [340, 167] width 680 height 335
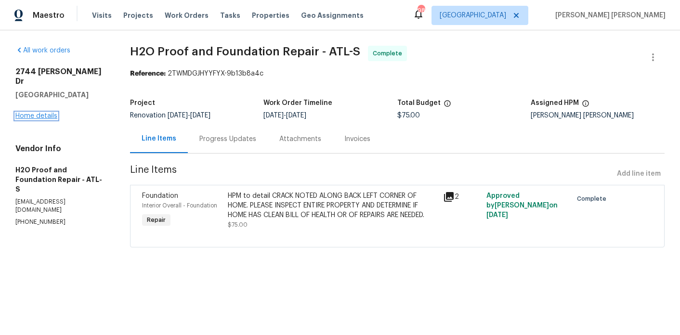
click at [35, 113] on link "Home details" at bounding box center [36, 116] width 42 height 7
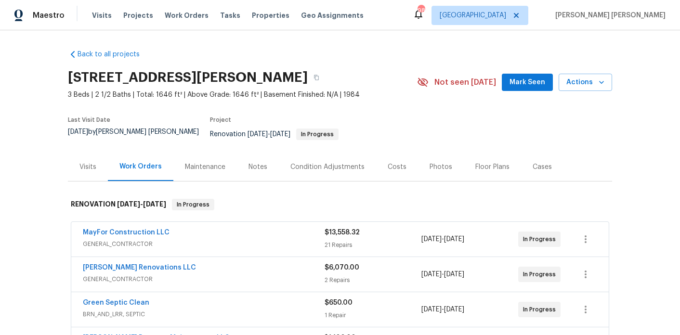
click at [398, 162] on div "Costs" at bounding box center [397, 167] width 19 height 10
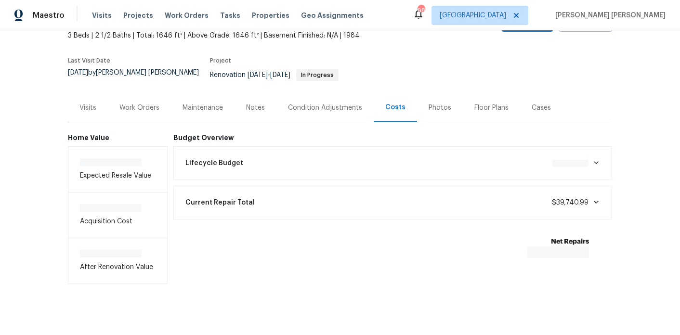
scroll to position [61, 0]
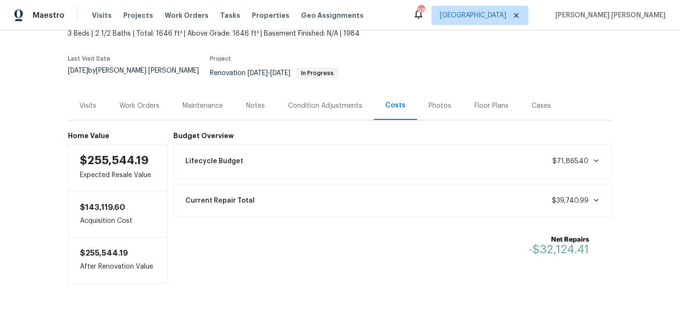
click at [133, 101] on div "Work Orders" at bounding box center [139, 106] width 40 height 10
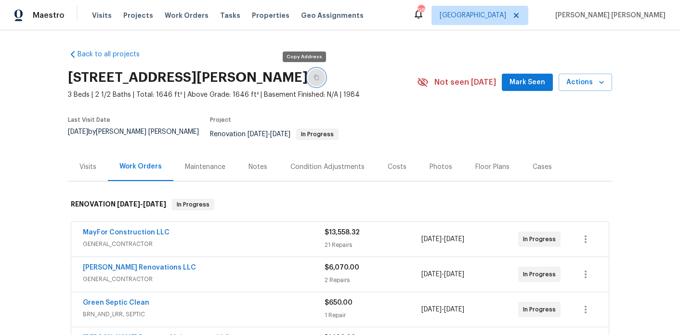
click at [314, 79] on icon "button" at bounding box center [317, 78] width 6 height 6
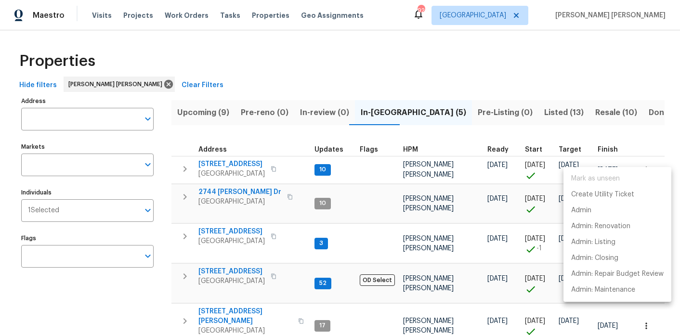
scroll to position [47, 0]
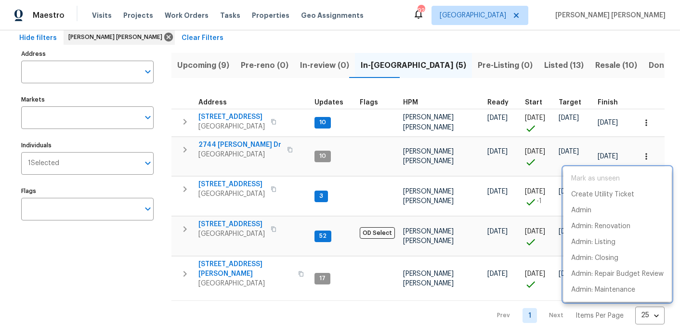
click at [175, 146] on div at bounding box center [340, 167] width 680 height 335
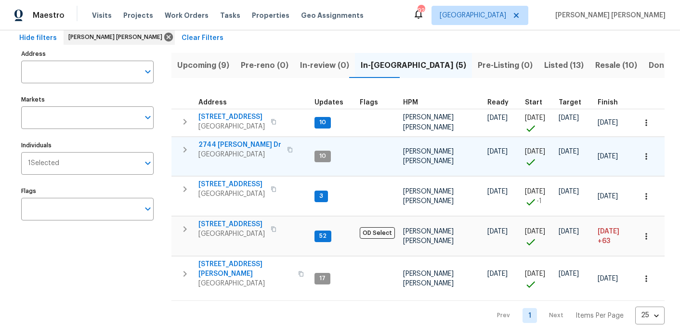
click at [184, 149] on icon "button" at bounding box center [185, 150] width 12 height 12
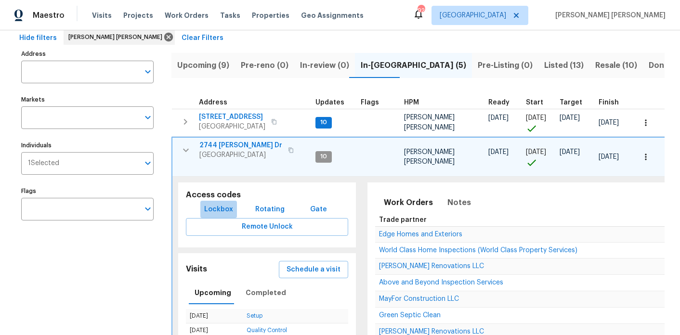
click at [225, 211] on span "Lockbox" at bounding box center [218, 210] width 29 height 12
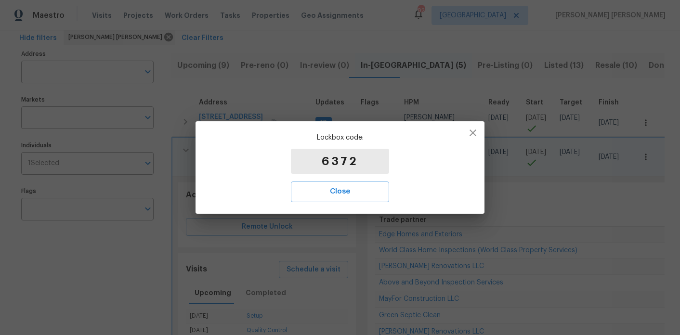
click at [343, 155] on p "6372" at bounding box center [340, 161] width 98 height 25
copy p "6372"
